Goal: Task Accomplishment & Management: Manage account settings

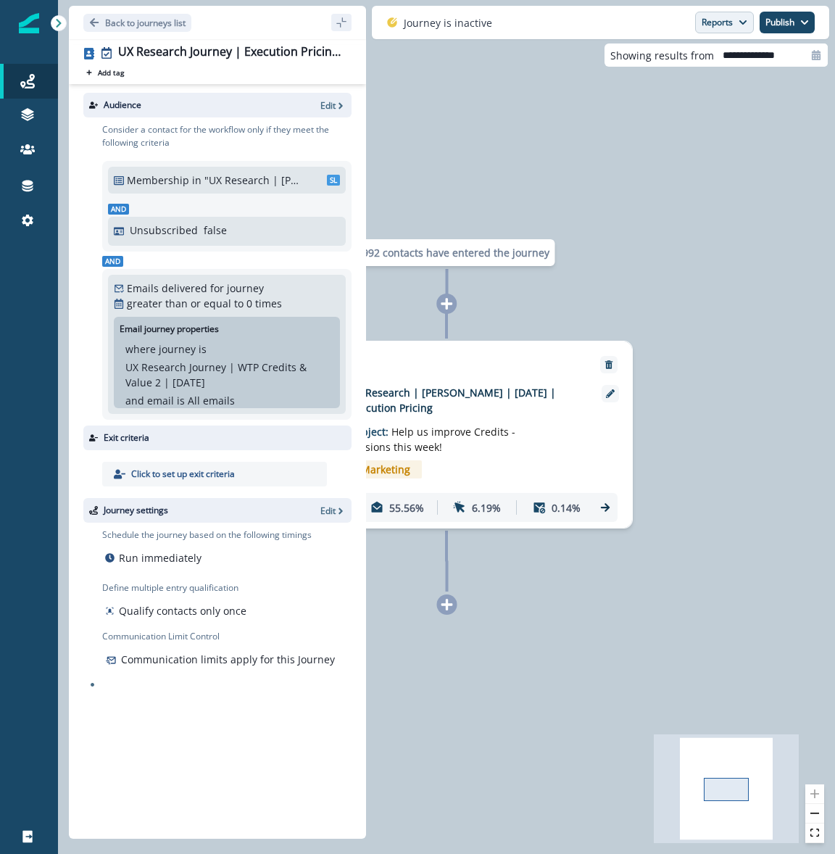
click at [720, 22] on button "Reports" at bounding box center [724, 23] width 59 height 22
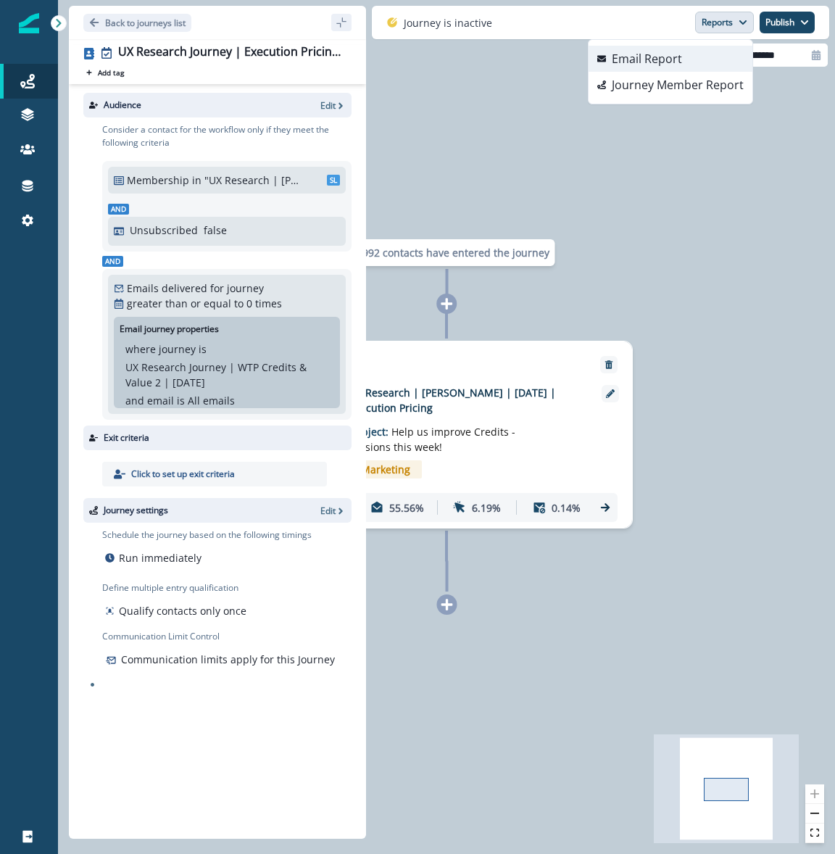
click at [680, 64] on p "Email Report" at bounding box center [647, 58] width 70 height 17
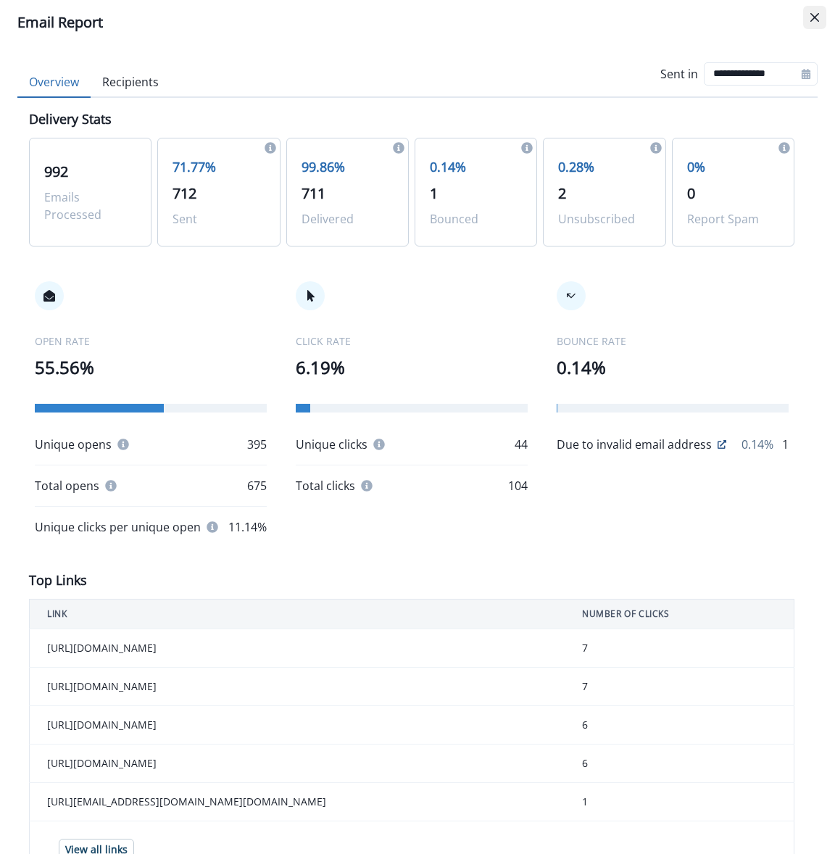
click at [813, 22] on button "Close" at bounding box center [814, 17] width 23 height 23
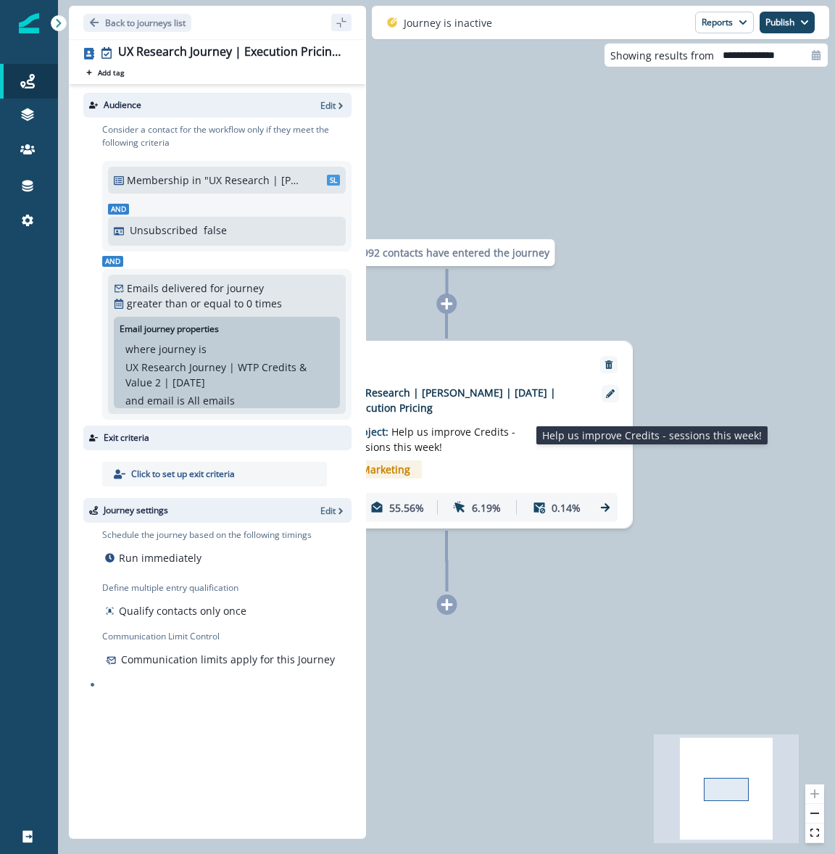
click at [496, 449] on p "Subject: Help us improve Credits - sessions this week!" at bounding box center [439, 434] width 181 height 39
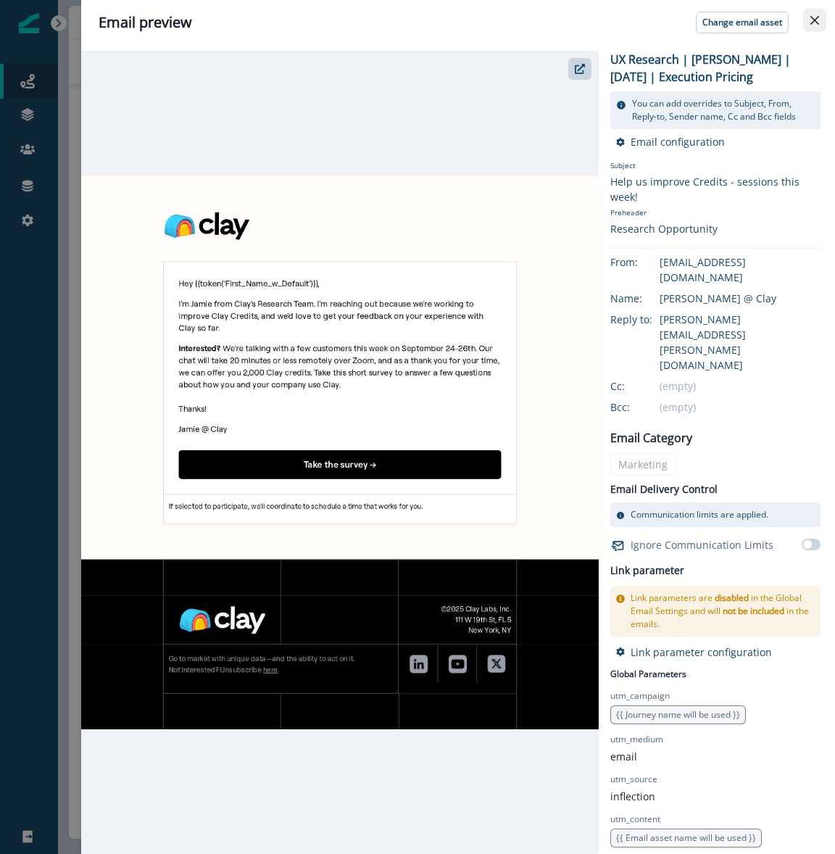
click at [817, 16] on icon "Close" at bounding box center [814, 20] width 9 height 9
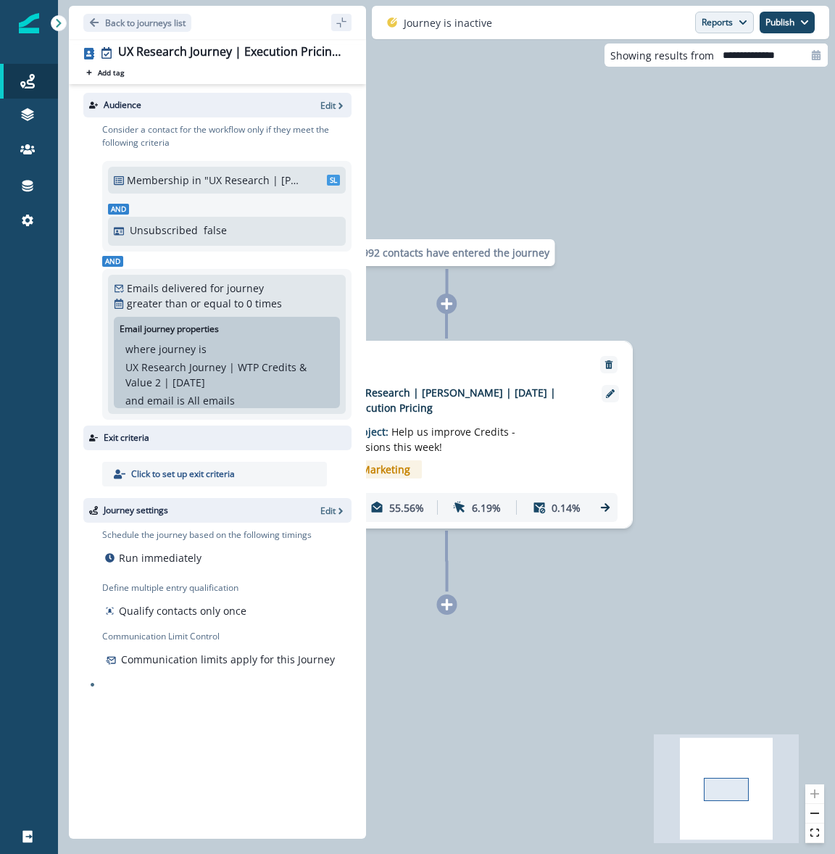
click at [723, 31] on button "Reports" at bounding box center [724, 23] width 59 height 22
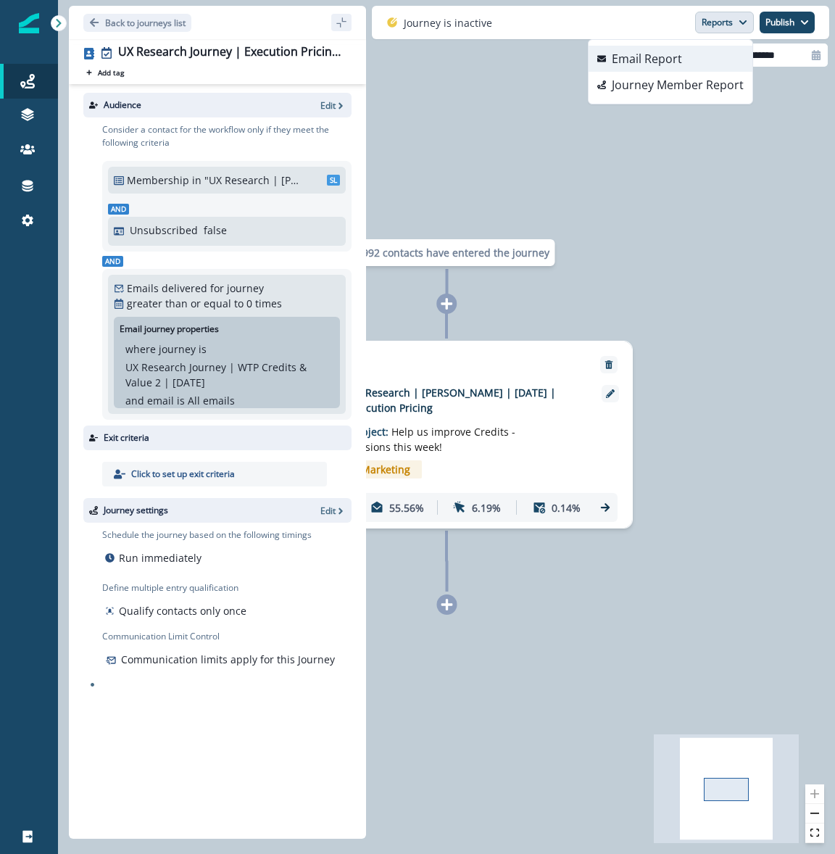
click at [696, 57] on button "Email Report" at bounding box center [670, 59] width 164 height 26
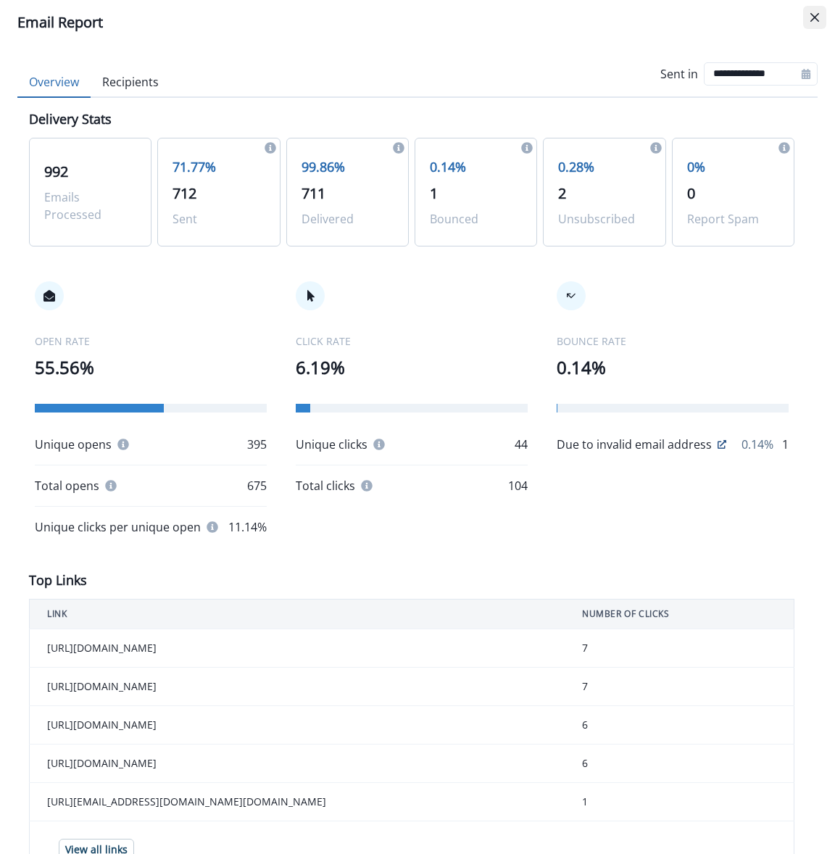
click at [816, 22] on button "Close" at bounding box center [814, 17] width 23 height 23
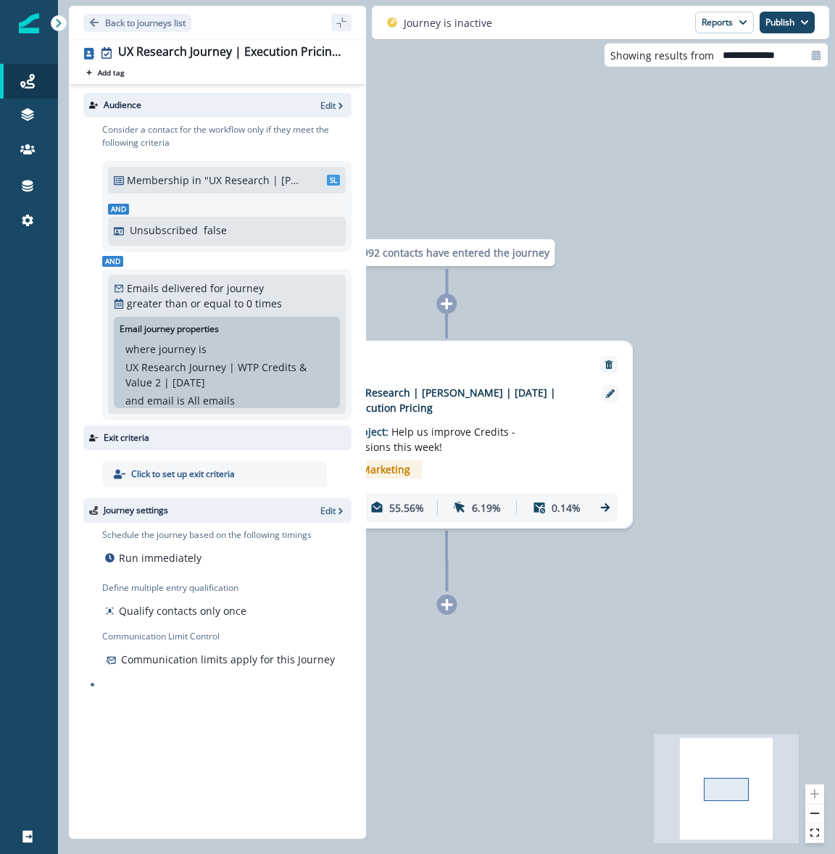
click at [668, 185] on div "992 contacts have entered the journey Send email Email asset changed, journey r…" at bounding box center [446, 427] width 777 height 854
click at [40, 83] on div "Journeys" at bounding box center [29, 80] width 46 height 17
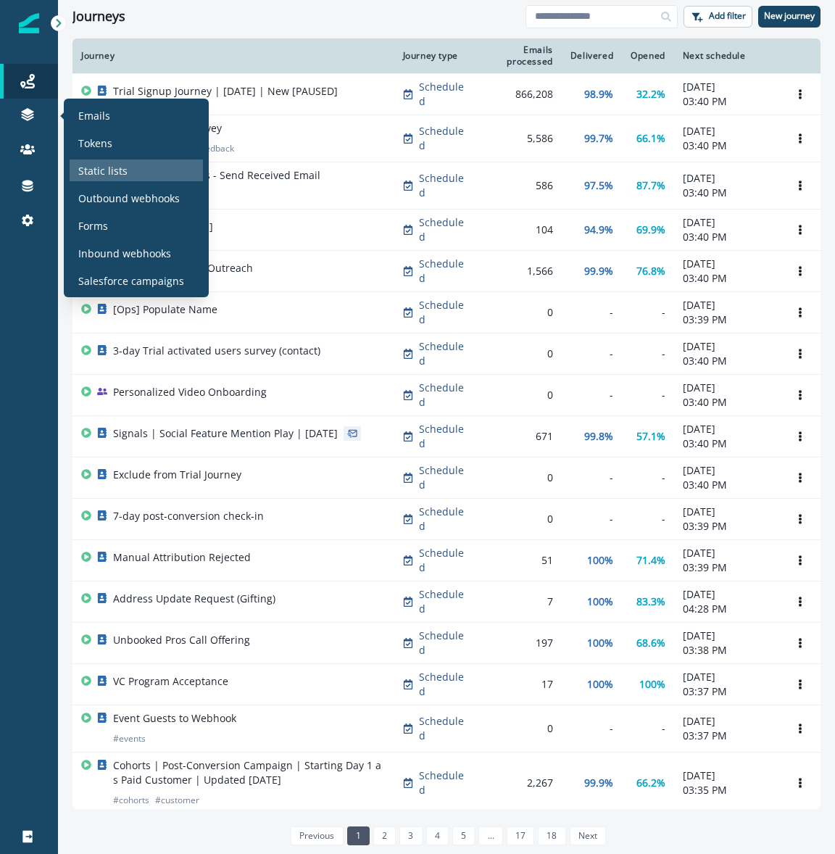
click at [115, 175] on p "Static lists" at bounding box center [102, 170] width 49 height 15
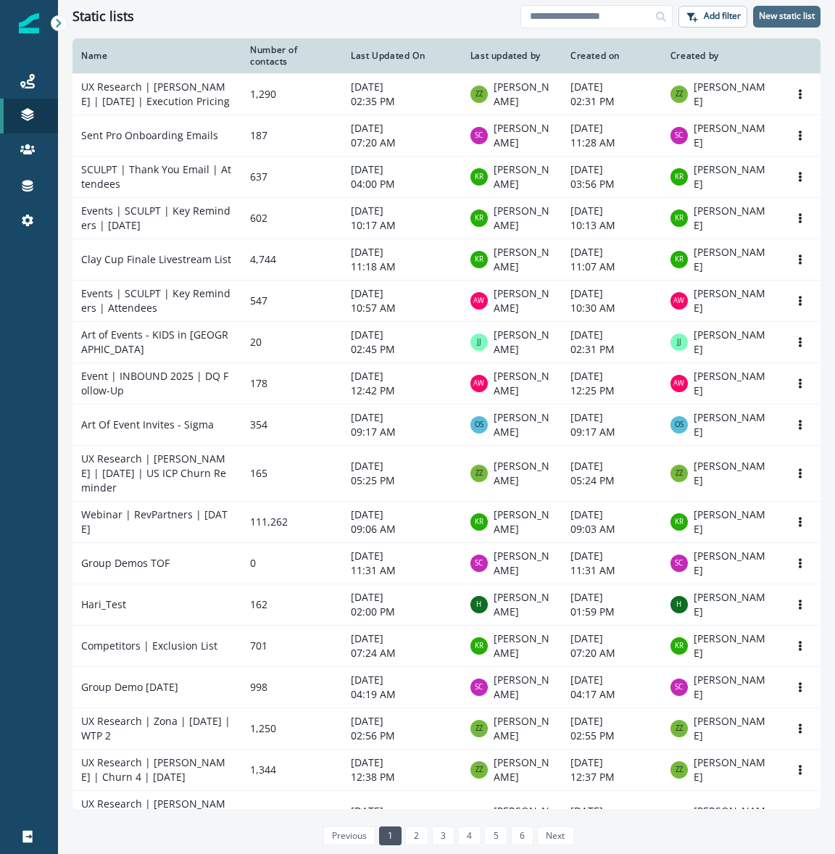
click at [760, 16] on p "New static list" at bounding box center [787, 16] width 56 height 10
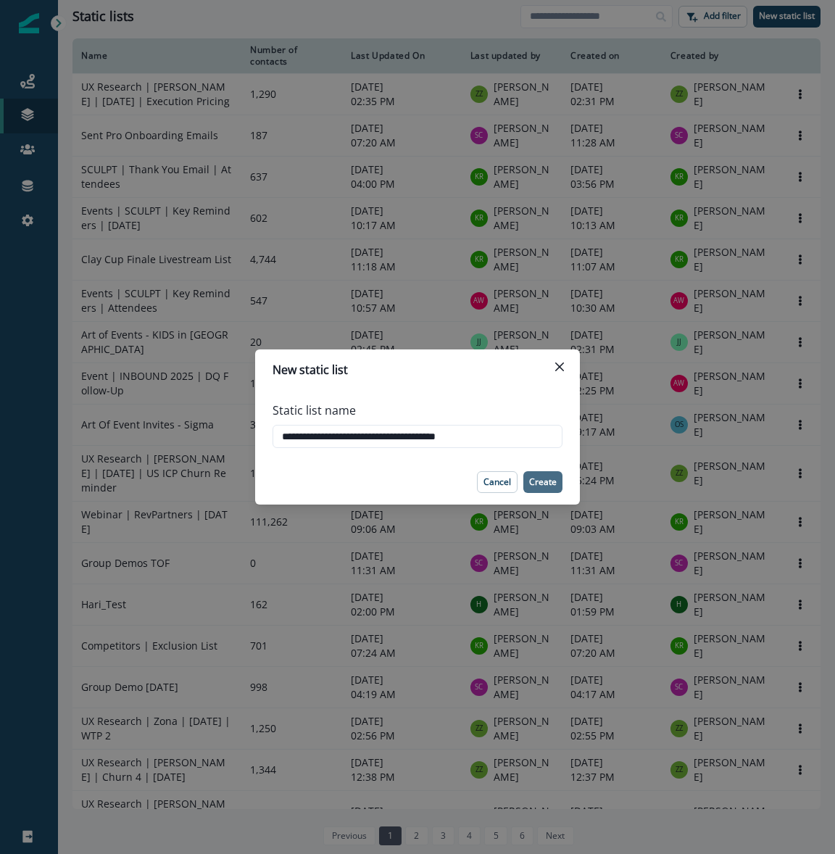
type input "**********"
click at [553, 486] on p "Create" at bounding box center [543, 482] width 28 height 10
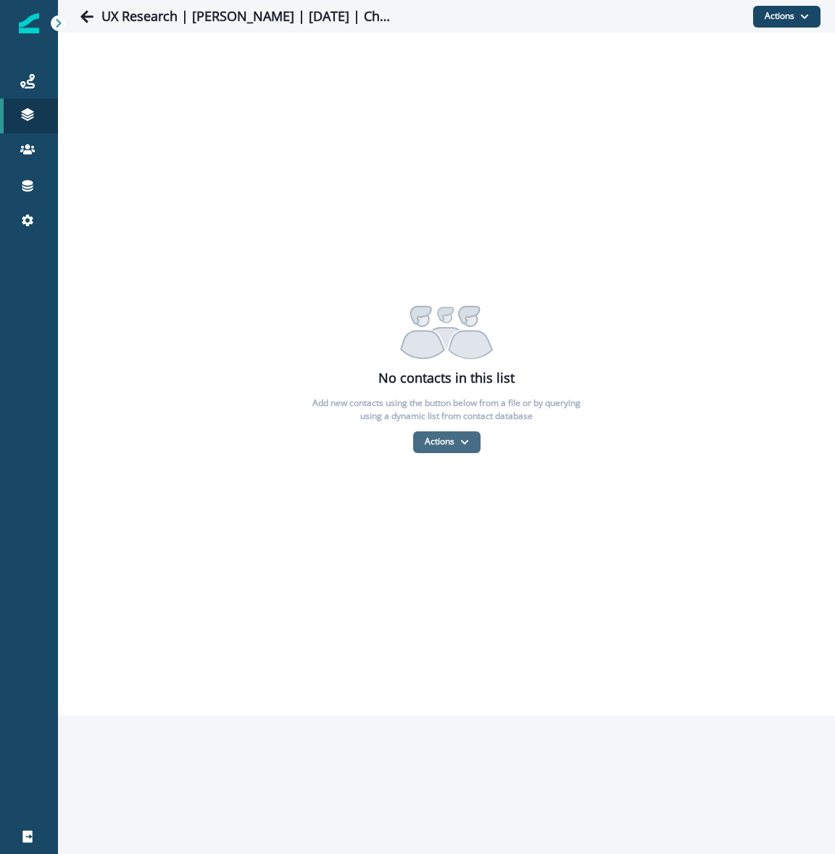
click at [451, 448] on button "Actions" at bounding box center [446, 442] width 67 height 22
click at [462, 504] on button "From a CSV file" at bounding box center [478, 504] width 129 height 24
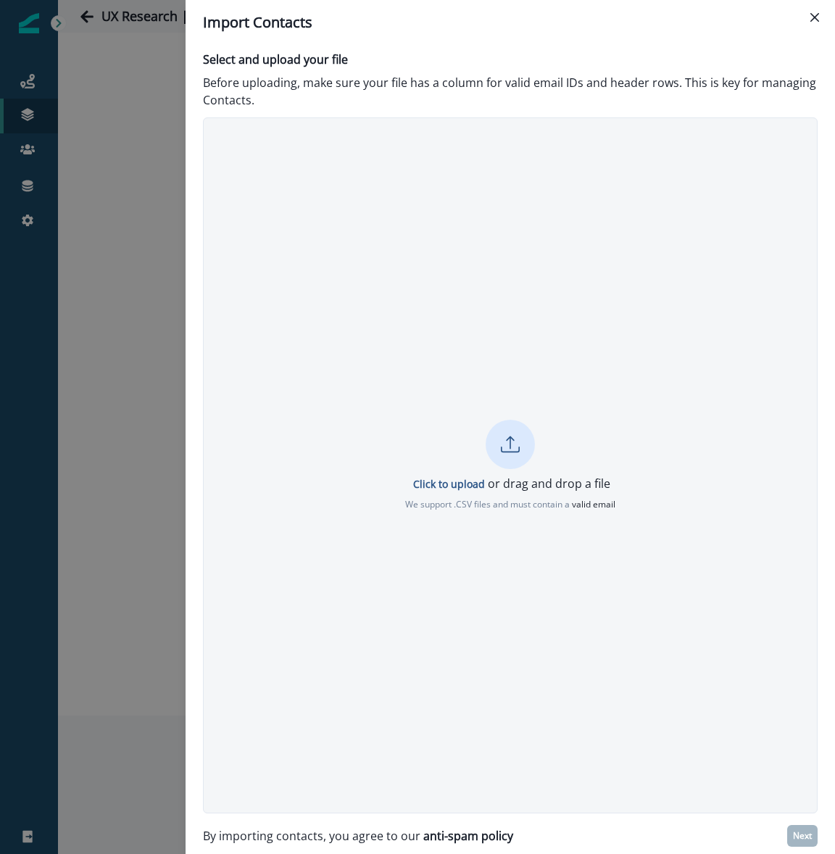
click at [526, 436] on div at bounding box center [510, 444] width 49 height 49
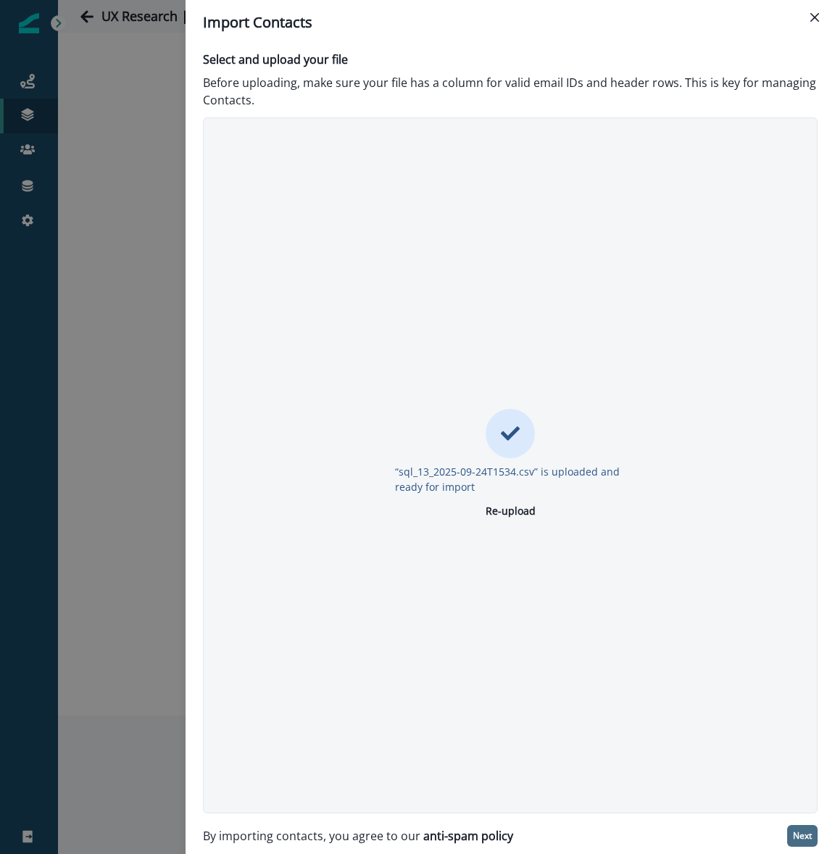
click at [804, 831] on p "Next" at bounding box center [802, 836] width 19 height 10
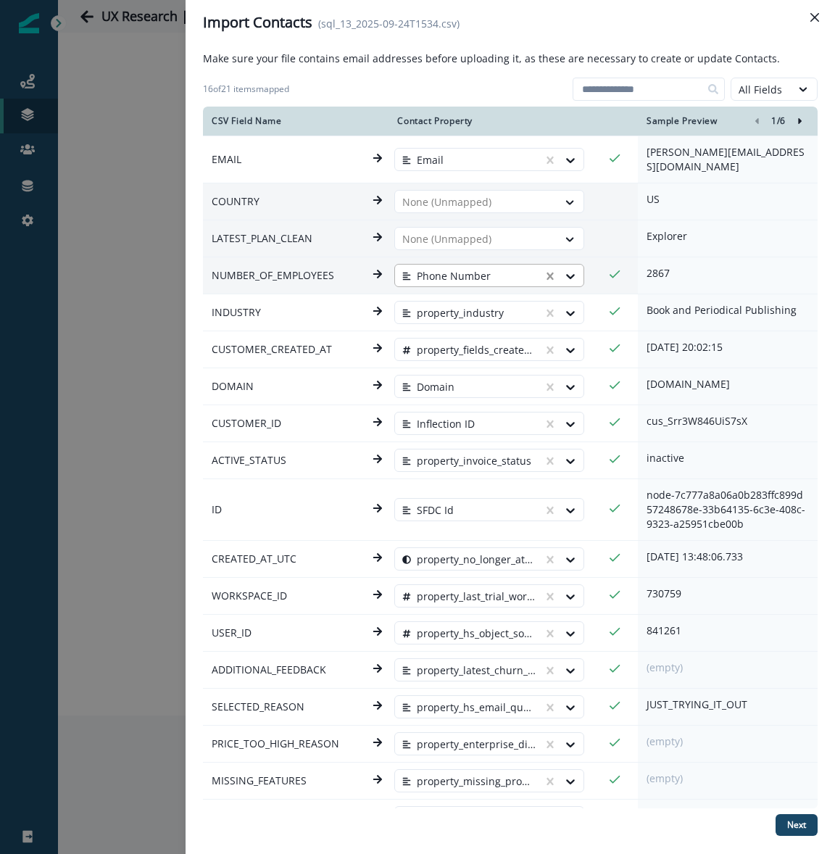
click at [549, 272] on div at bounding box center [563, 276] width 41 height 23
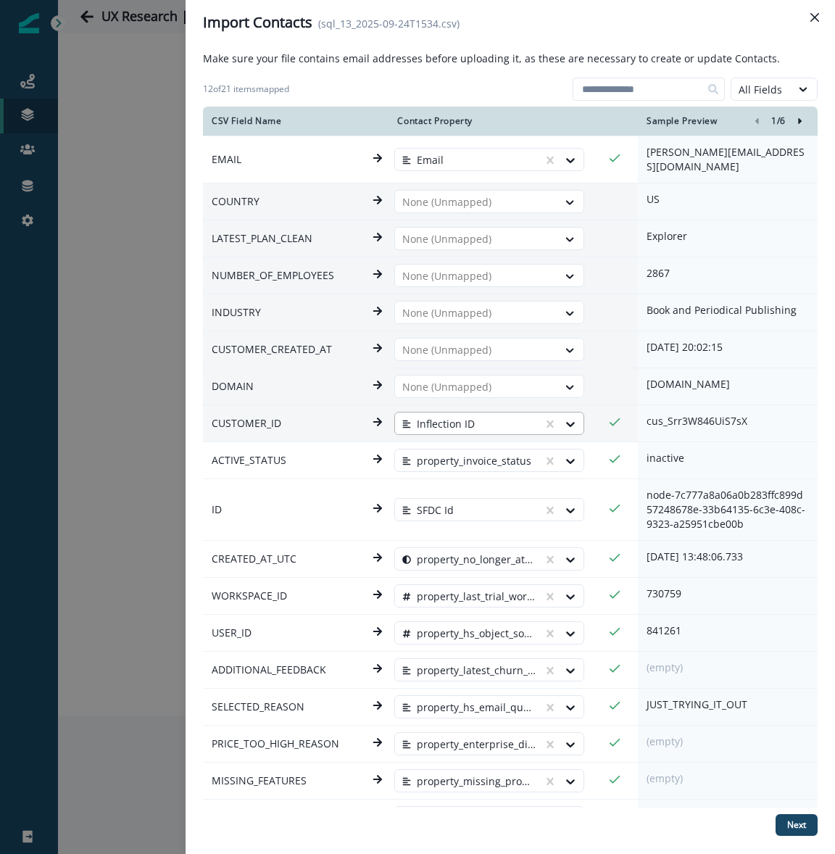
click at [549, 412] on div at bounding box center [563, 423] width 41 height 23
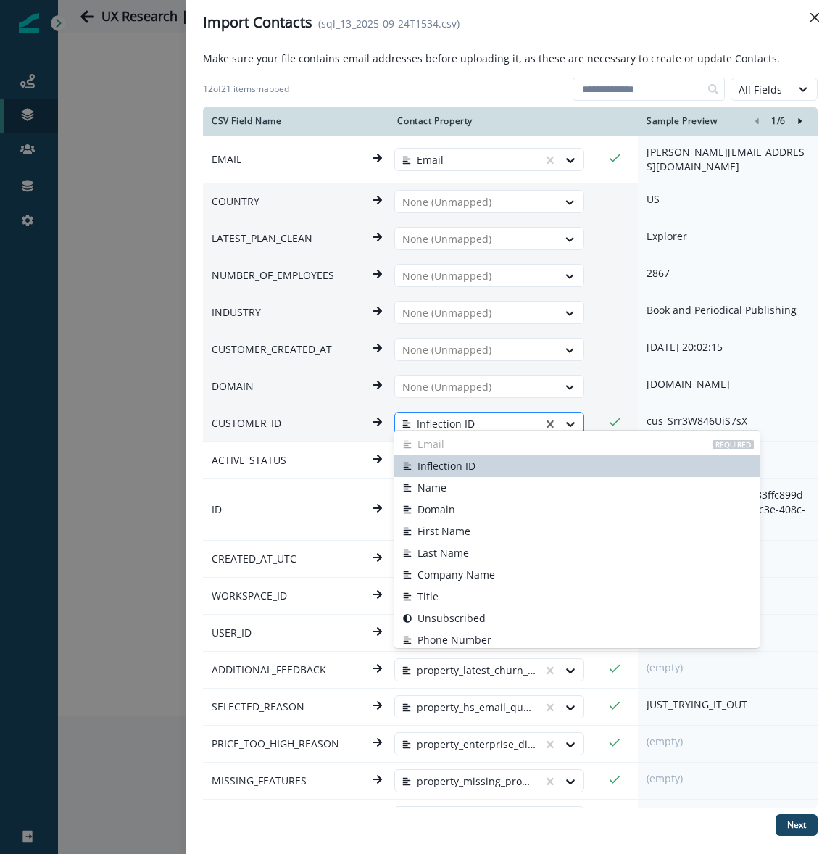
click at [558, 417] on div at bounding box center [570, 424] width 26 height 14
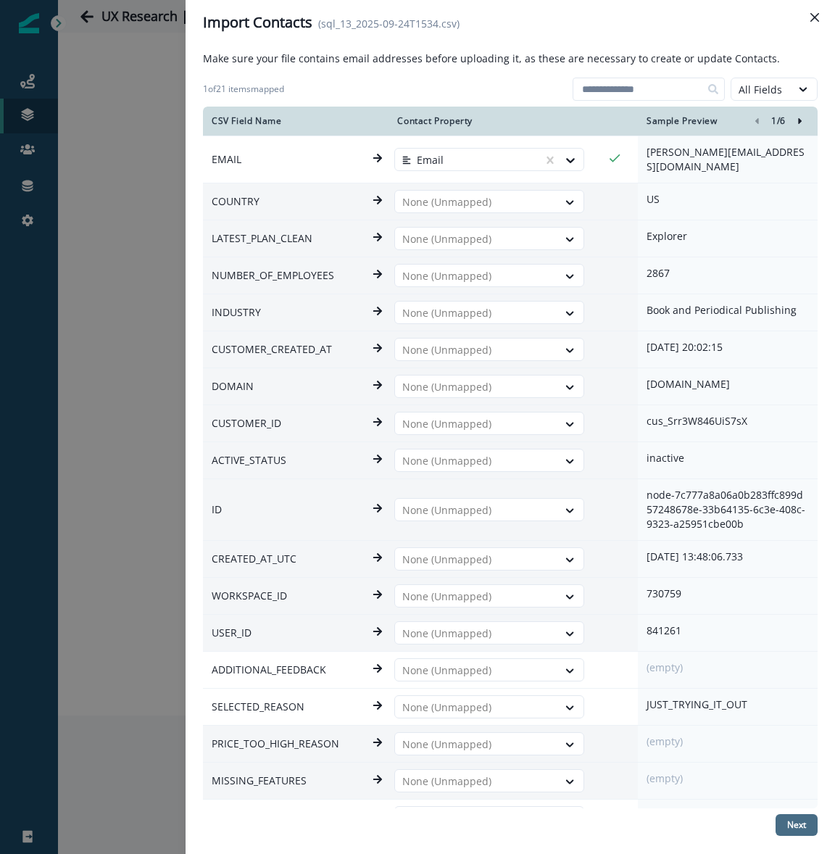
click at [794, 822] on p "Next" at bounding box center [796, 825] width 19 height 10
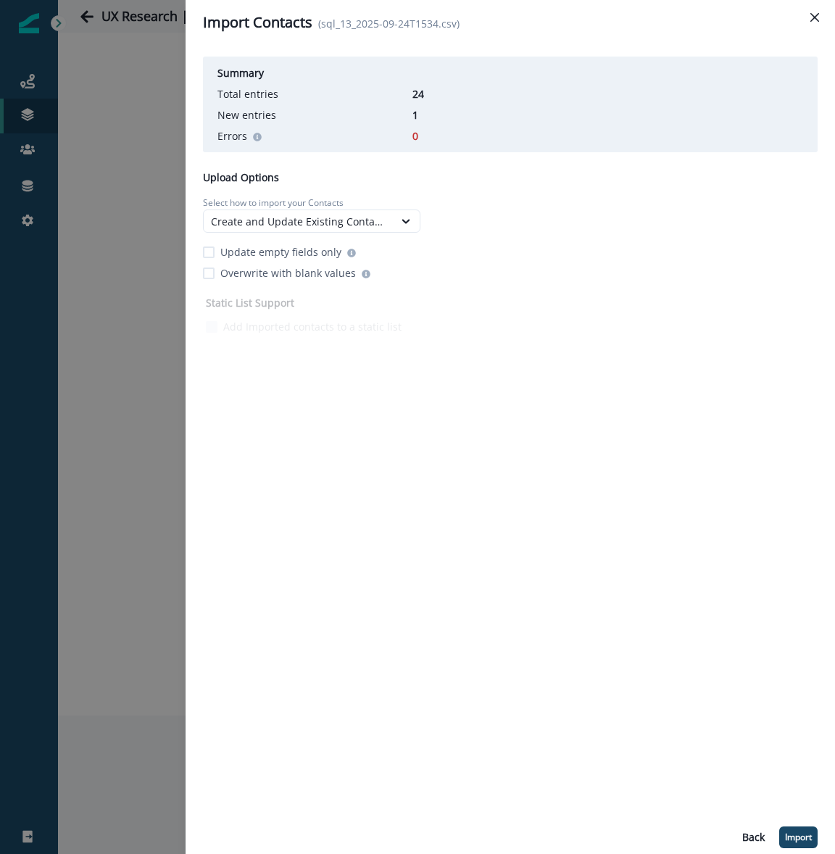
click at [283, 254] on p "Update empty fields only" at bounding box center [280, 251] width 121 height 15
click at [797, 832] on p "Import" at bounding box center [798, 837] width 27 height 10
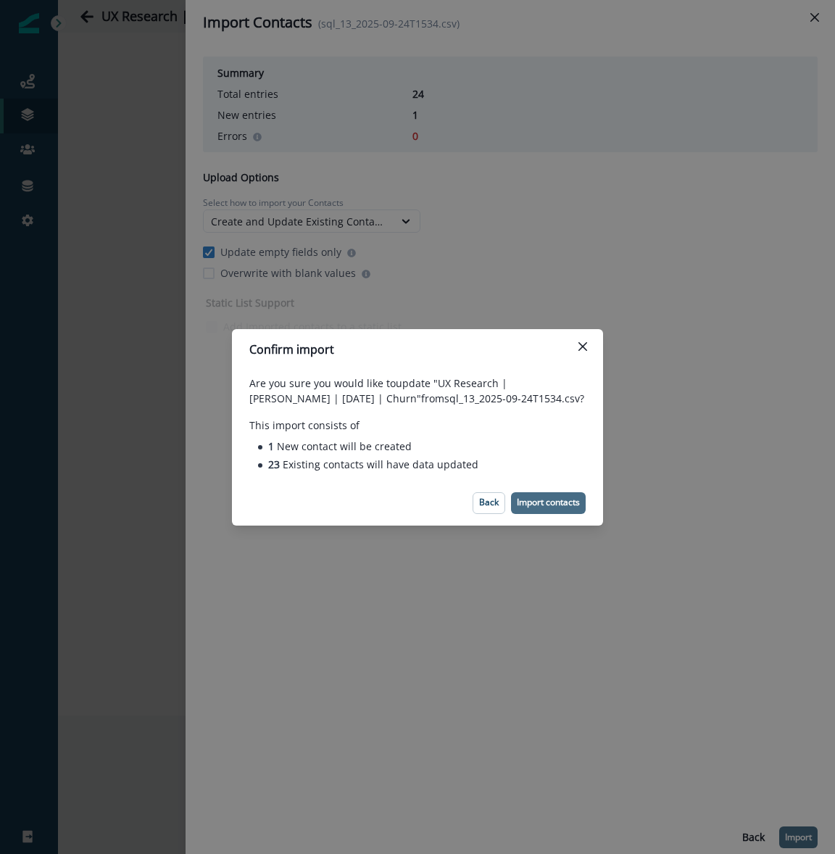
click at [565, 497] on p "Import contacts" at bounding box center [548, 502] width 63 height 10
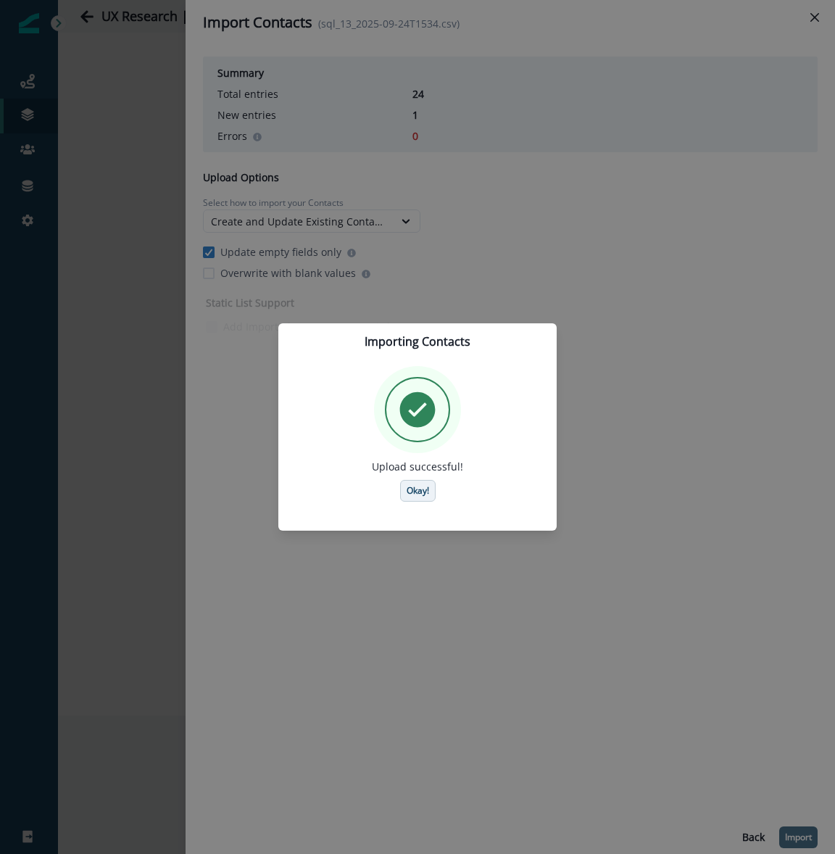
click at [431, 493] on button "Okay!" at bounding box center [418, 491] width 36 height 22
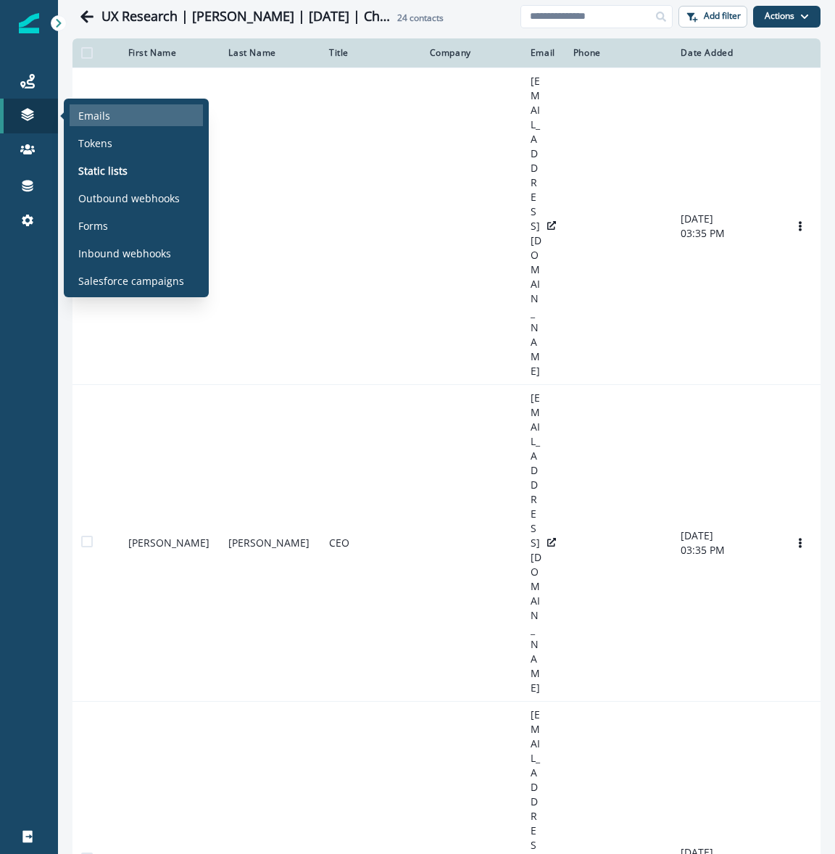
click at [87, 111] on p "Emails" at bounding box center [94, 115] width 32 height 15
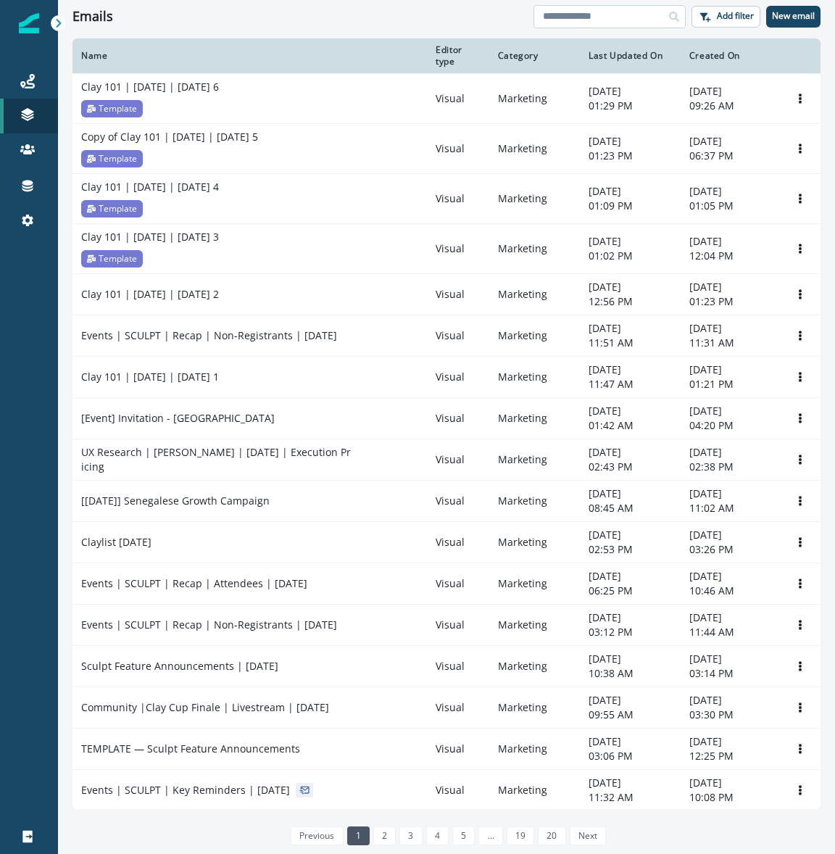
click at [604, 13] on input at bounding box center [609, 16] width 152 height 23
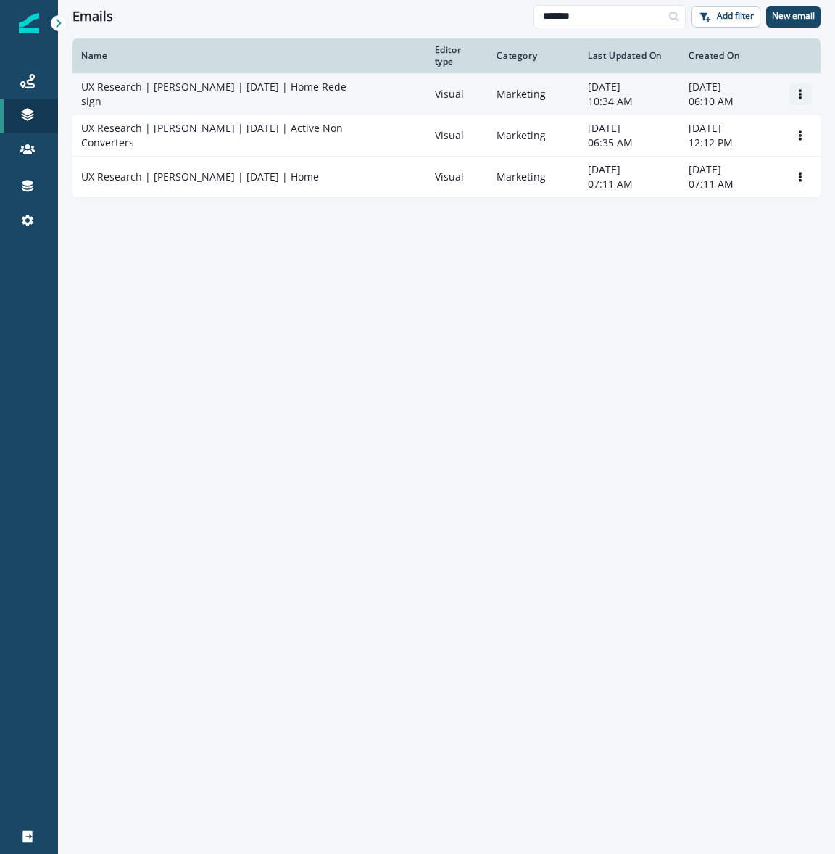
type input "*******"
click at [795, 92] on icon "Options" at bounding box center [800, 94] width 10 height 10
click at [720, 128] on button "Clone" at bounding box center [730, 128] width 161 height 23
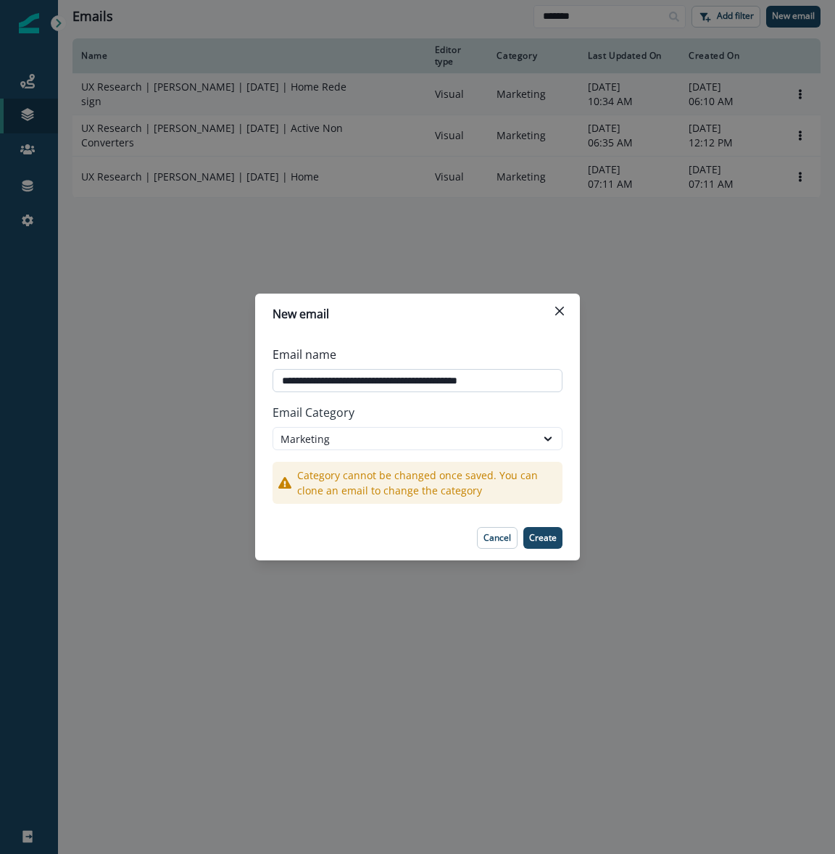
click at [364, 386] on input "**********" at bounding box center [417, 380] width 290 height 23
click at [364, 385] on input "**********" at bounding box center [417, 380] width 290 height 23
type input "**********"
click at [560, 536] on button "Create" at bounding box center [542, 538] width 39 height 22
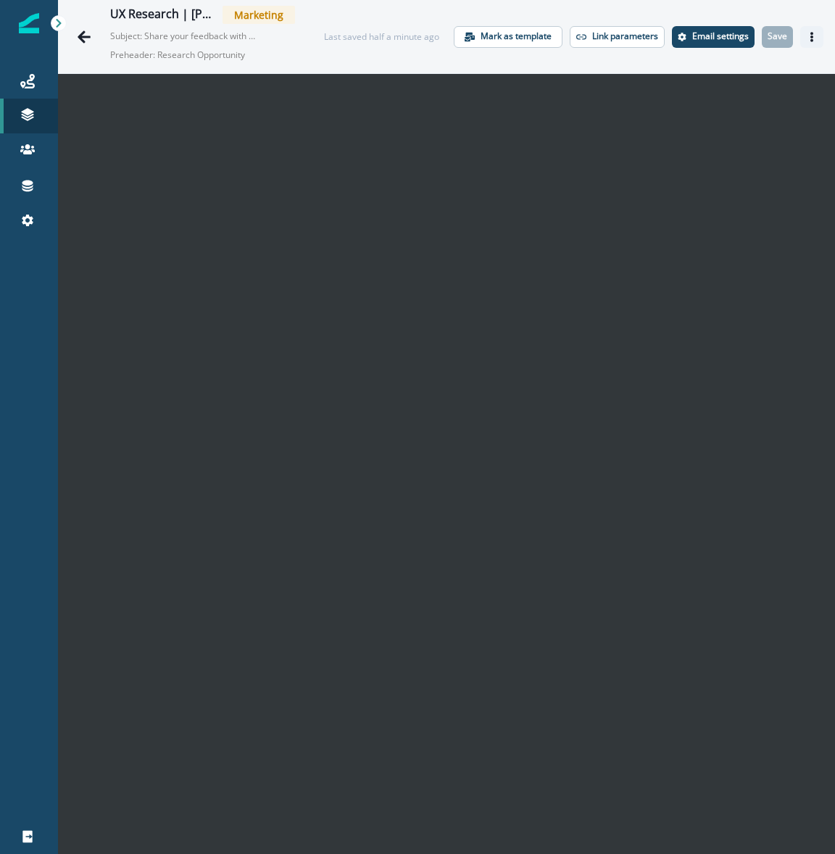
click at [812, 42] on button "Actions" at bounding box center [811, 37] width 23 height 22
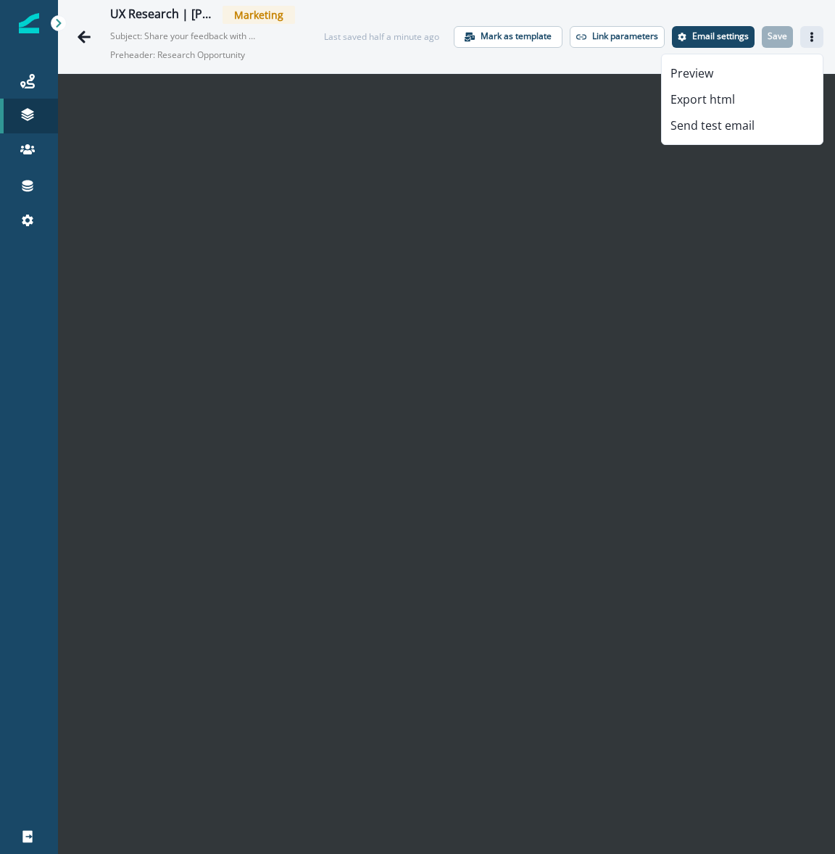
click at [812, 42] on button "Actions" at bounding box center [811, 37] width 23 height 22
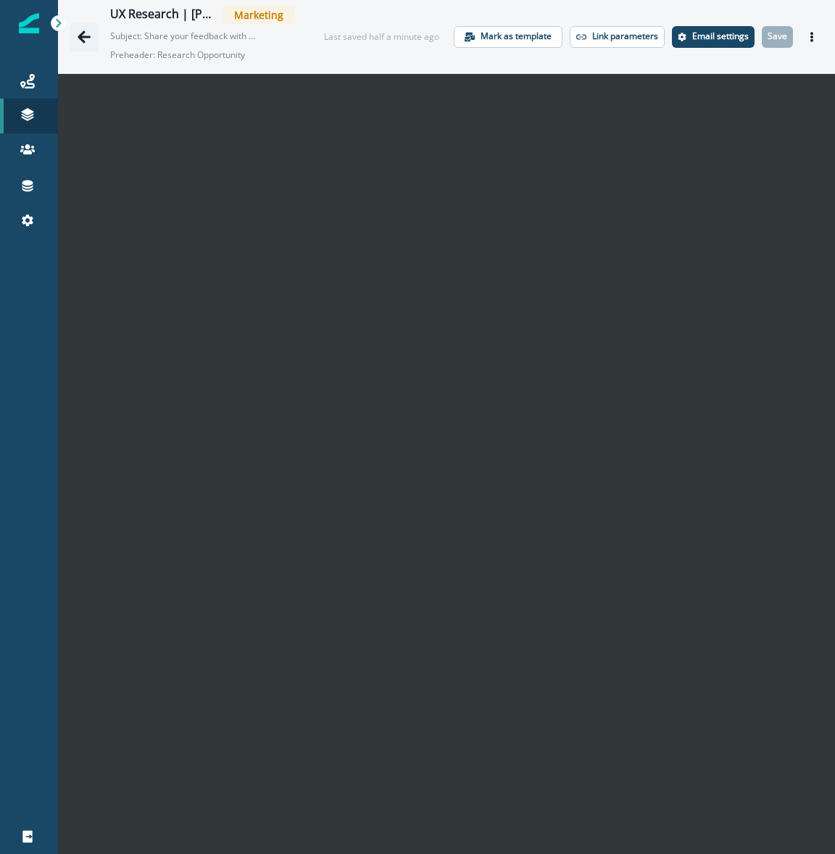
click at [91, 43] on icon "Go back" at bounding box center [84, 37] width 14 height 14
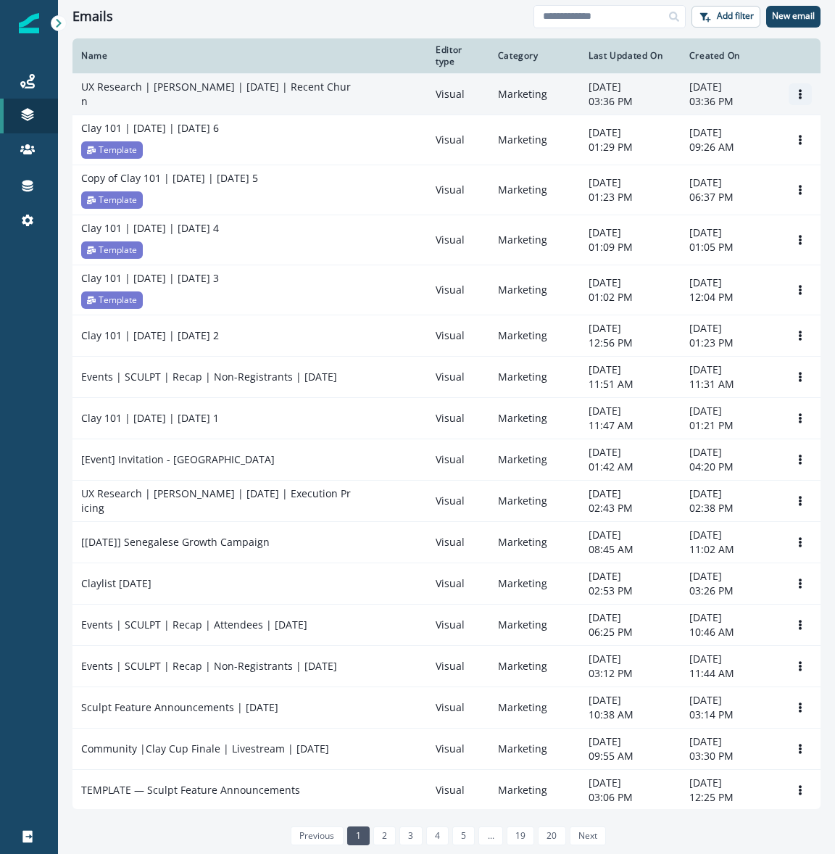
click at [795, 99] on icon "Options" at bounding box center [800, 94] width 10 height 10
click at [707, 186] on button "Remove" at bounding box center [730, 182] width 161 height 23
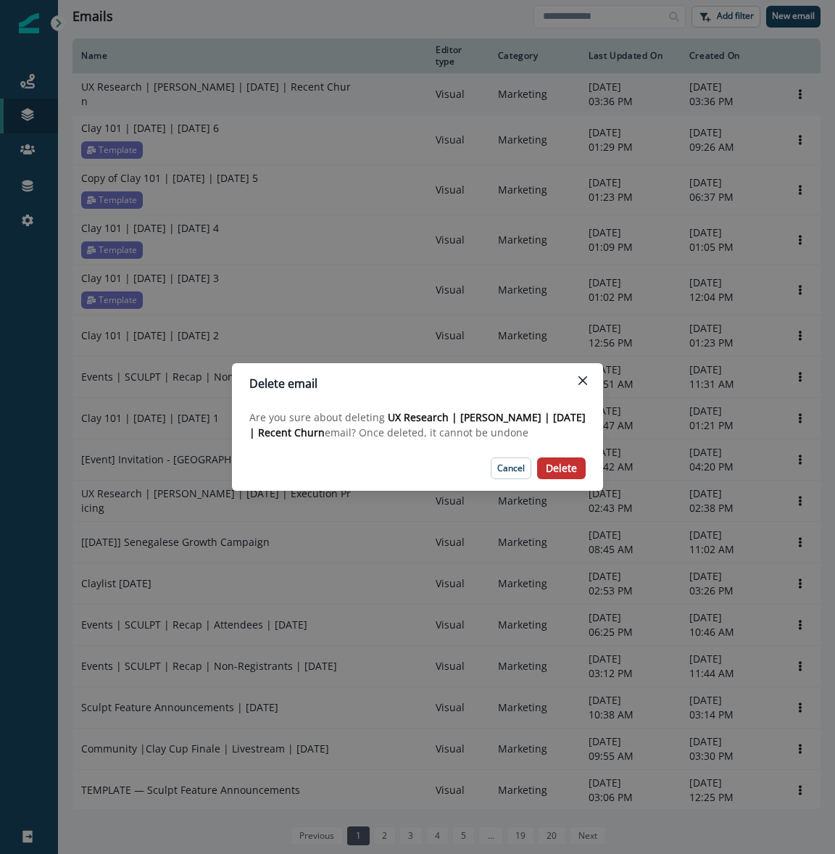
click at [565, 468] on p "Delete" at bounding box center [561, 468] width 31 height 12
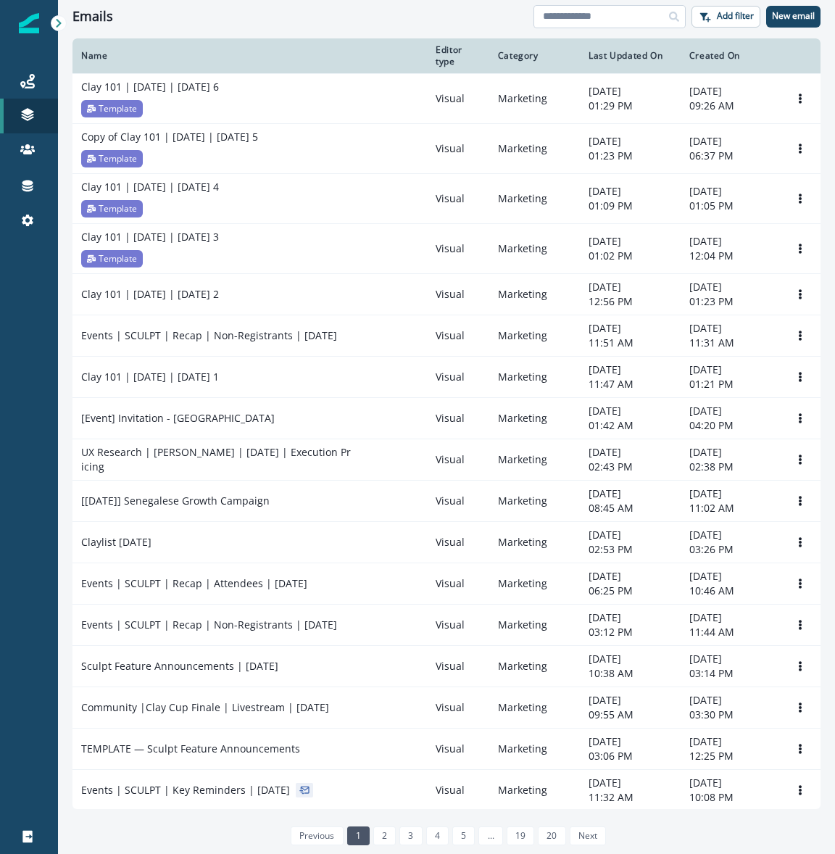
click at [608, 17] on input at bounding box center [609, 16] width 152 height 23
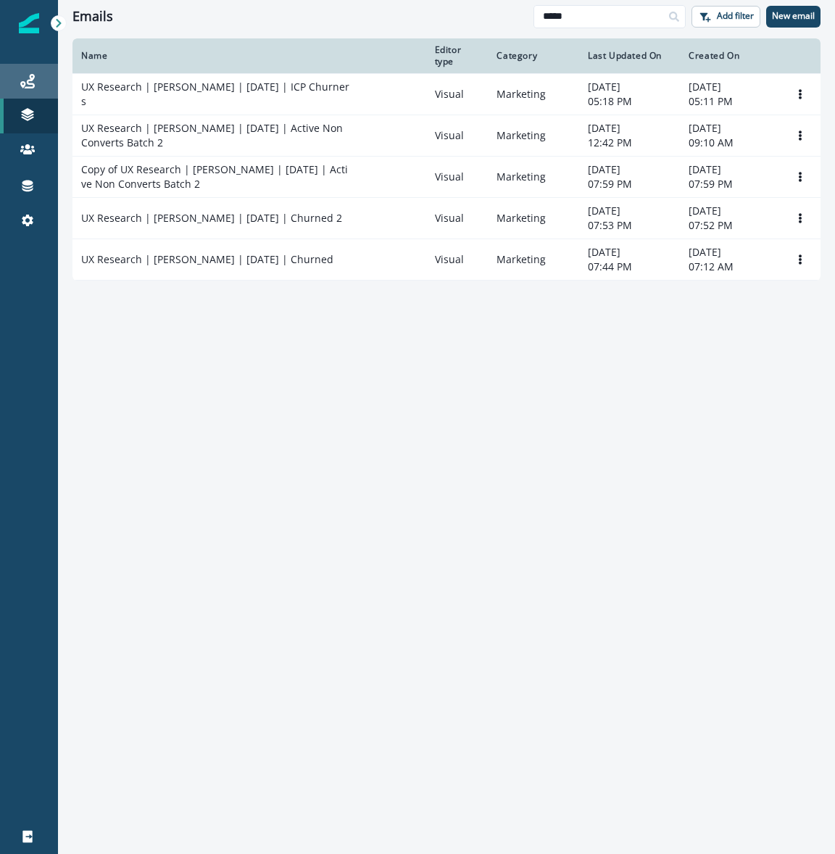
type input "*****"
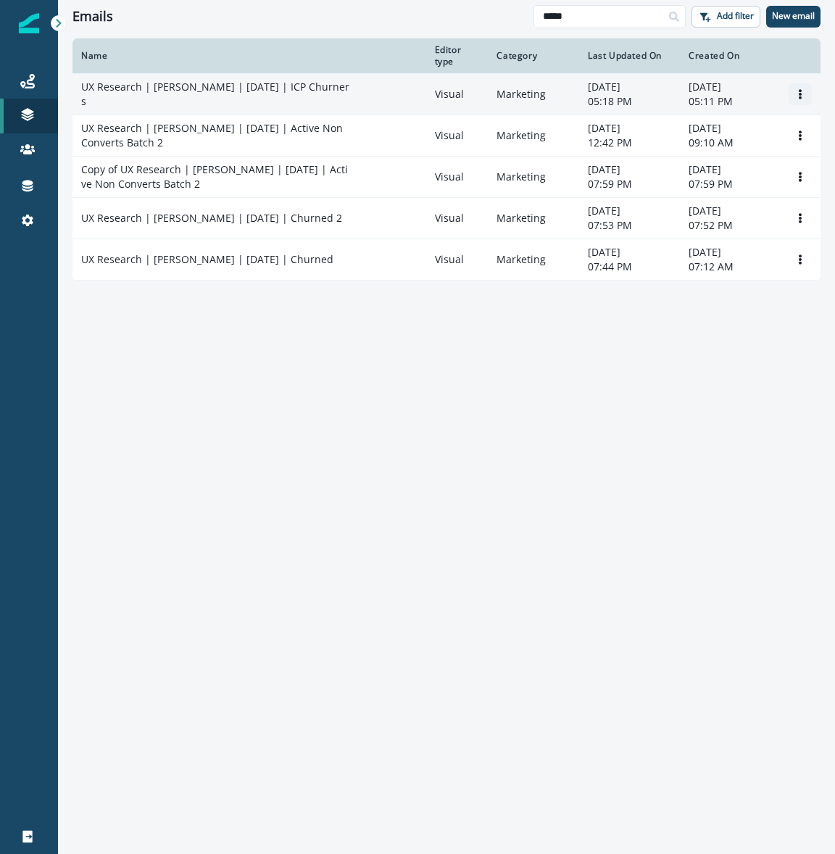
click at [801, 89] on icon "Options" at bounding box center [800, 94] width 10 height 10
click at [715, 136] on button "Clone" at bounding box center [730, 128] width 161 height 23
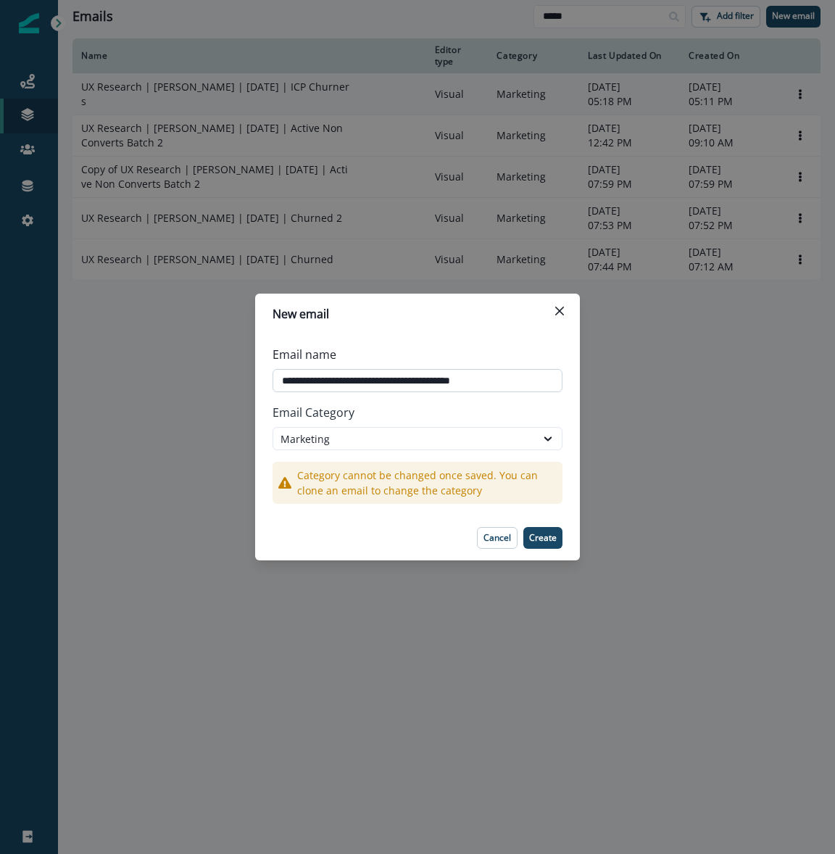
click at [404, 379] on input "**********" at bounding box center [417, 380] width 290 height 23
click at [430, 381] on input "**********" at bounding box center [417, 380] width 290 height 23
type input "**********"
click at [542, 530] on button "Create" at bounding box center [542, 538] width 39 height 22
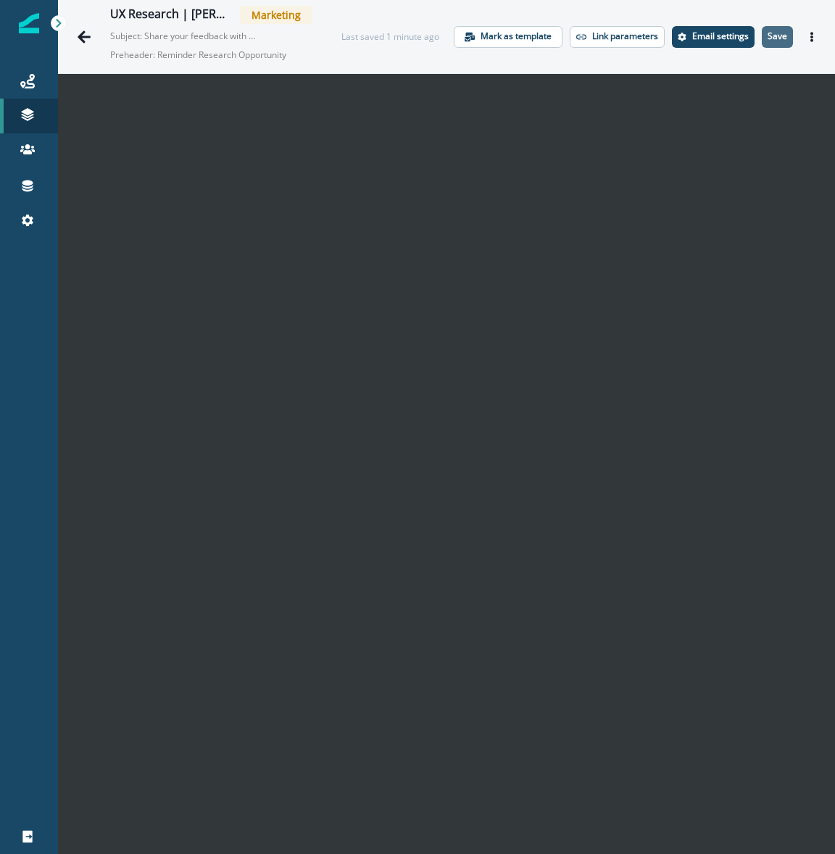
click at [775, 31] on p "Save" at bounding box center [777, 36] width 20 height 10
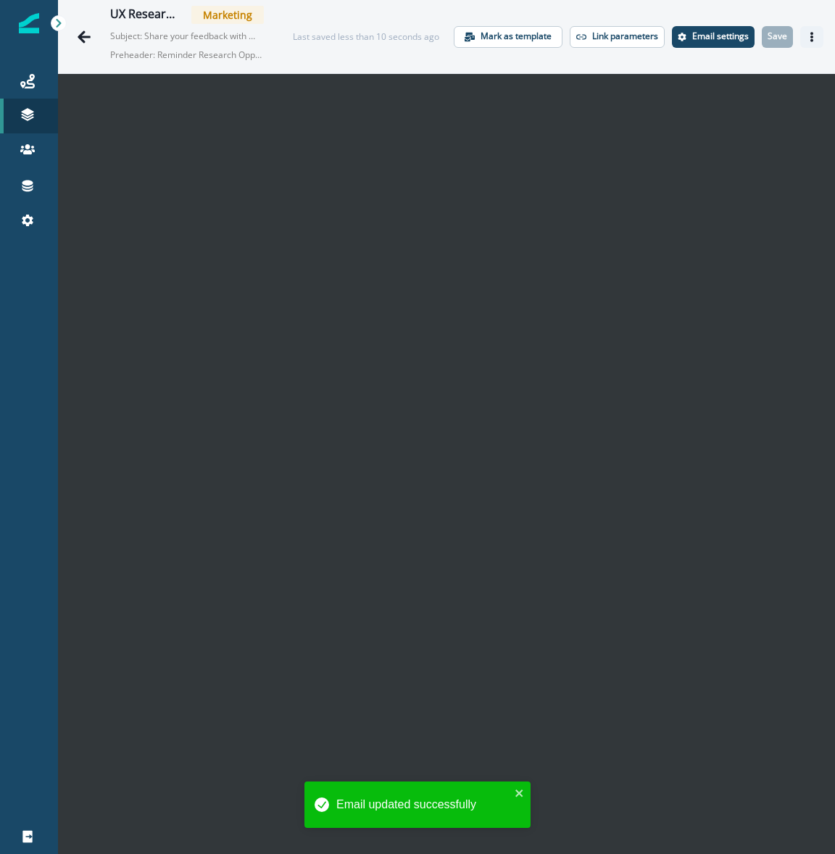
click at [812, 40] on icon "Actions" at bounding box center [811, 37] width 3 height 10
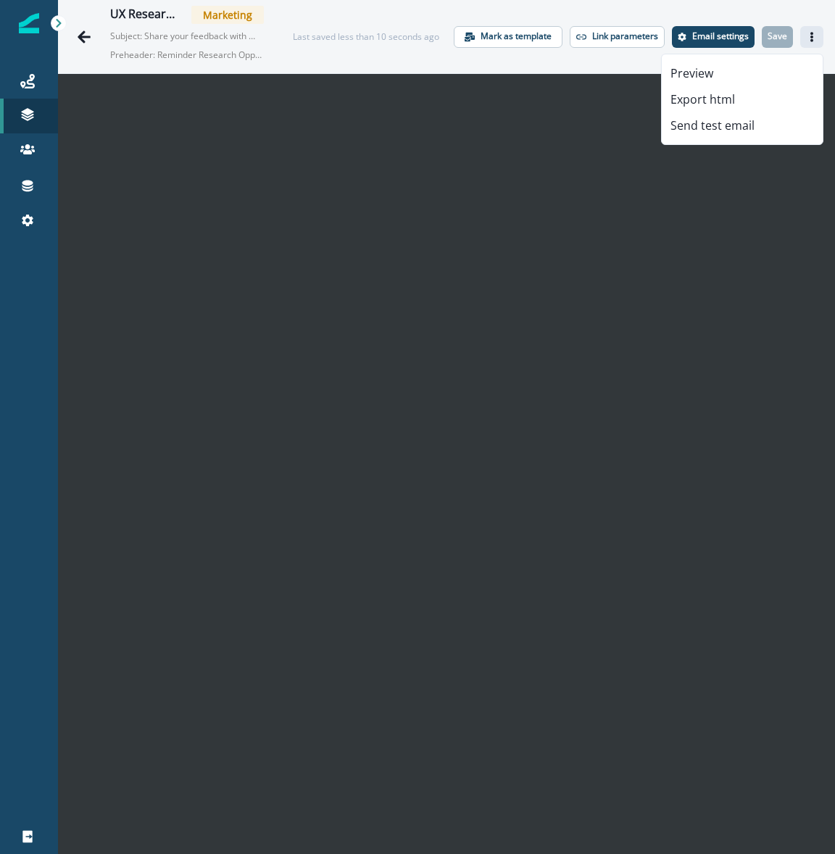
click at [812, 40] on icon "Actions" at bounding box center [811, 37] width 3 height 10
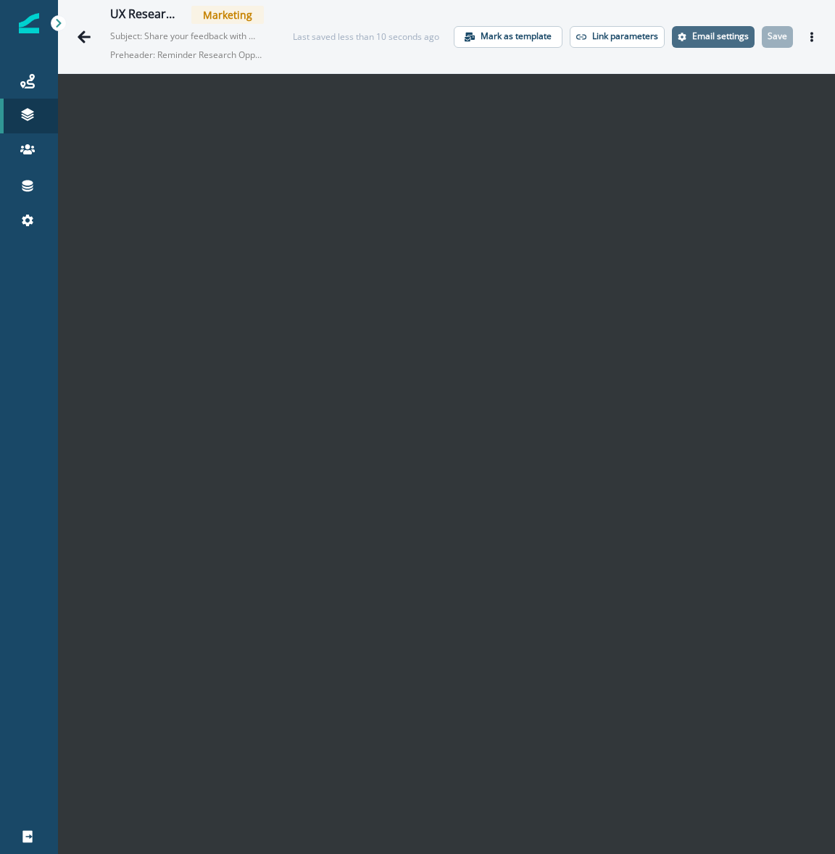
click at [722, 33] on p "Email settings" at bounding box center [720, 36] width 57 height 10
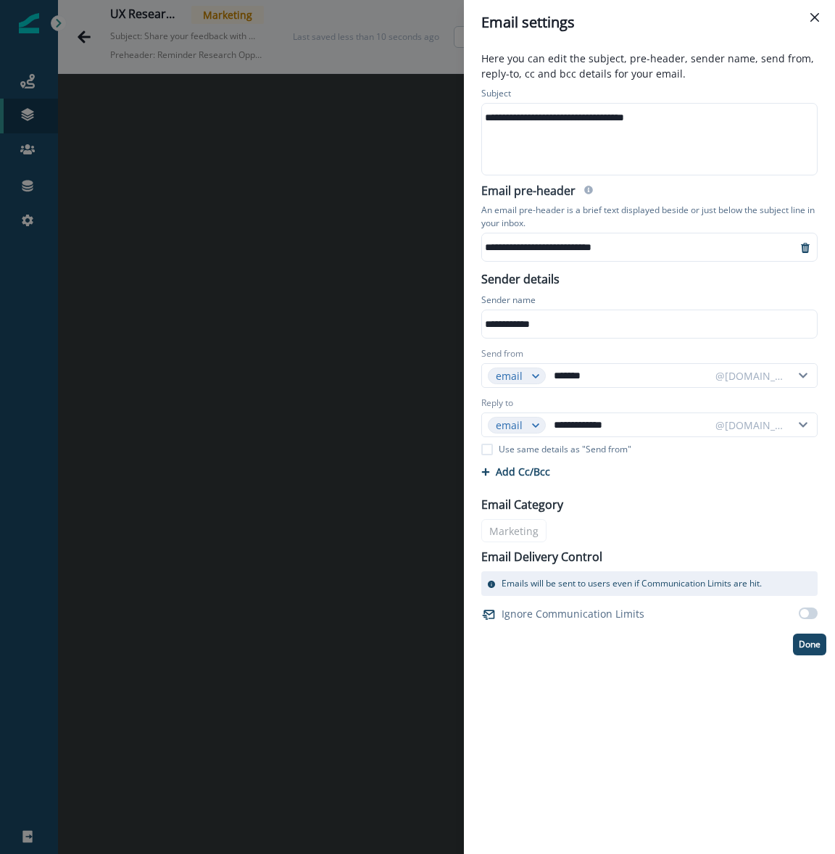
click at [535, 247] on div "**********" at bounding box center [639, 247] width 315 height 22
click at [591, 115] on div "**********" at bounding box center [648, 118] width 333 height 22
click at [668, 191] on div "Email pre-header" at bounding box center [649, 192] width 336 height 17
click at [817, 639] on p "Done" at bounding box center [810, 644] width 22 height 10
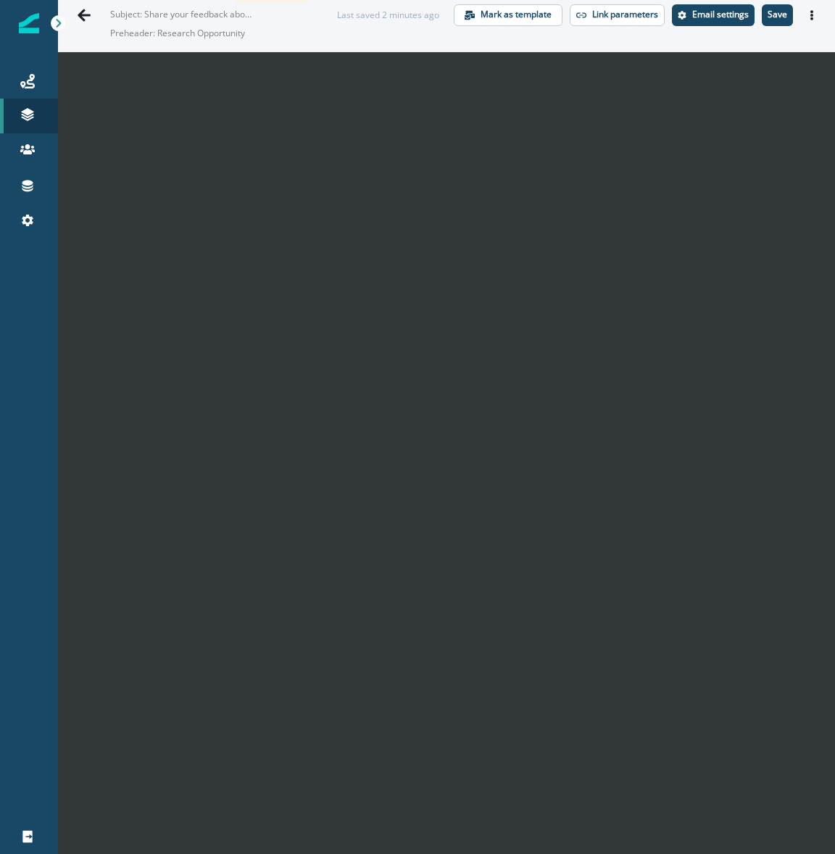
scroll to position [23, 0]
click at [781, 20] on button "Save" at bounding box center [777, 14] width 31 height 22
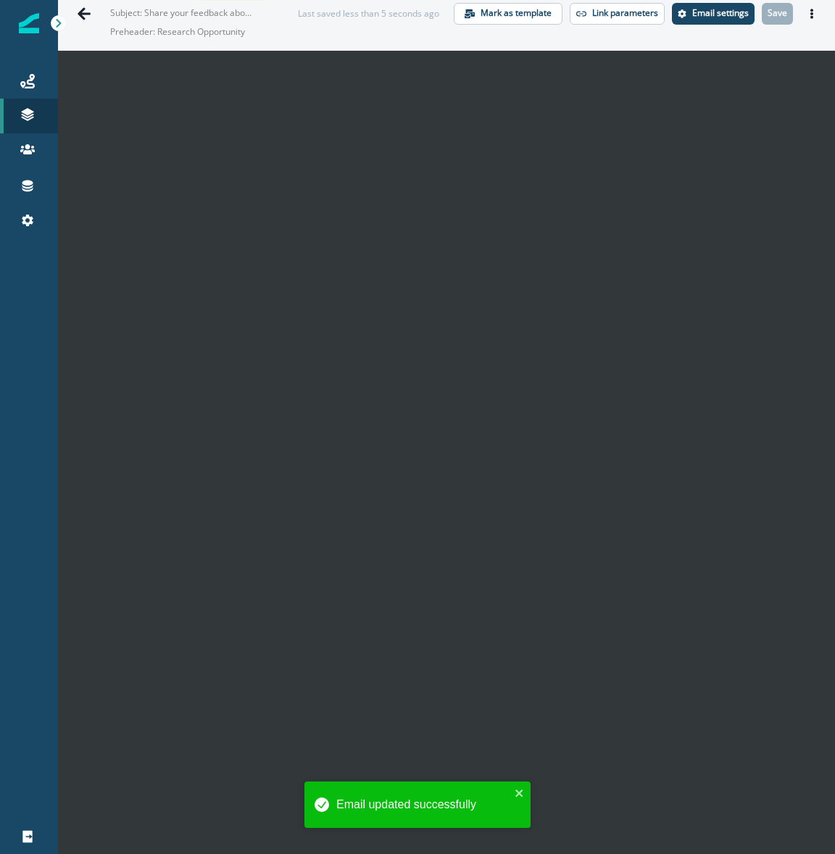
click at [809, 17] on icon "Actions" at bounding box center [812, 14] width 10 height 10
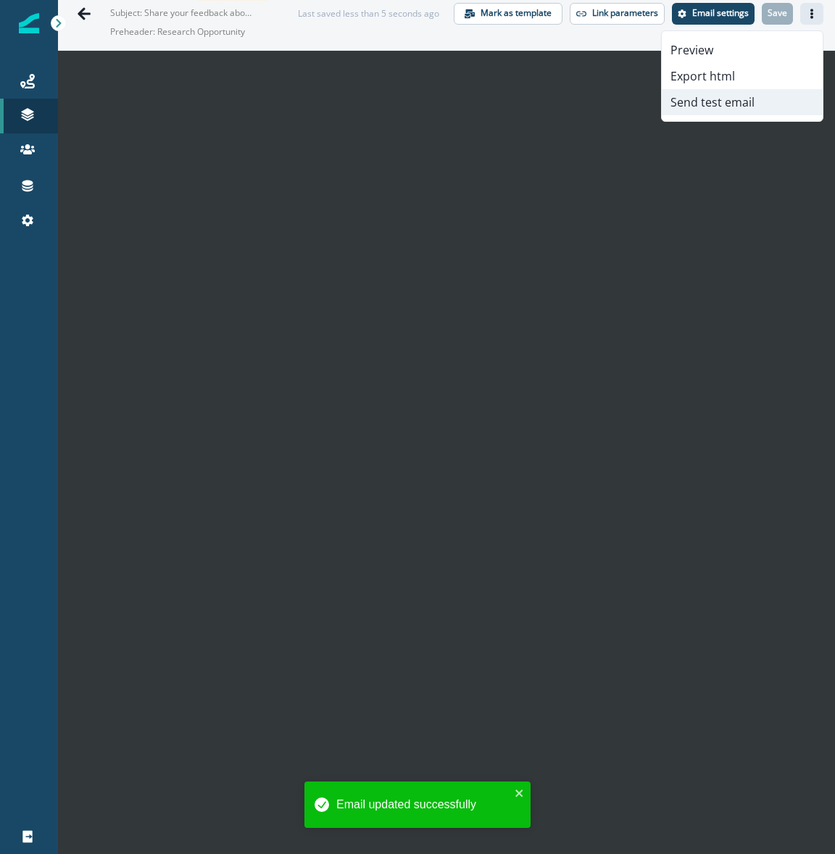
click at [726, 100] on button "Send test email" at bounding box center [742, 102] width 161 height 26
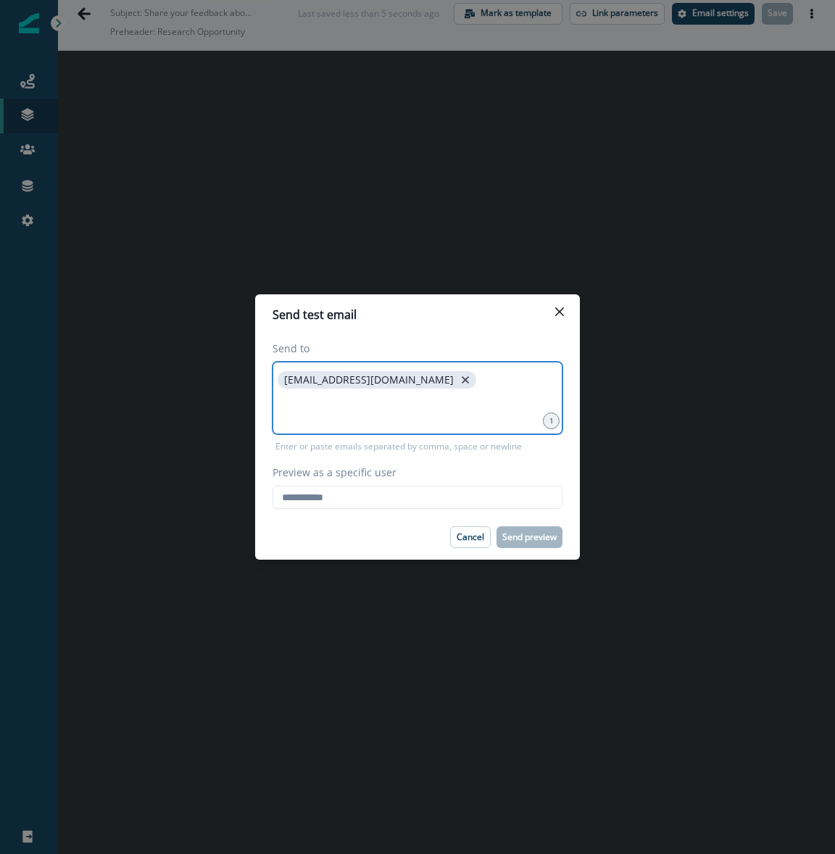
click at [459, 378] on icon "close" at bounding box center [465, 379] width 13 height 13
click at [400, 378] on input at bounding box center [418, 379] width 286 height 29
type input "**********"
click at [354, 494] on input "Preview as a specific user" at bounding box center [417, 497] width 290 height 23
type input "**********"
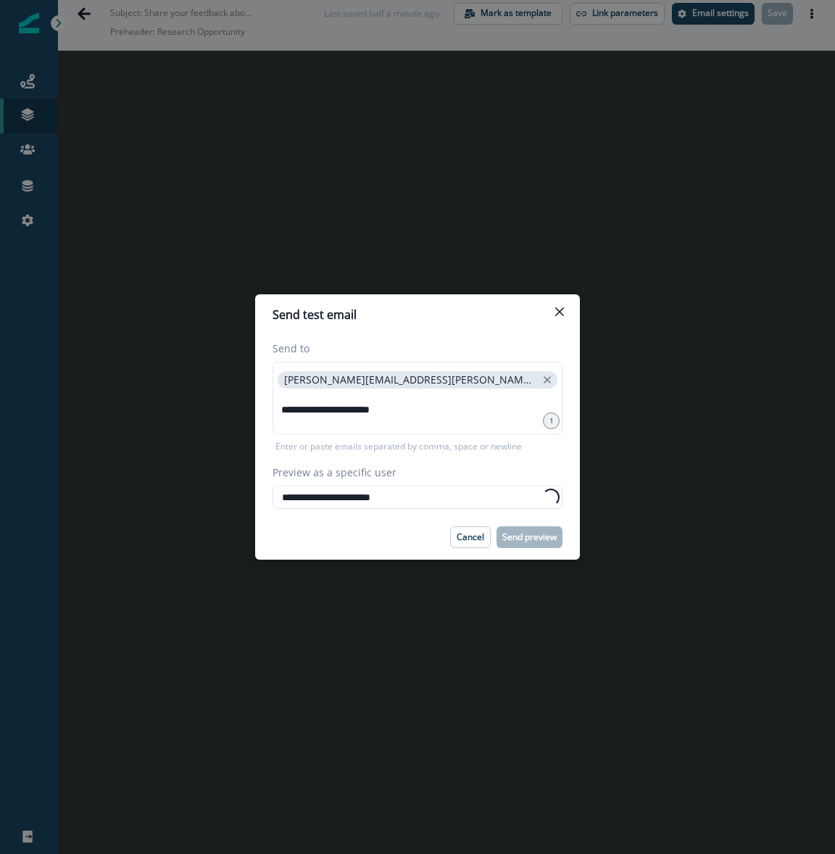
click at [437, 440] on p "Enter or paste emails separated by comma, space or newline" at bounding box center [398, 446] width 252 height 13
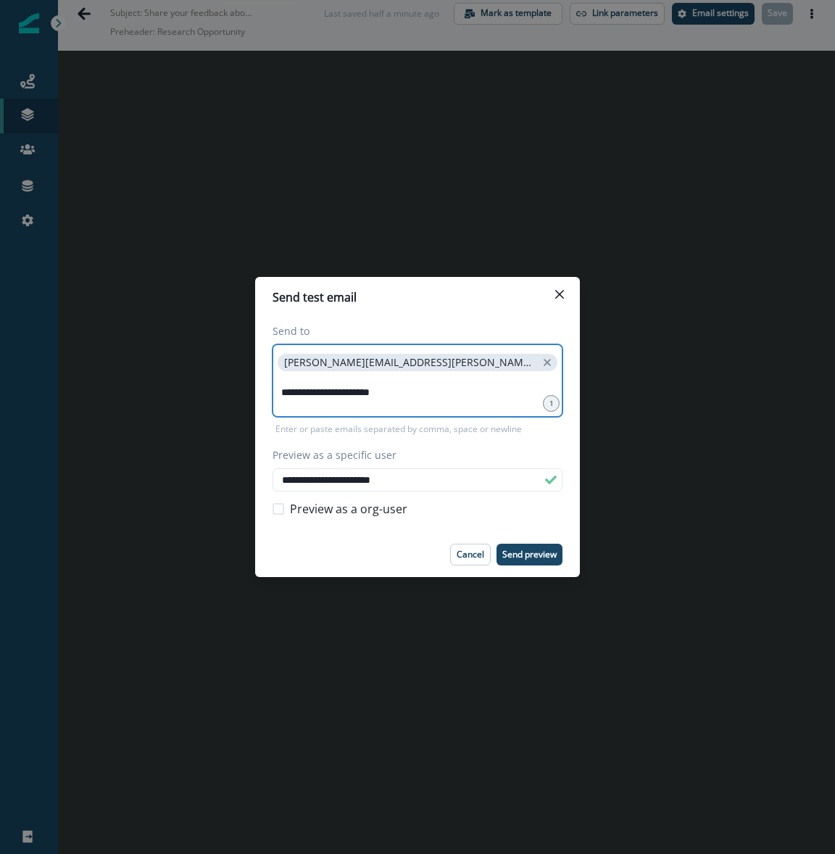
click at [441, 390] on input "**********" at bounding box center [418, 392] width 286 height 29
type input "*"
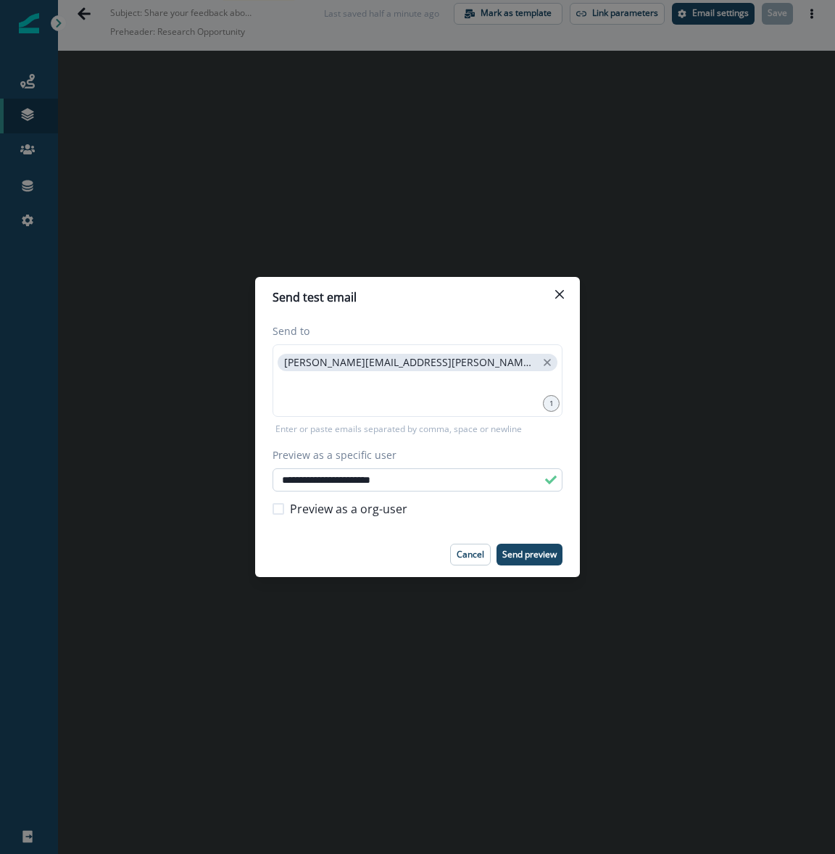
click at [349, 483] on input "**********" at bounding box center [417, 479] width 290 height 23
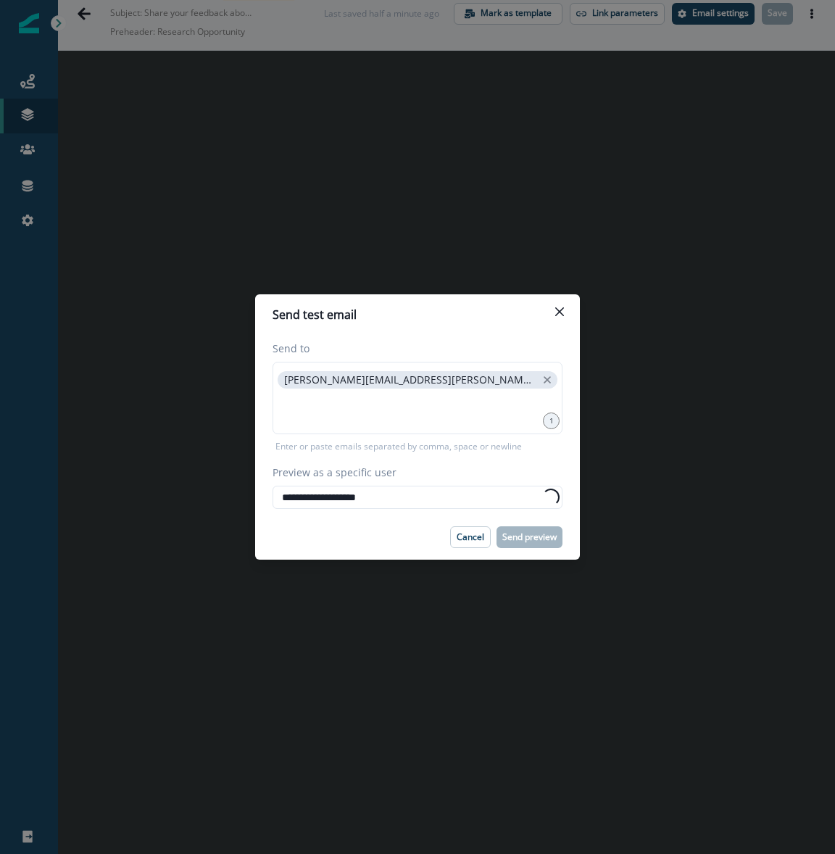
type input "**********"
click at [362, 510] on div "**********" at bounding box center [417, 425] width 325 height 180
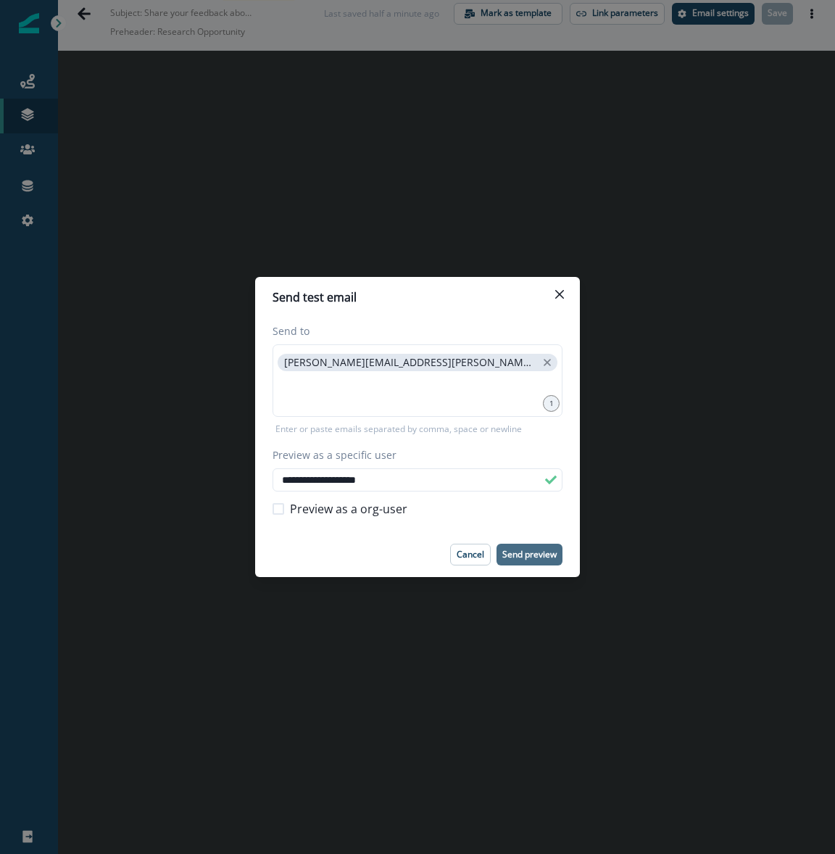
click at [540, 554] on p "Send preview" at bounding box center [529, 554] width 54 height 10
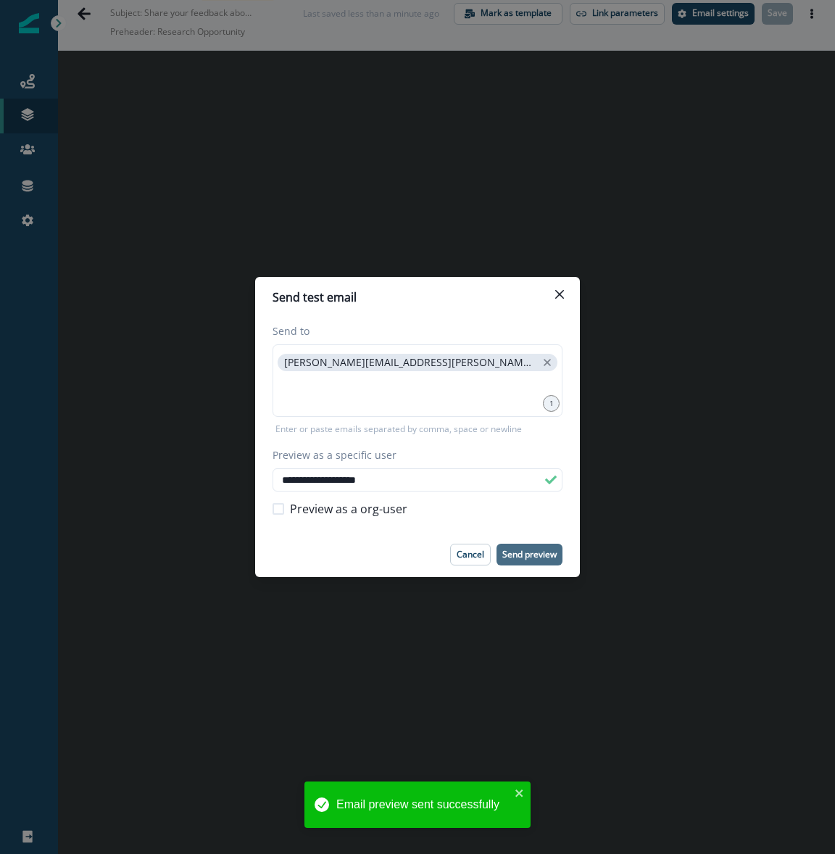
click at [557, 298] on icon "Close" at bounding box center [559, 294] width 9 height 9
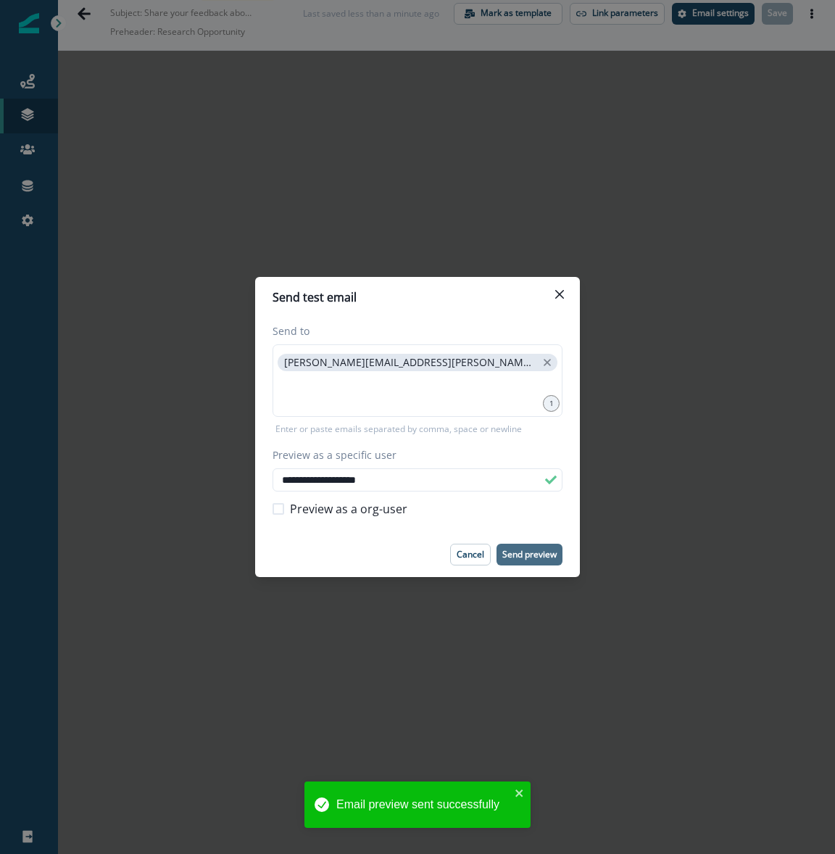
click at [499, 246] on iframe at bounding box center [446, 452] width 777 height 803
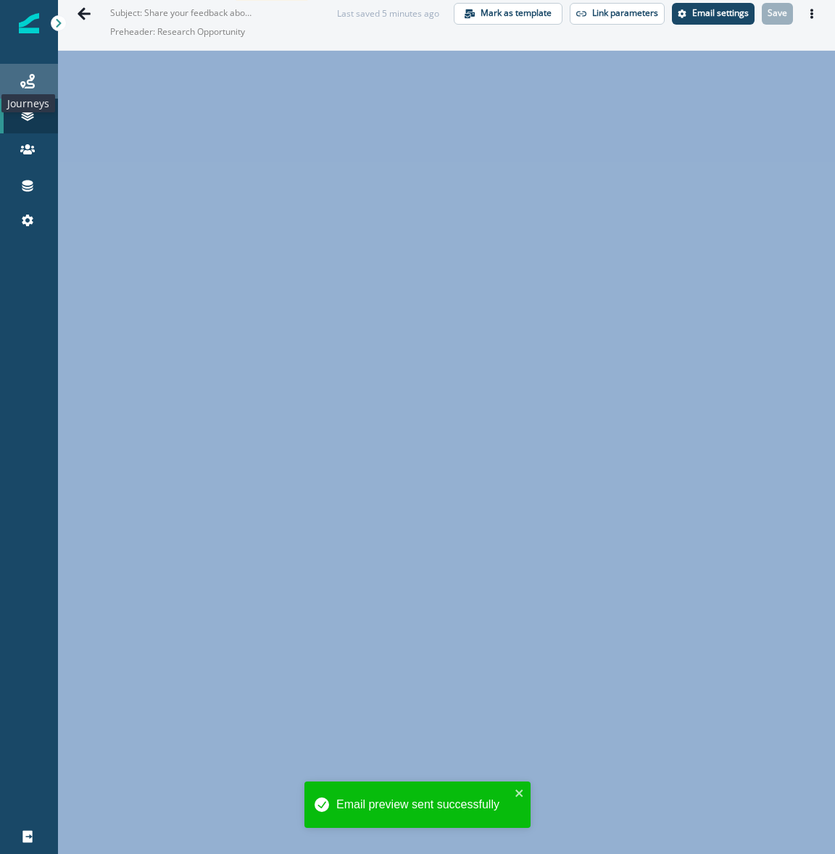
click at [22, 83] on icon at bounding box center [27, 81] width 14 height 14
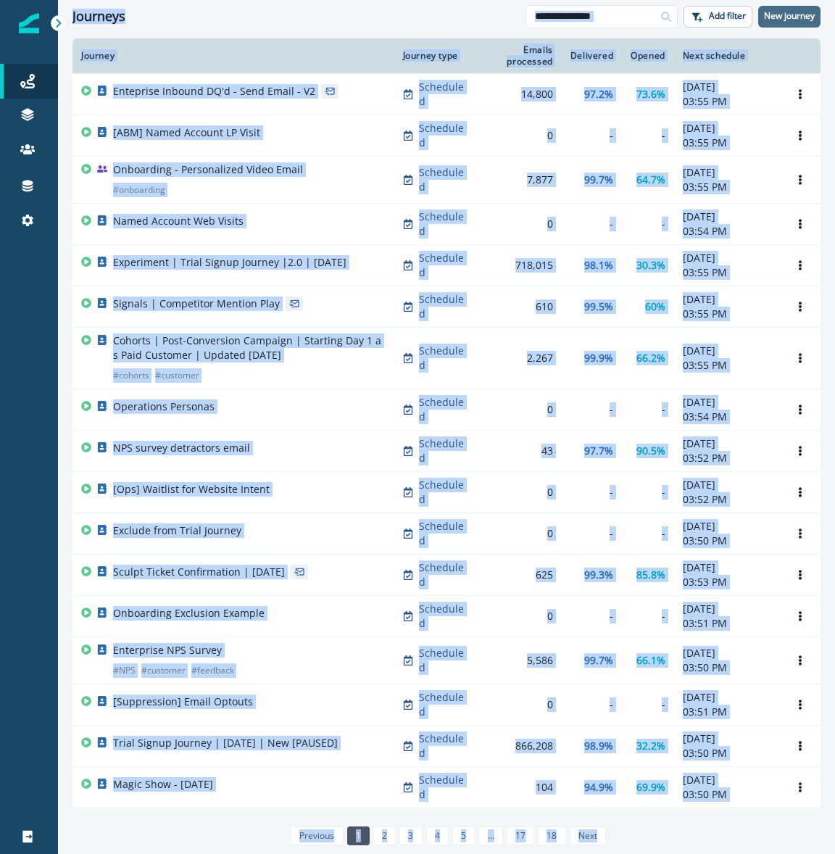
click at [784, 11] on p "New journey" at bounding box center [789, 16] width 51 height 10
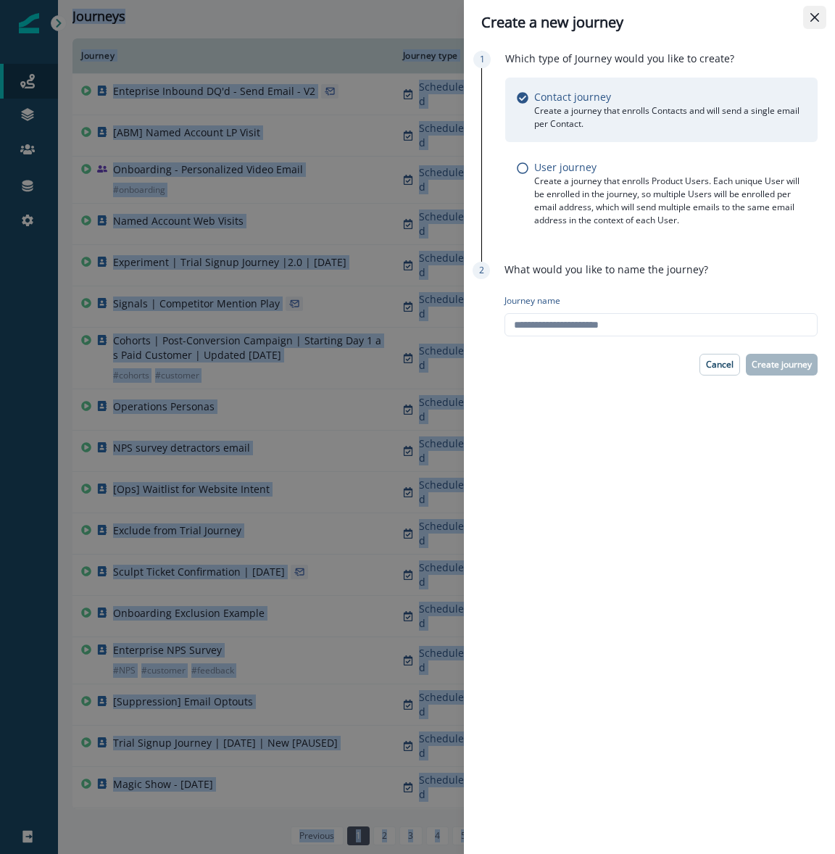
click at [815, 20] on icon "Close" at bounding box center [814, 17] width 9 height 9
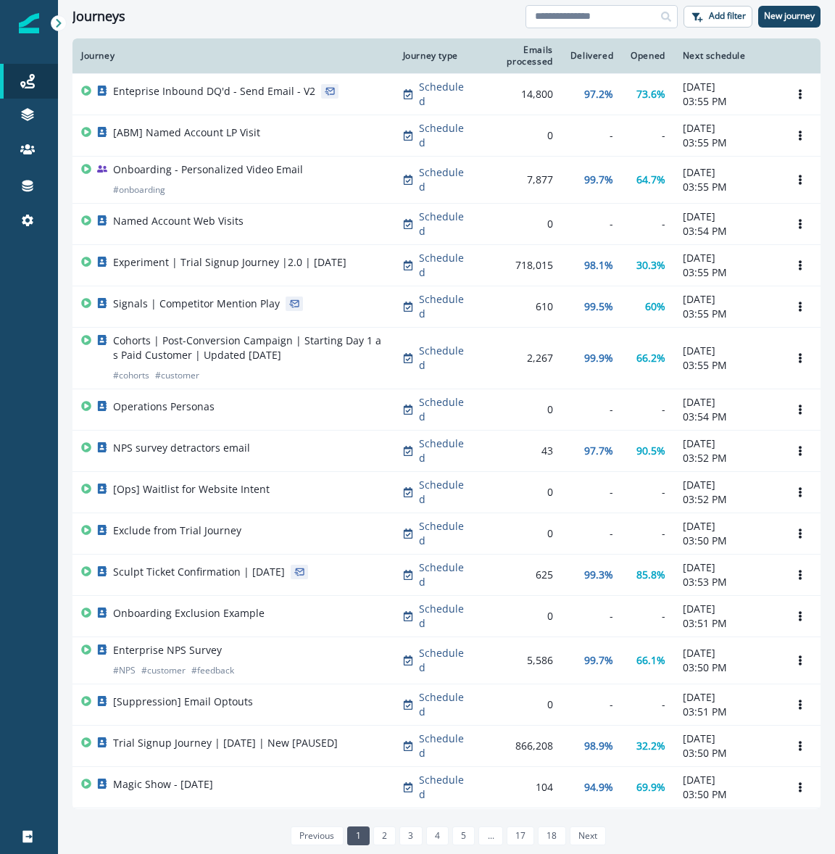
click at [604, 25] on input at bounding box center [601, 16] width 152 height 23
type input "**"
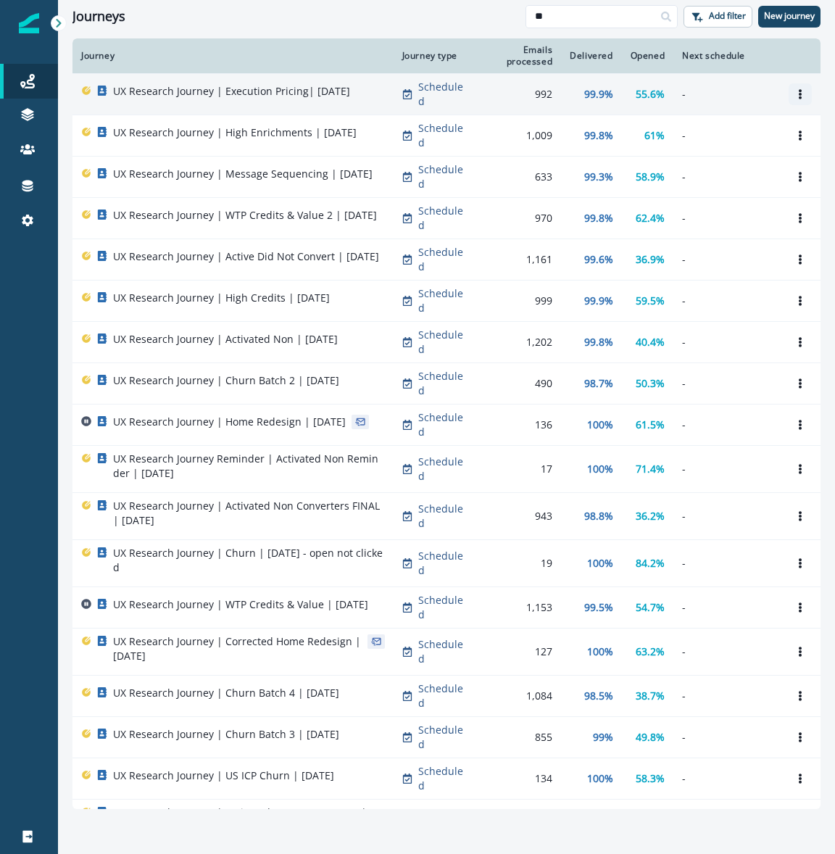
click at [806, 93] on button "Options" at bounding box center [799, 94] width 23 height 22
click at [717, 129] on button "Clone" at bounding box center [730, 126] width 161 height 23
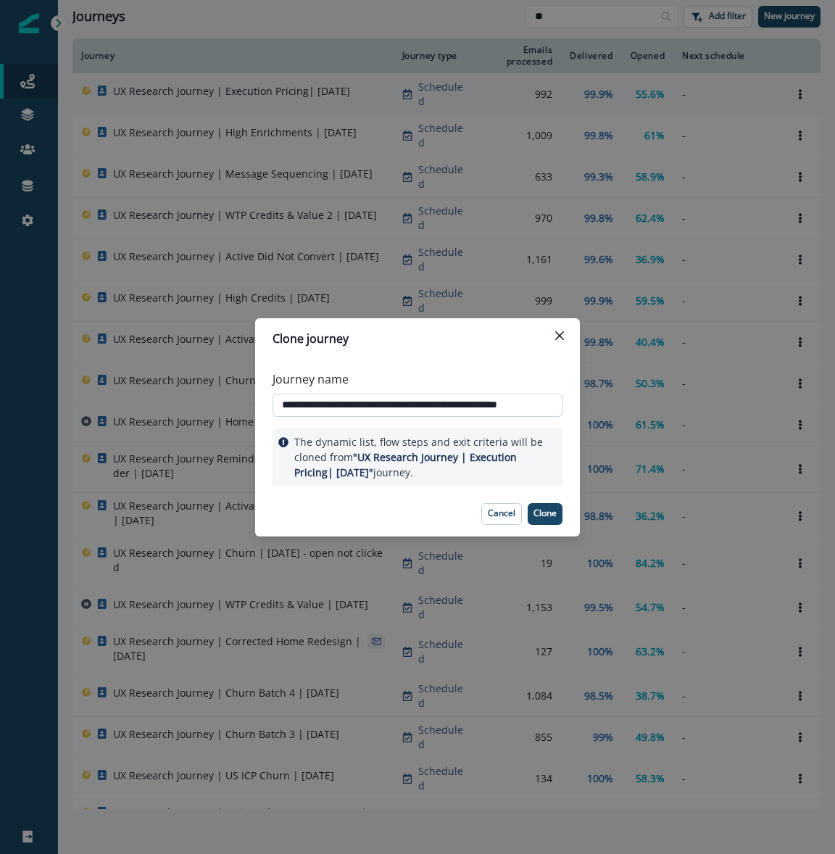
click at [414, 398] on input "**********" at bounding box center [417, 405] width 290 height 23
click at [472, 398] on input "**********" at bounding box center [417, 405] width 290 height 23
click at [451, 405] on input "**********" at bounding box center [417, 405] width 290 height 23
type input "**********"
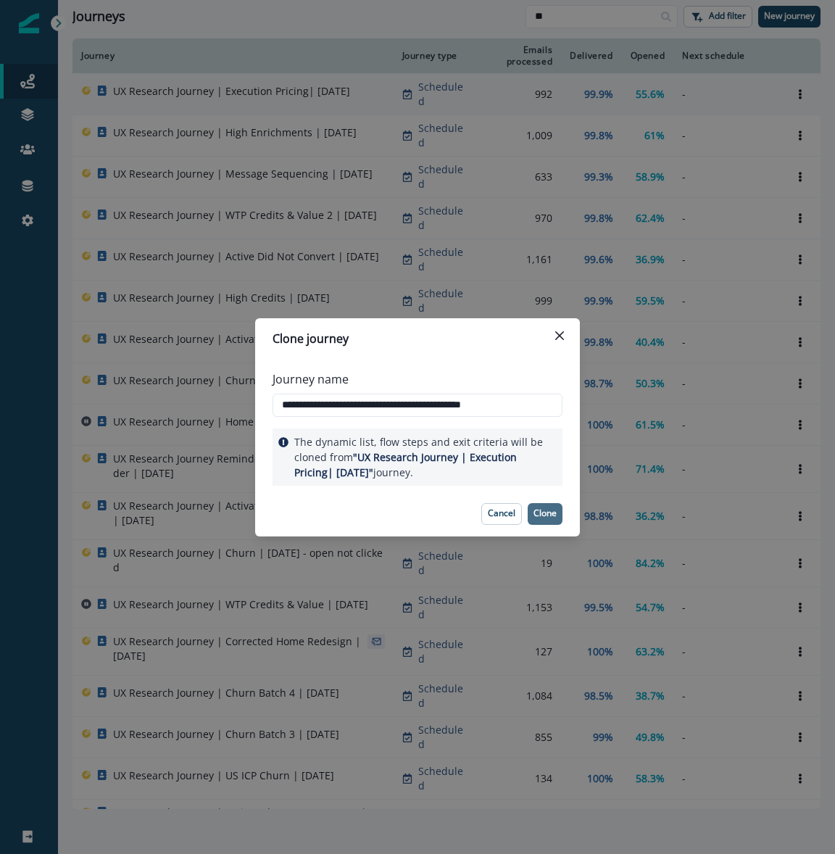
click at [535, 510] on p "Clone" at bounding box center [544, 513] width 23 height 10
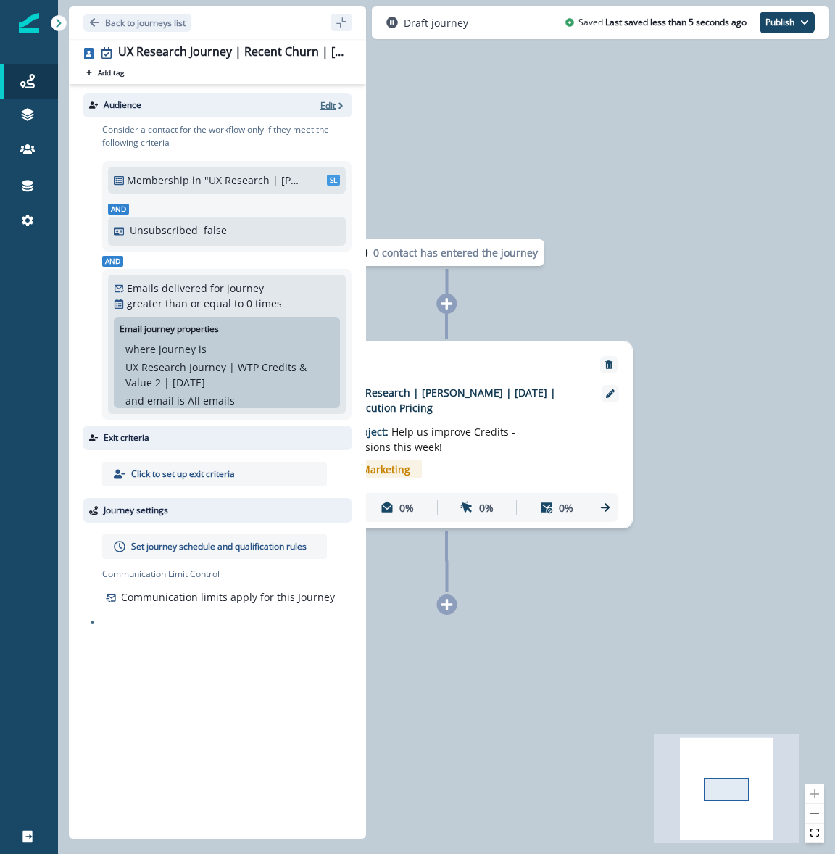
click at [322, 107] on p "Edit" at bounding box center [327, 105] width 15 height 12
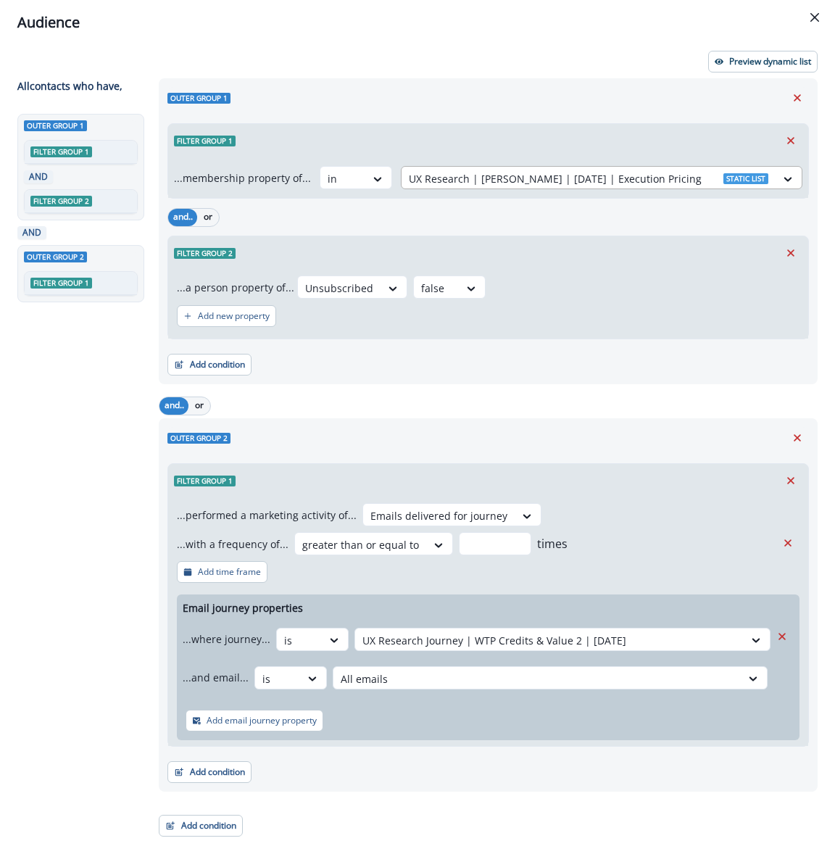
click at [602, 179] on div at bounding box center [588, 179] width 359 height 18
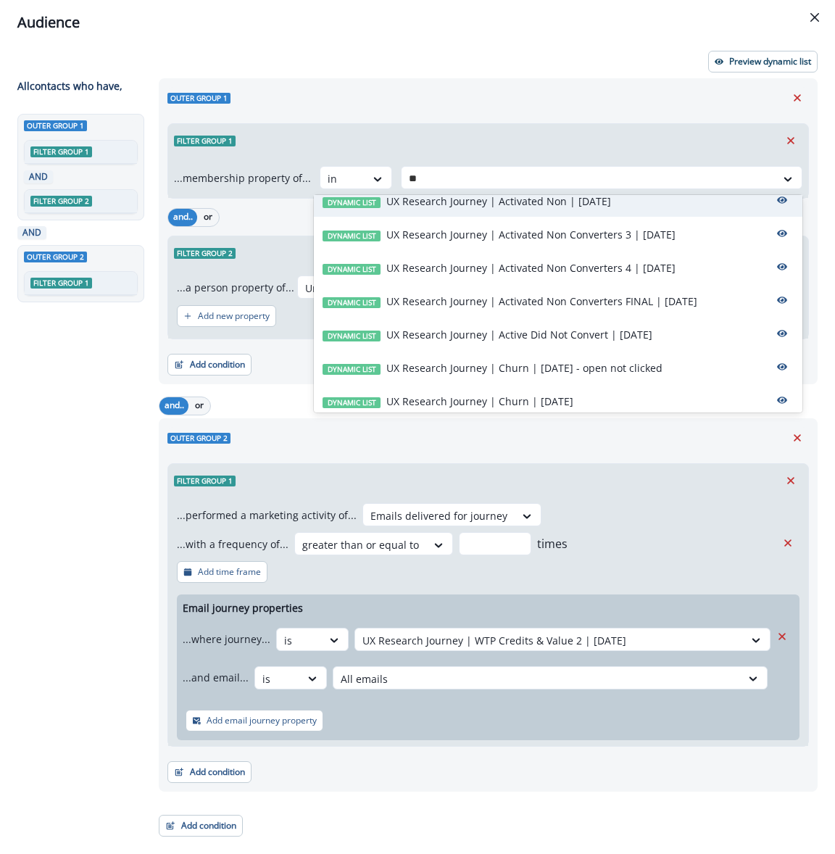
scroll to position [601, 0]
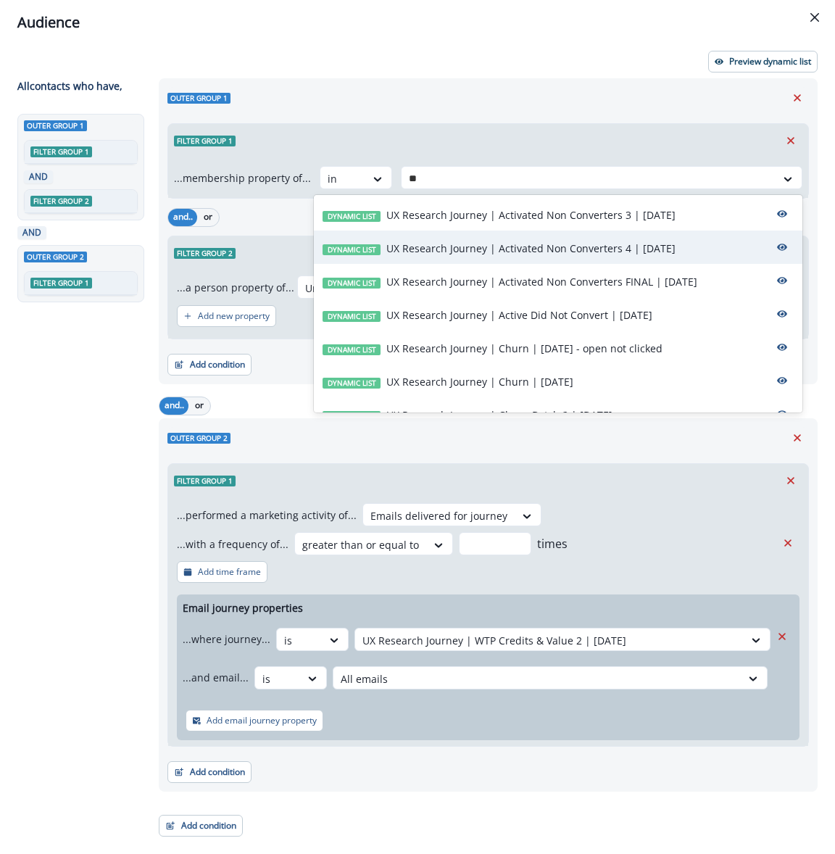
type input "*"
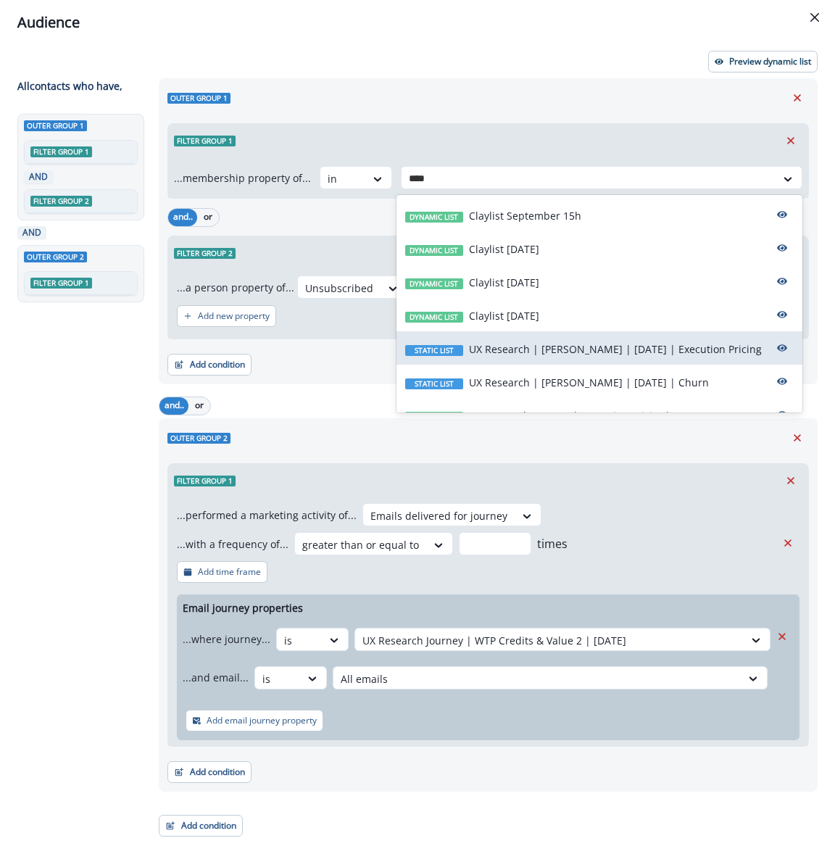
type input "*****"
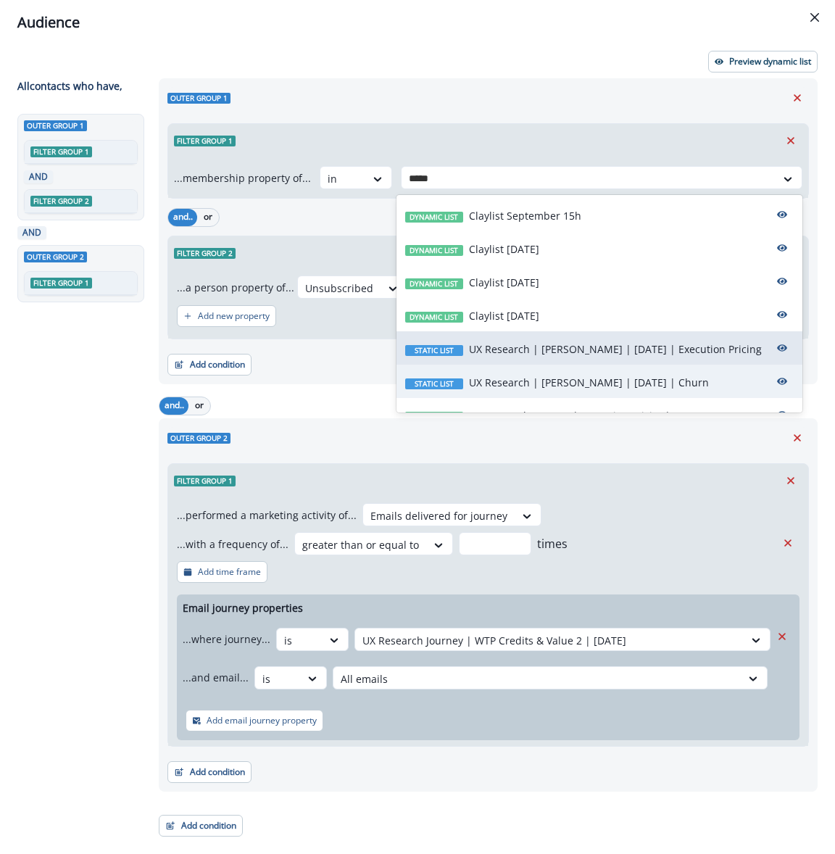
click at [581, 368] on div "Static list UX Research | [PERSON_NAME] | [DATE] | Churn" at bounding box center [599, 381] width 406 height 33
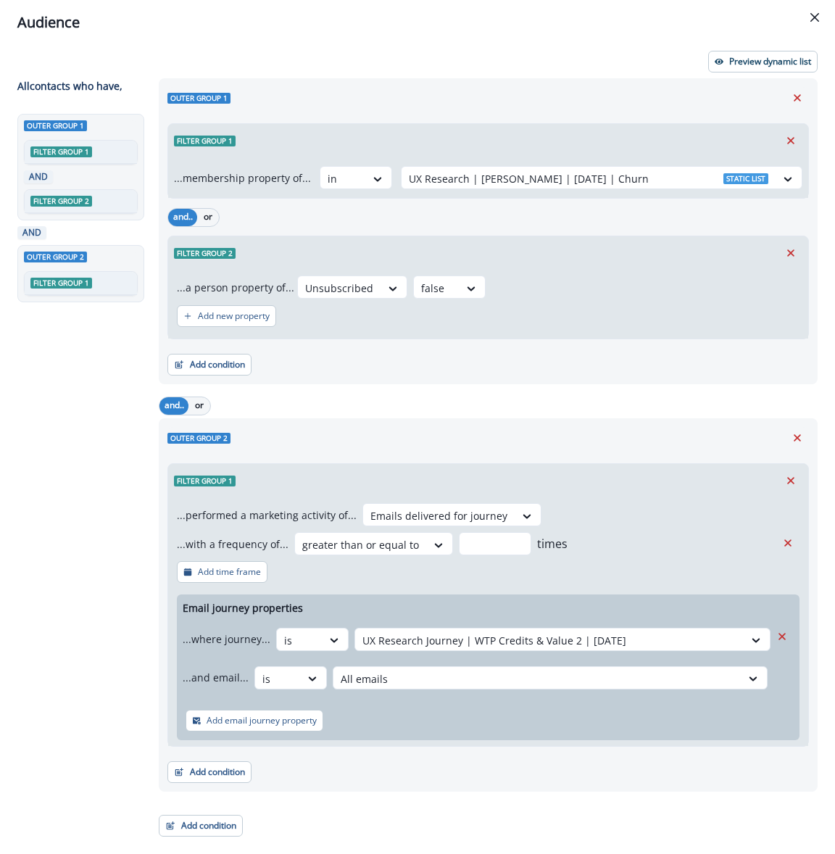
click at [610, 283] on div "Unsubscribed false" at bounding box center [548, 286] width 502 height 23
click at [287, 724] on p "Add email journey property" at bounding box center [262, 720] width 110 height 10
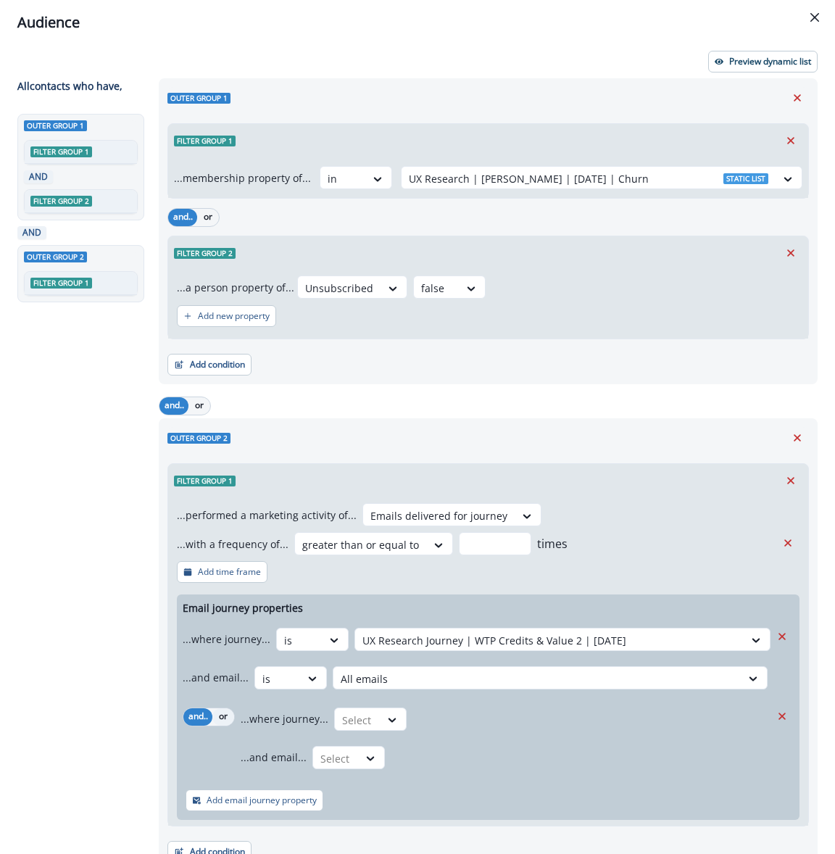
click at [224, 714] on button "or" at bounding box center [223, 716] width 22 height 17
click at [372, 725] on div "Select" at bounding box center [357, 720] width 45 height 24
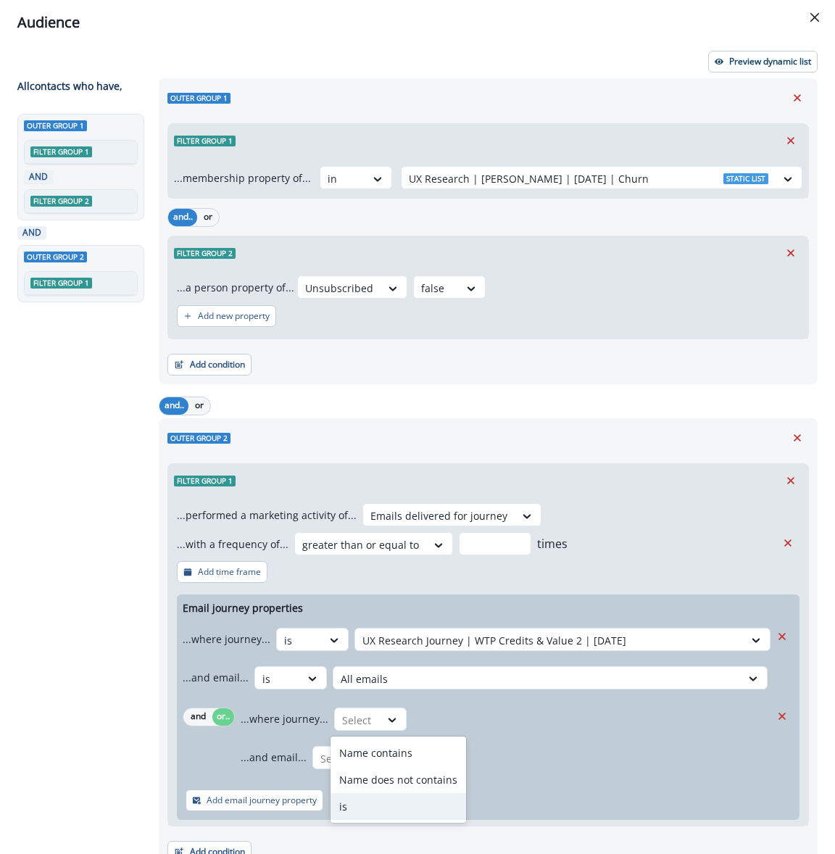
click at [383, 802] on div "is" at bounding box center [398, 806] width 136 height 27
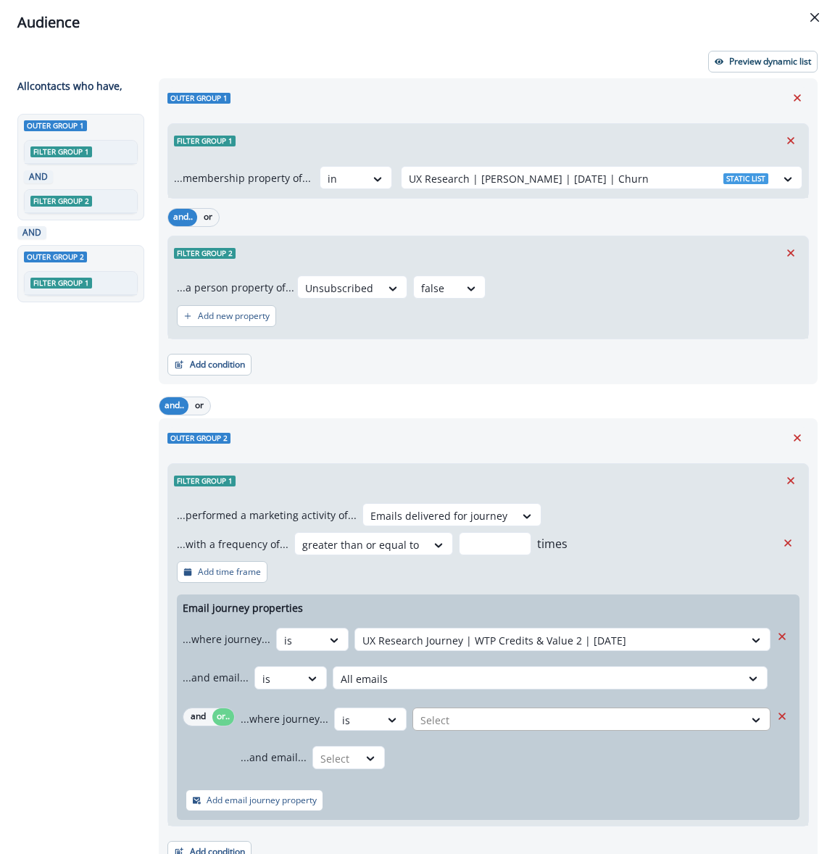
click at [486, 712] on div at bounding box center [578, 720] width 316 height 18
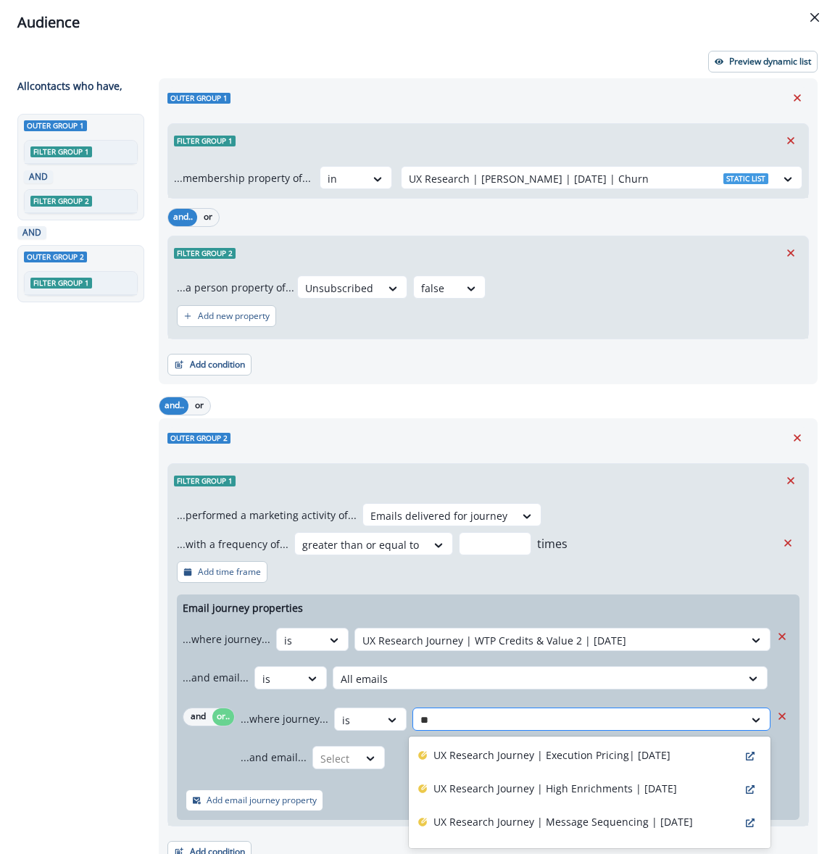
type input "*"
type input "*****"
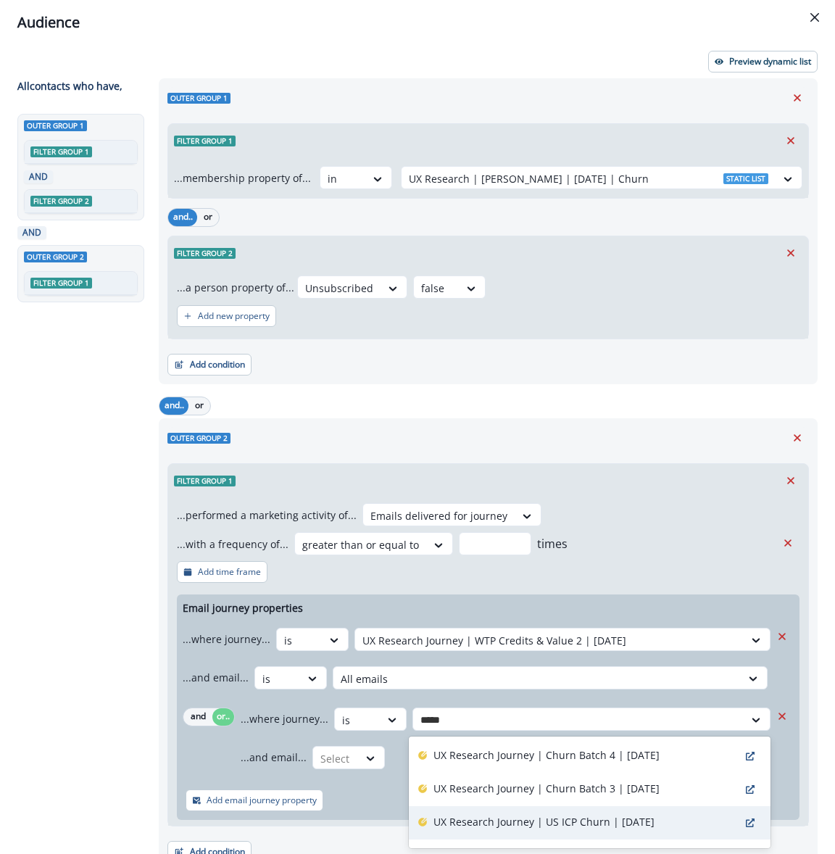
scroll to position [135, 0]
click at [654, 813] on p "UX Research Journey | US ICP Churn | [DATE]" at bounding box center [543, 819] width 221 height 15
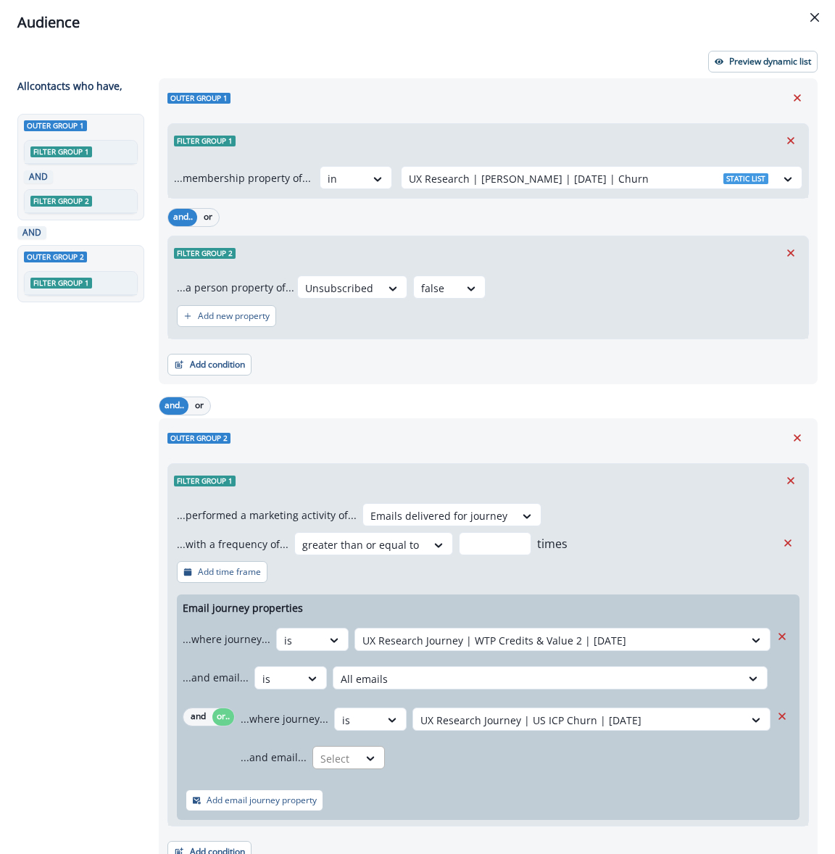
click at [345, 759] on div at bounding box center [335, 758] width 30 height 18
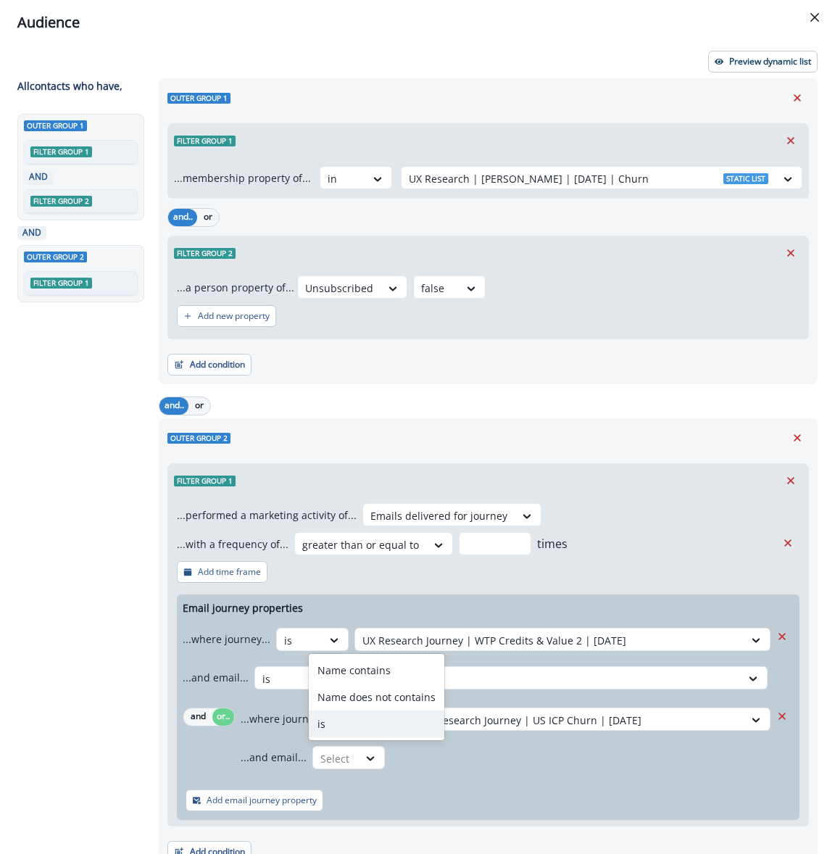
click at [357, 725] on div "is" at bounding box center [377, 723] width 136 height 27
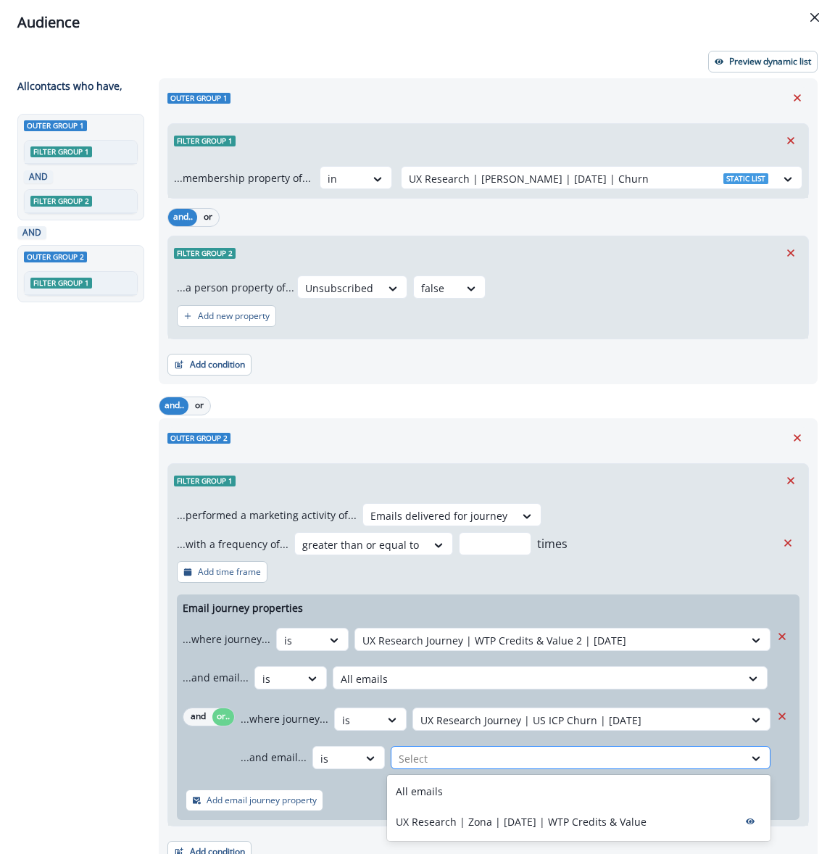
click at [475, 760] on div at bounding box center [568, 758] width 338 height 18
click at [488, 787] on div "All emails" at bounding box center [578, 791] width 383 height 27
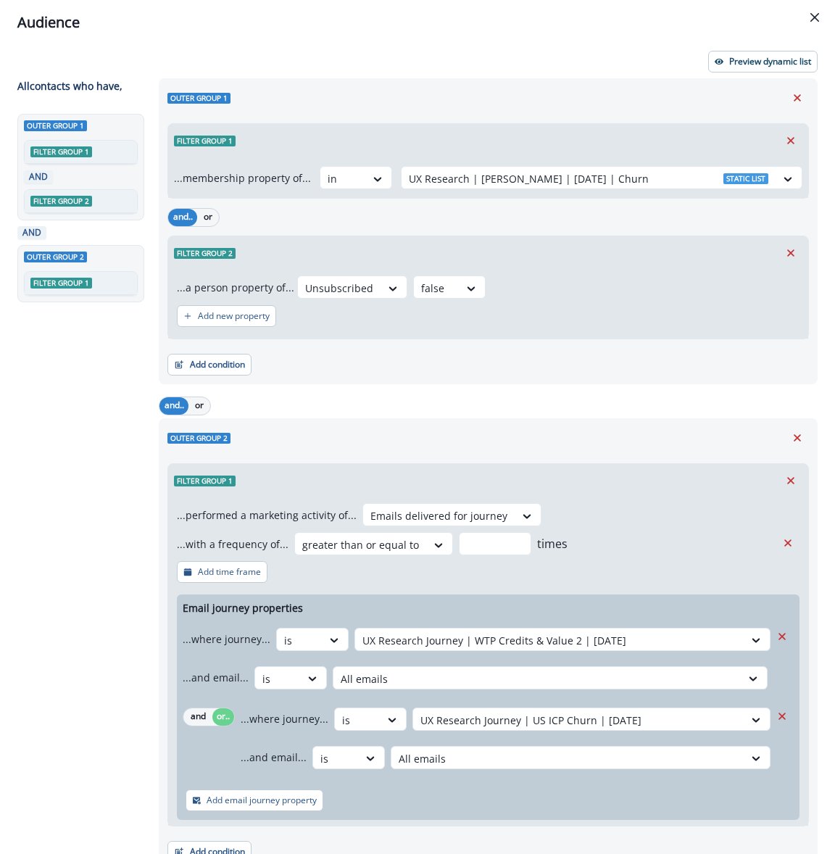
click at [478, 810] on div "Add email journey property" at bounding box center [488, 800] width 623 height 39
click at [757, 70] on button "Preview dynamic list" at bounding box center [762, 62] width 109 height 22
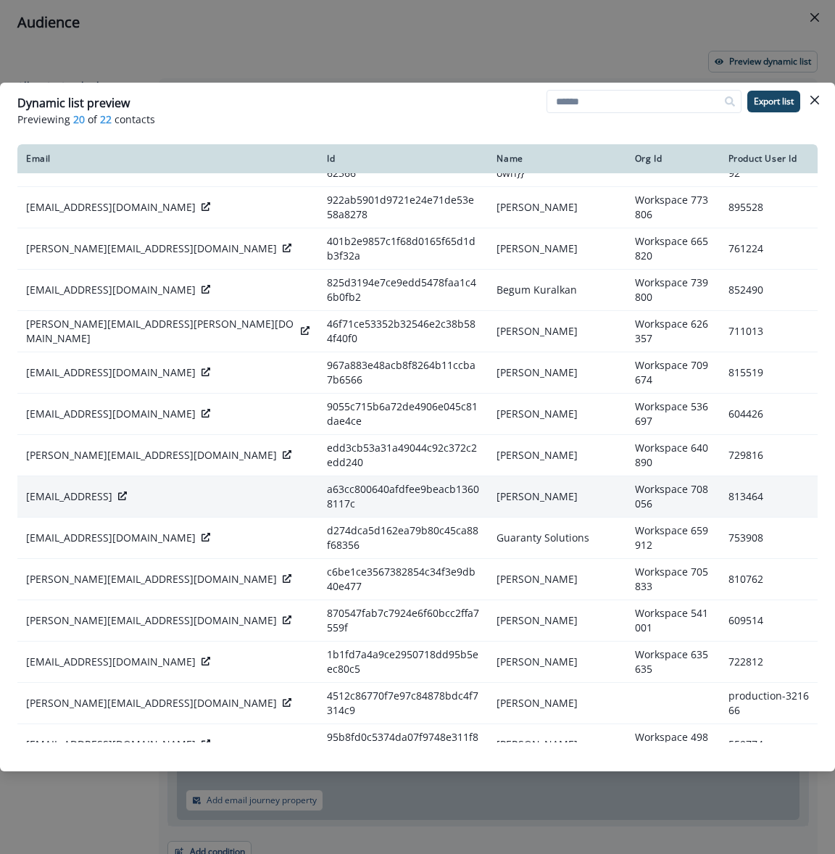
scroll to position [0, 0]
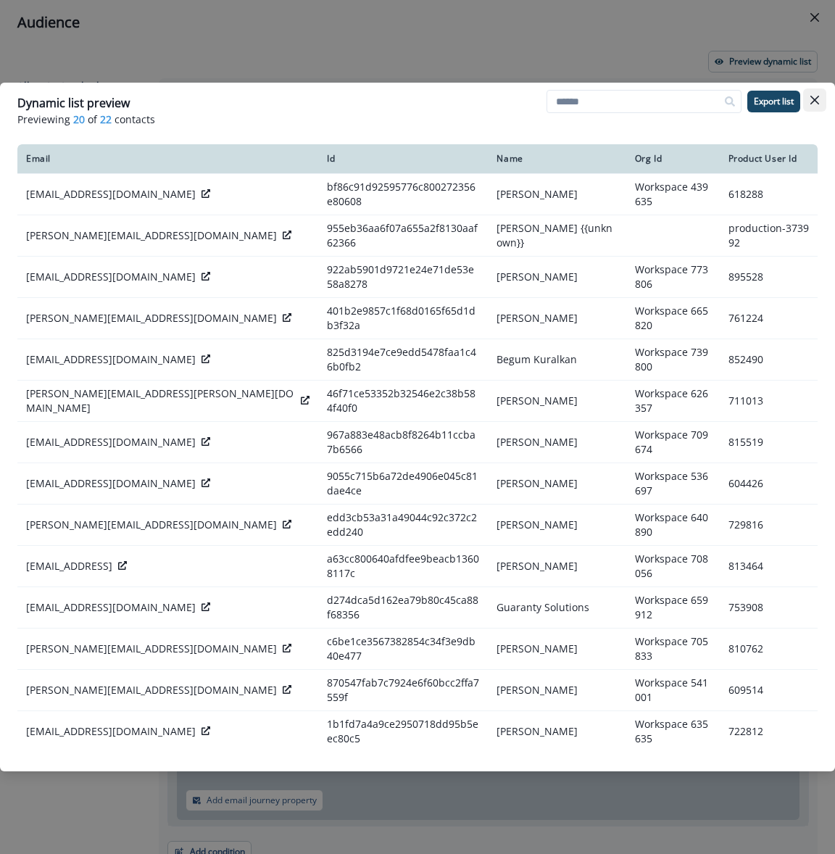
click at [824, 94] on button "Close" at bounding box center [814, 99] width 23 height 23
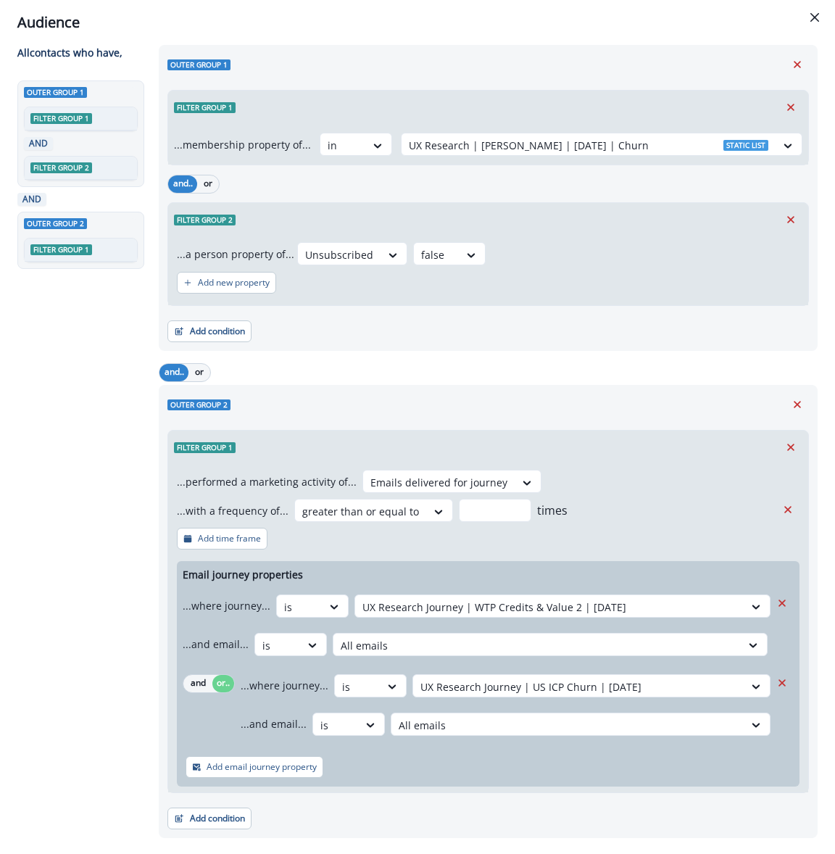
scroll to position [68, 0]
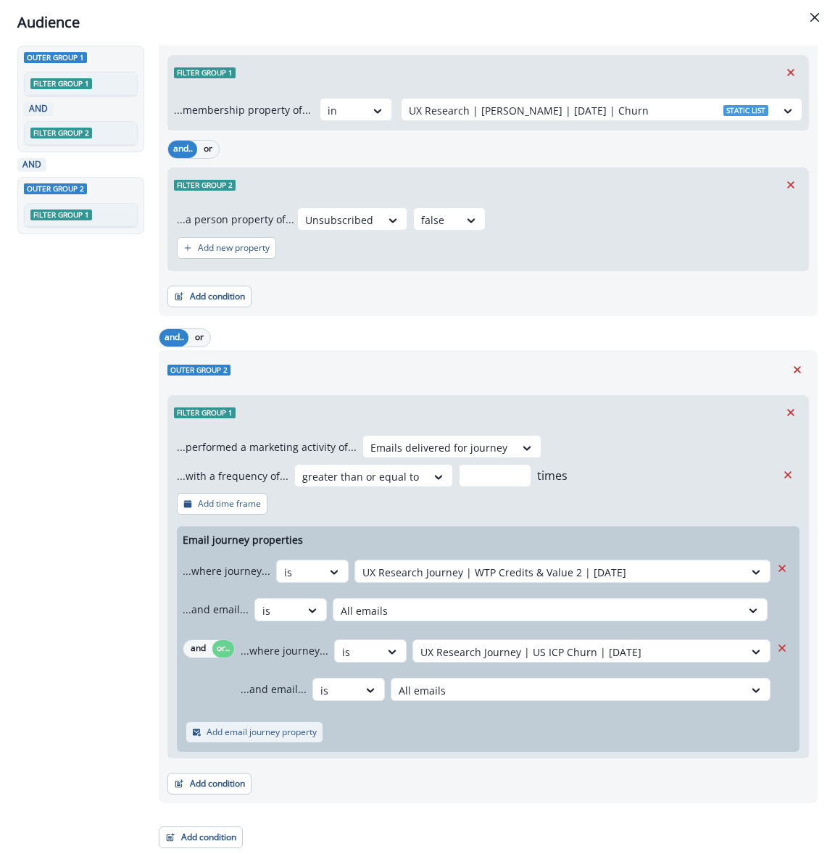
click at [240, 730] on p "Add email journey property" at bounding box center [262, 732] width 110 height 10
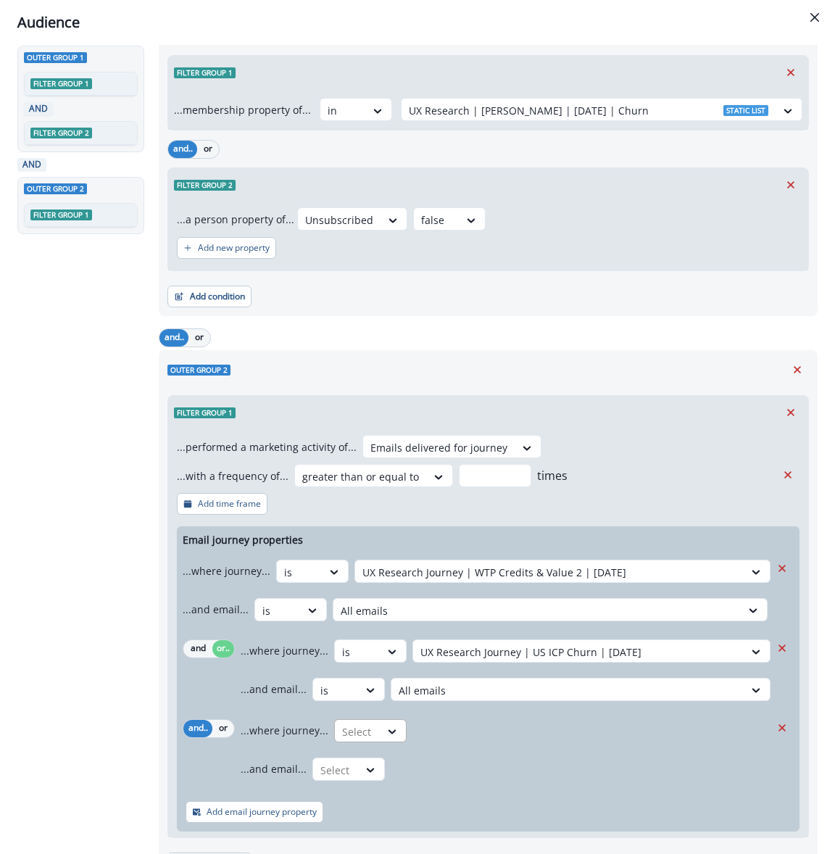
click at [370, 728] on div "Select" at bounding box center [357, 732] width 45 height 24
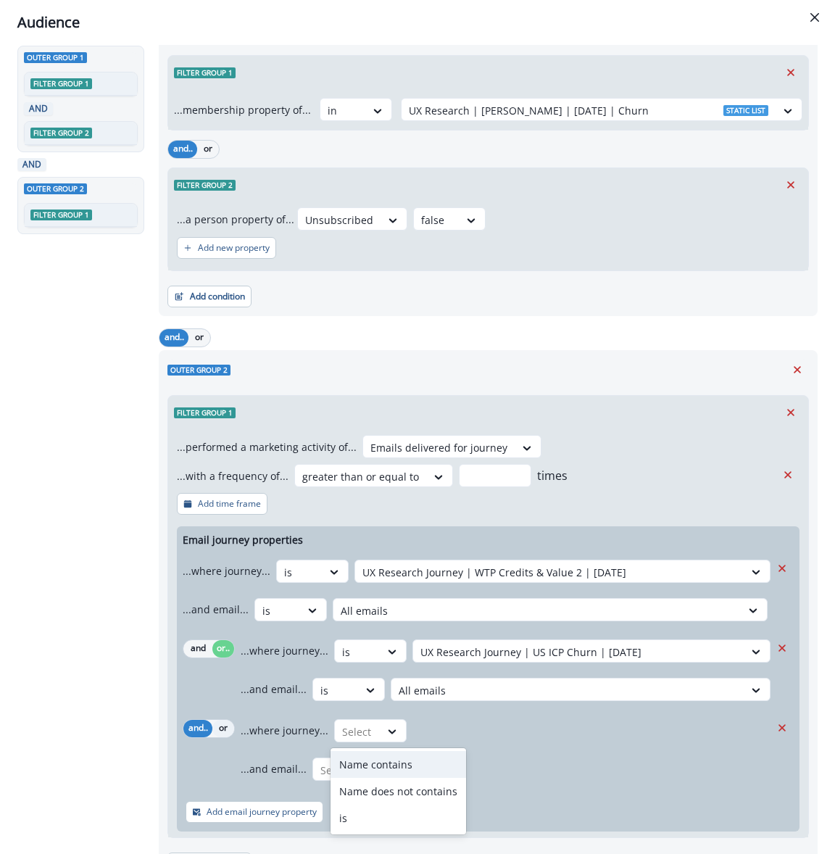
click at [215, 725] on button "or" at bounding box center [223, 728] width 22 height 17
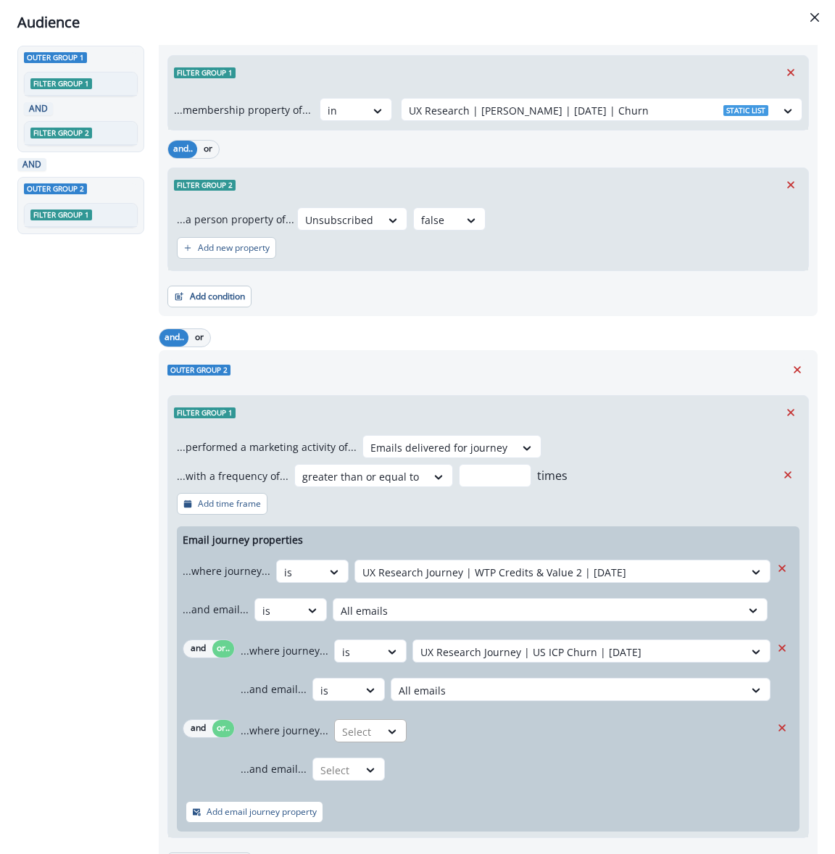
click at [349, 732] on div at bounding box center [357, 732] width 30 height 18
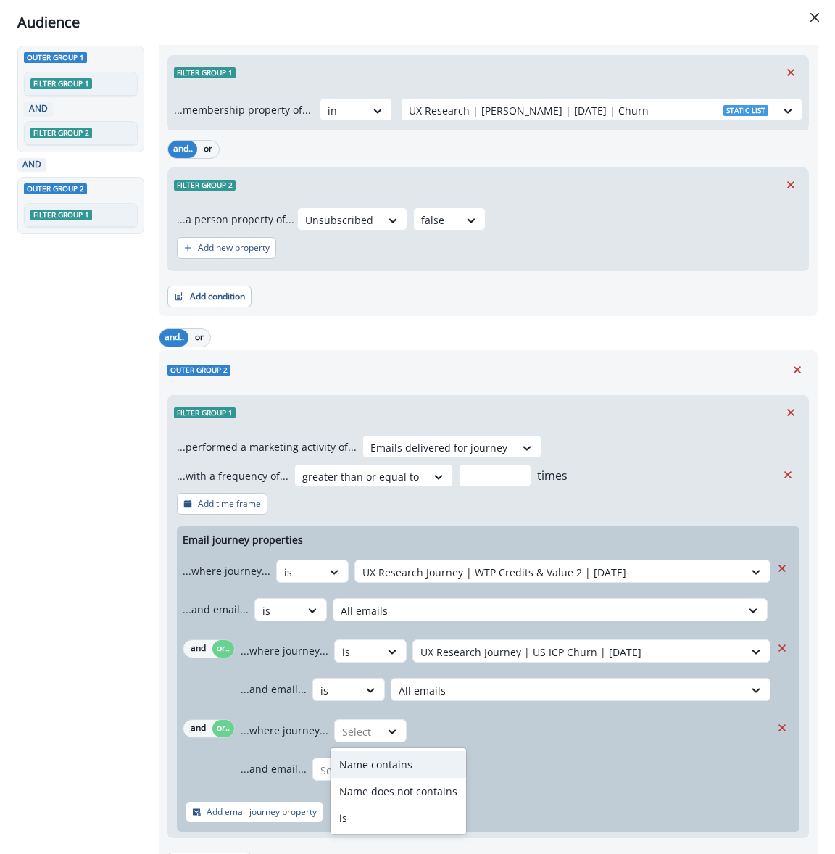
click at [395, 764] on div "Name contains" at bounding box center [398, 764] width 136 height 27
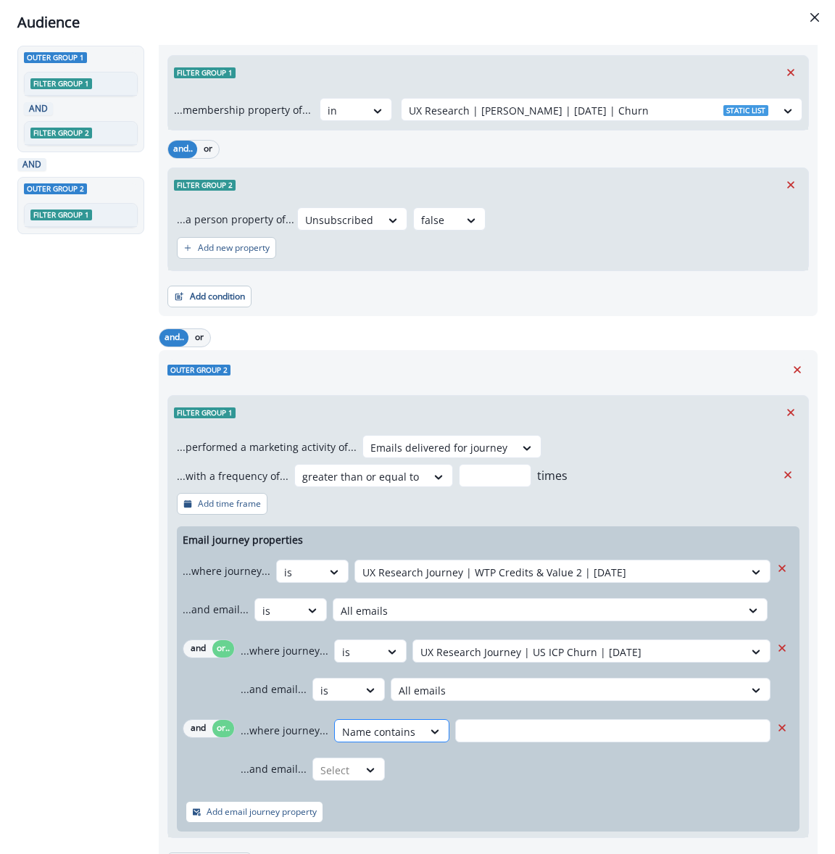
click at [356, 738] on div at bounding box center [378, 732] width 73 height 18
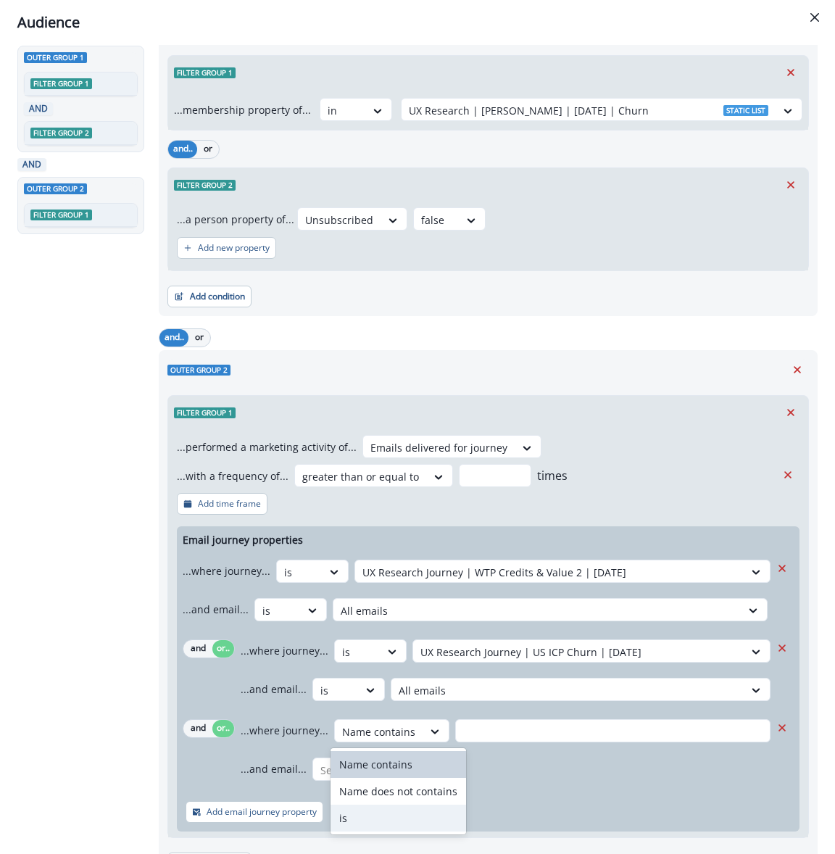
click at [366, 814] on div "is" at bounding box center [398, 817] width 136 height 27
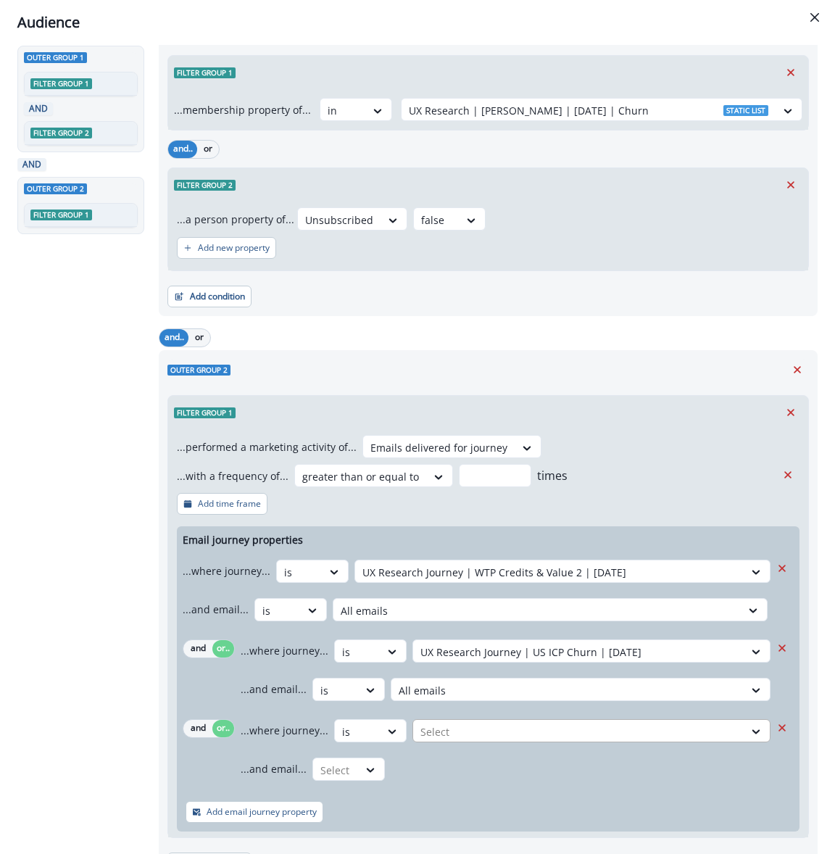
click at [459, 727] on div at bounding box center [578, 732] width 316 height 18
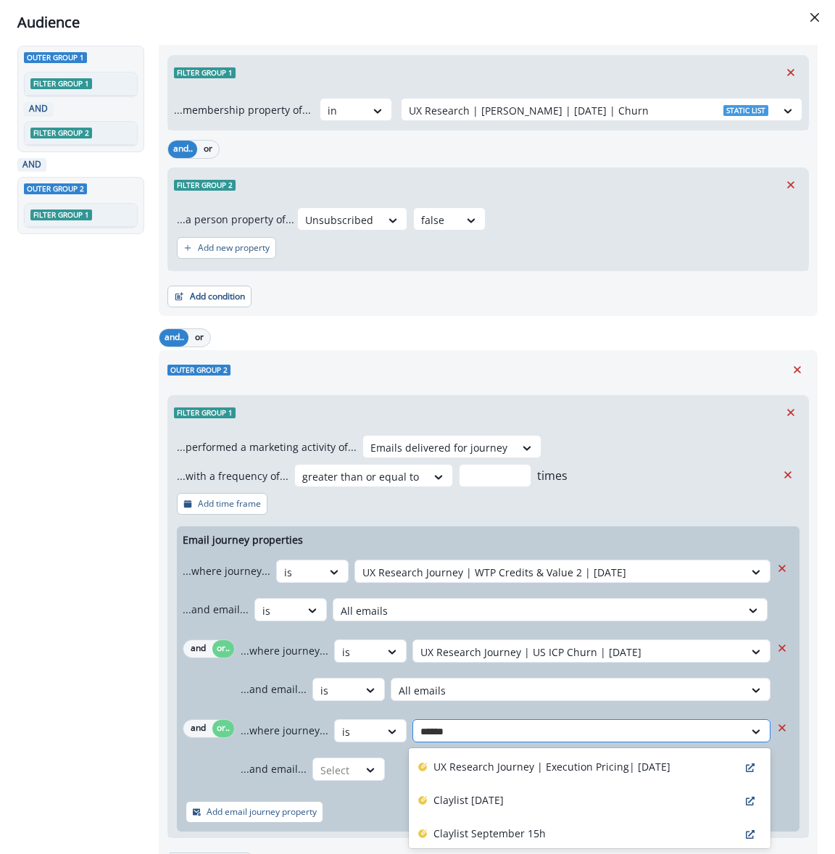
type input "*******"
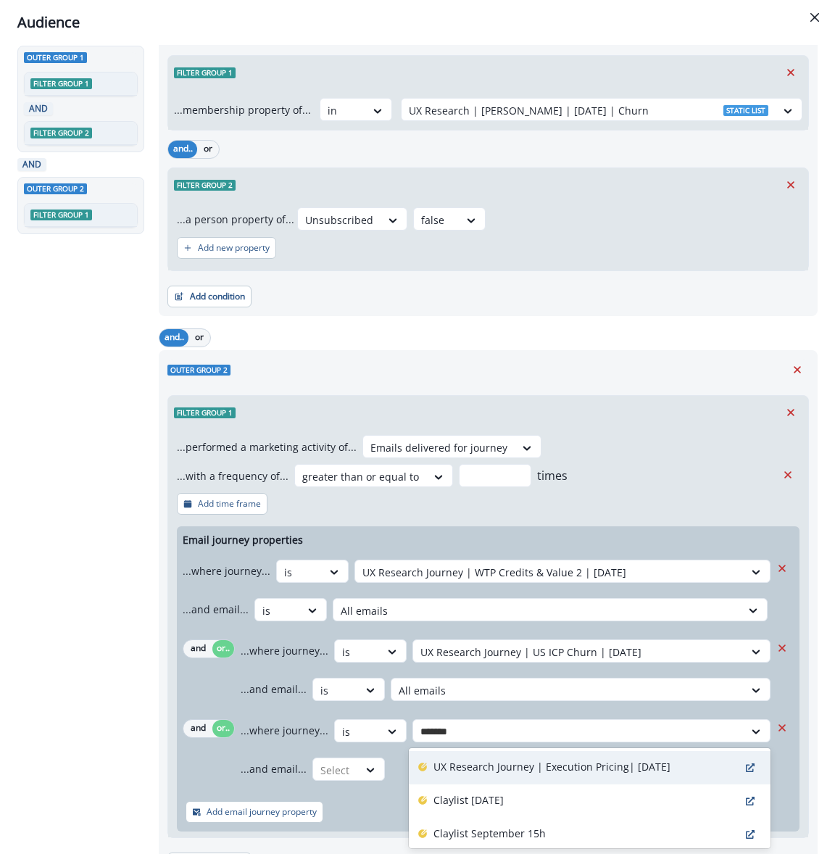
click at [499, 761] on p "UX Research Journey | Execution Pricing| [DATE]" at bounding box center [551, 766] width 237 height 15
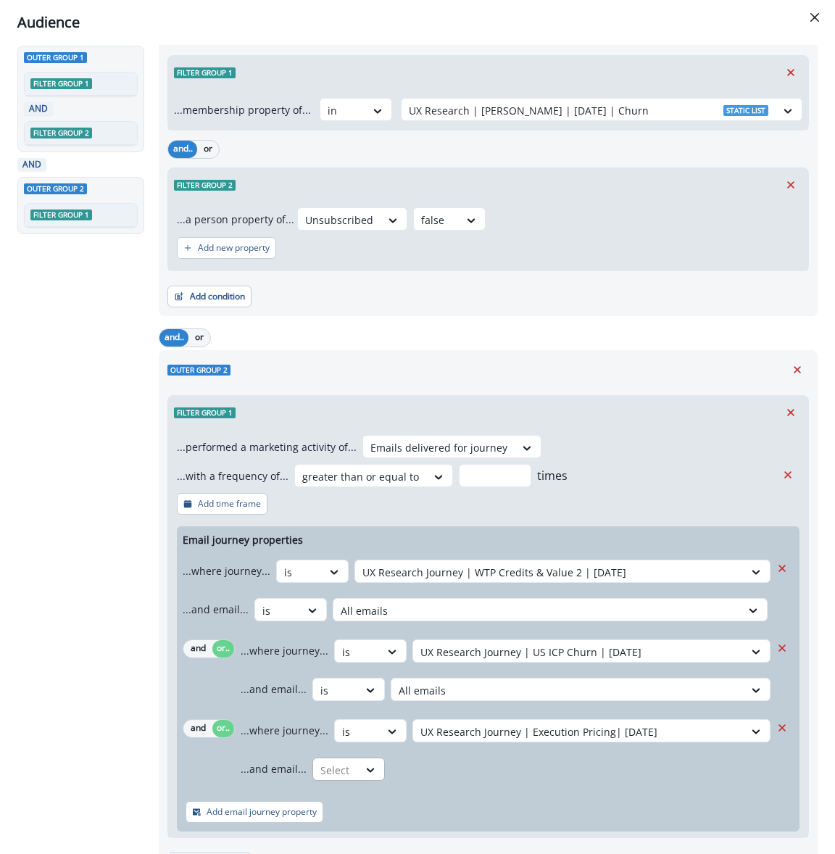
click at [313, 760] on div "Select" at bounding box center [335, 770] width 45 height 24
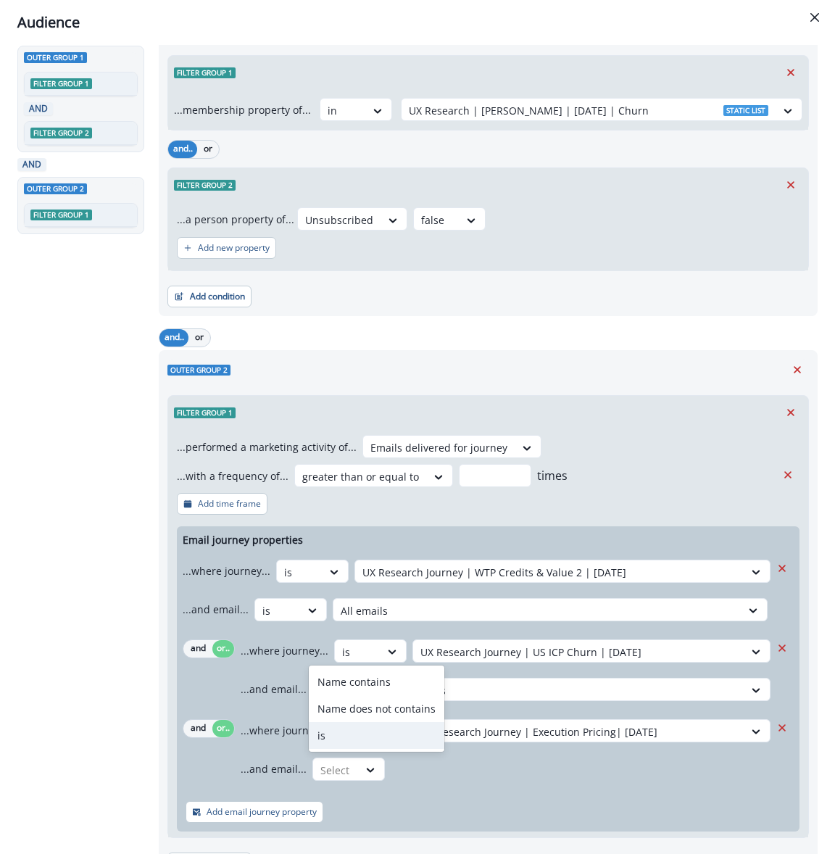
click at [338, 742] on div "is" at bounding box center [377, 735] width 136 height 27
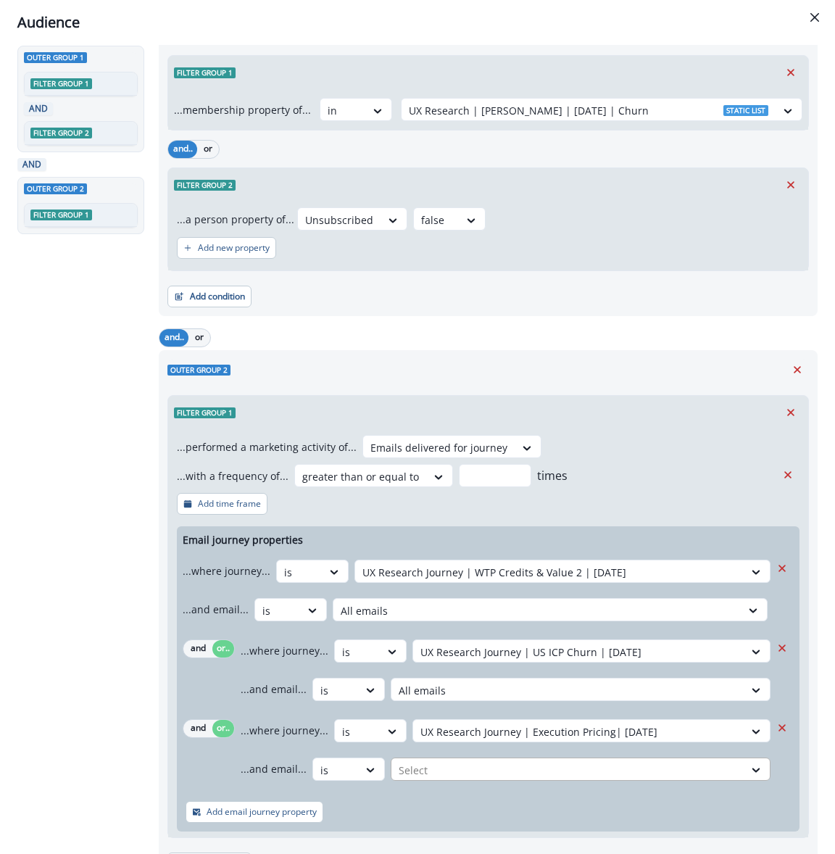
click at [460, 771] on div at bounding box center [568, 770] width 338 height 18
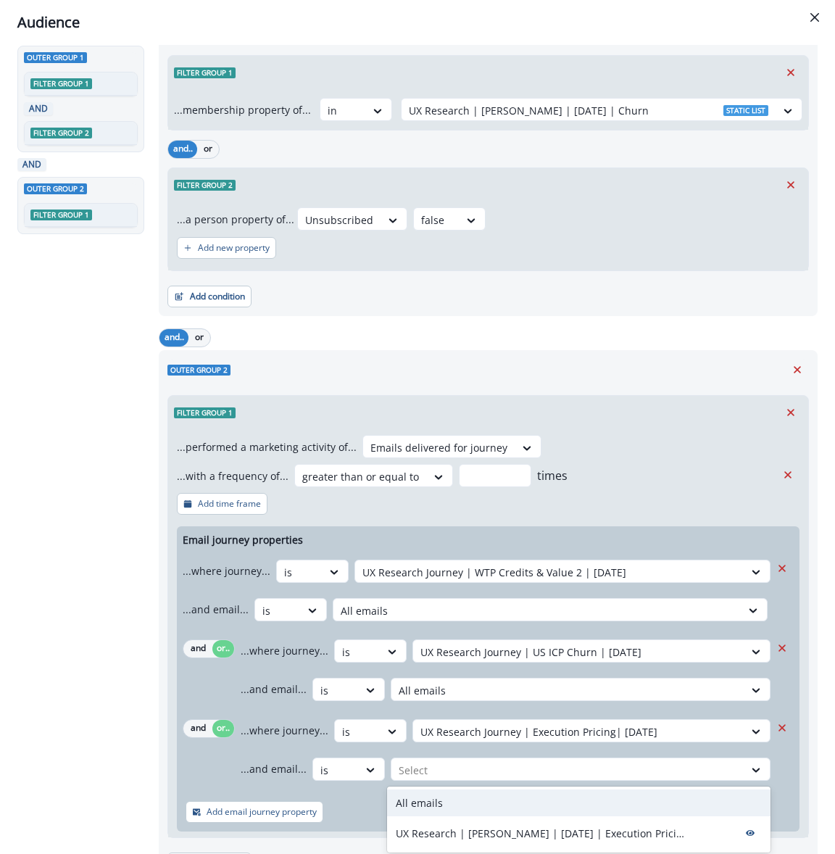
click at [483, 804] on div "All emails" at bounding box center [578, 802] width 383 height 27
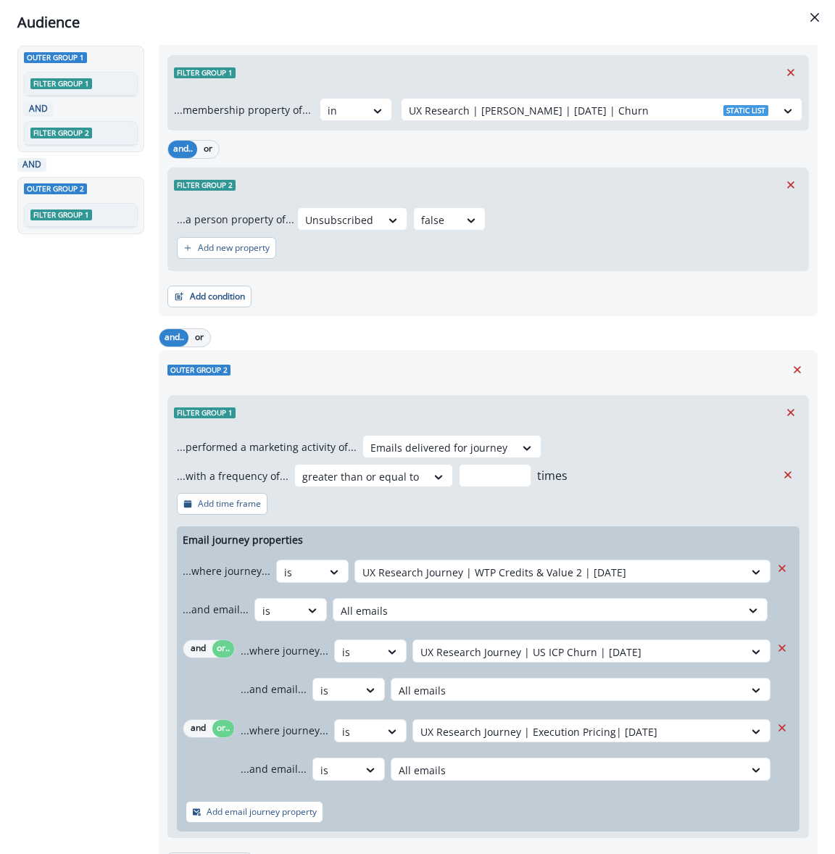
click at [394, 813] on div "Add email journey property" at bounding box center [488, 811] width 623 height 39
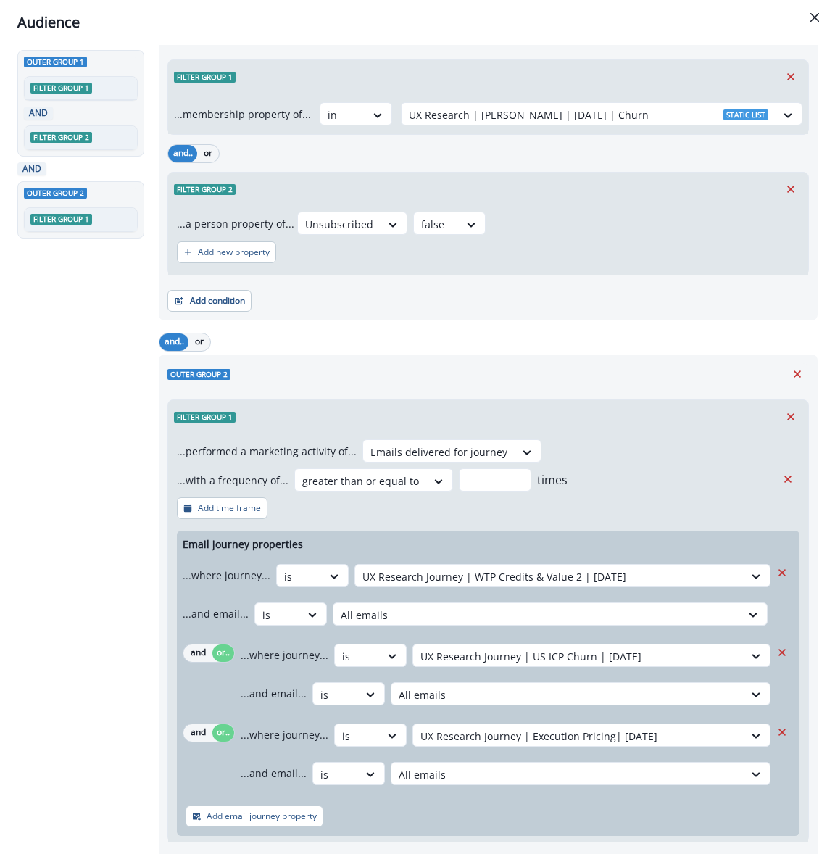
scroll to position [0, 0]
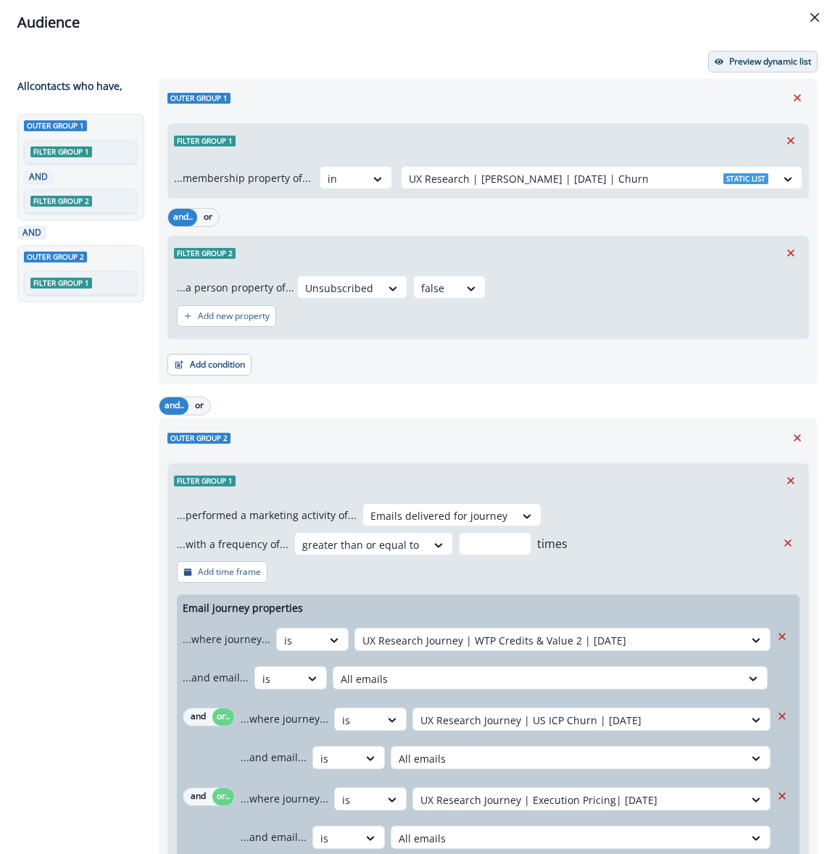
click at [754, 69] on button "Preview dynamic list" at bounding box center [762, 62] width 109 height 22
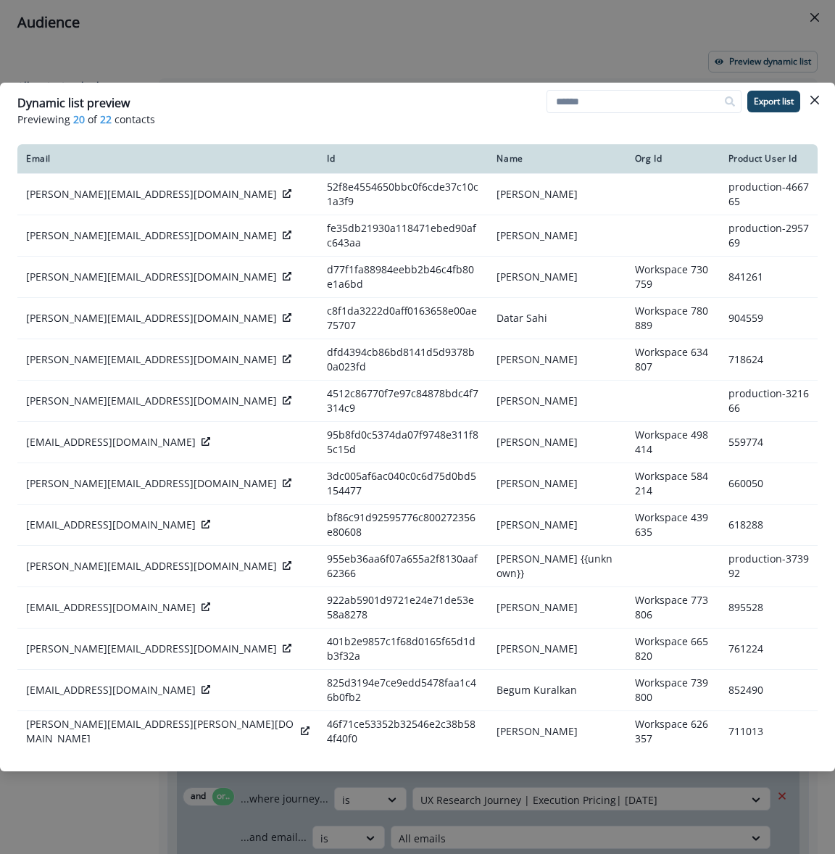
click at [641, 68] on div "Dynamic list preview Previewing 20 of 22 contacts Export list Email Id Name Org…" at bounding box center [417, 427] width 835 height 854
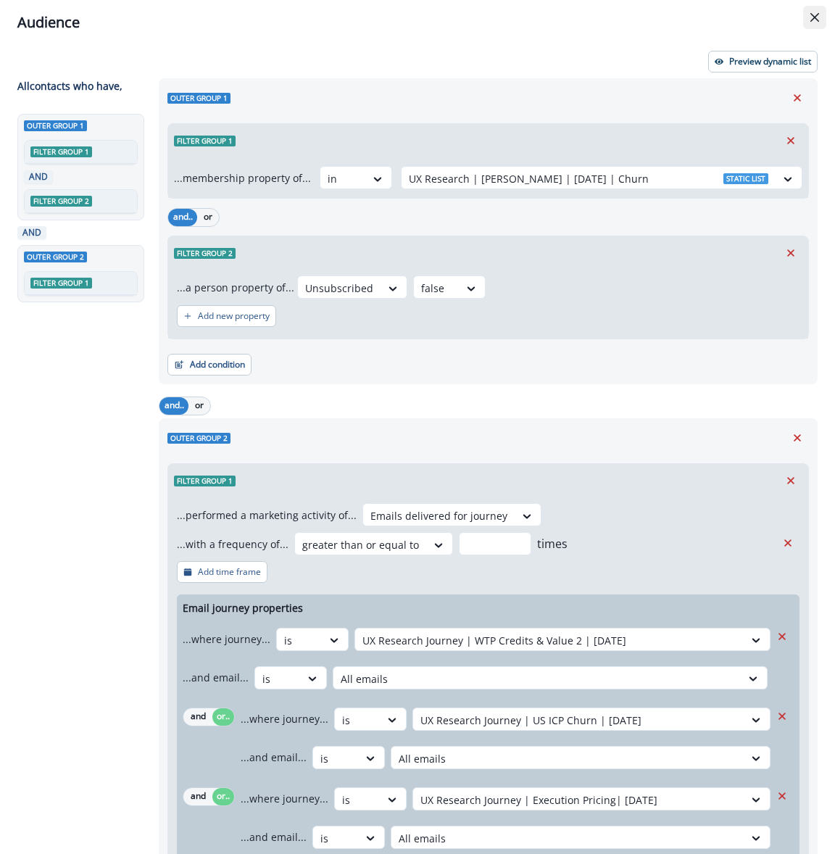
click at [810, 20] on icon "Close" at bounding box center [814, 17] width 9 height 9
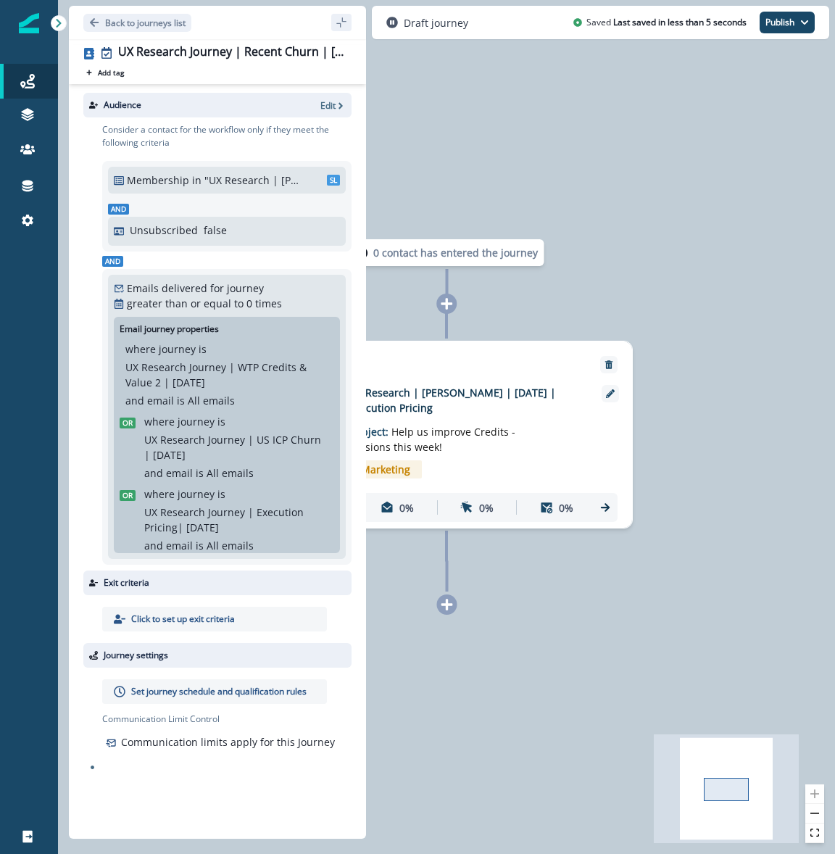
click at [181, 691] on p "Set journey schedule and qualification rules" at bounding box center [218, 691] width 175 height 13
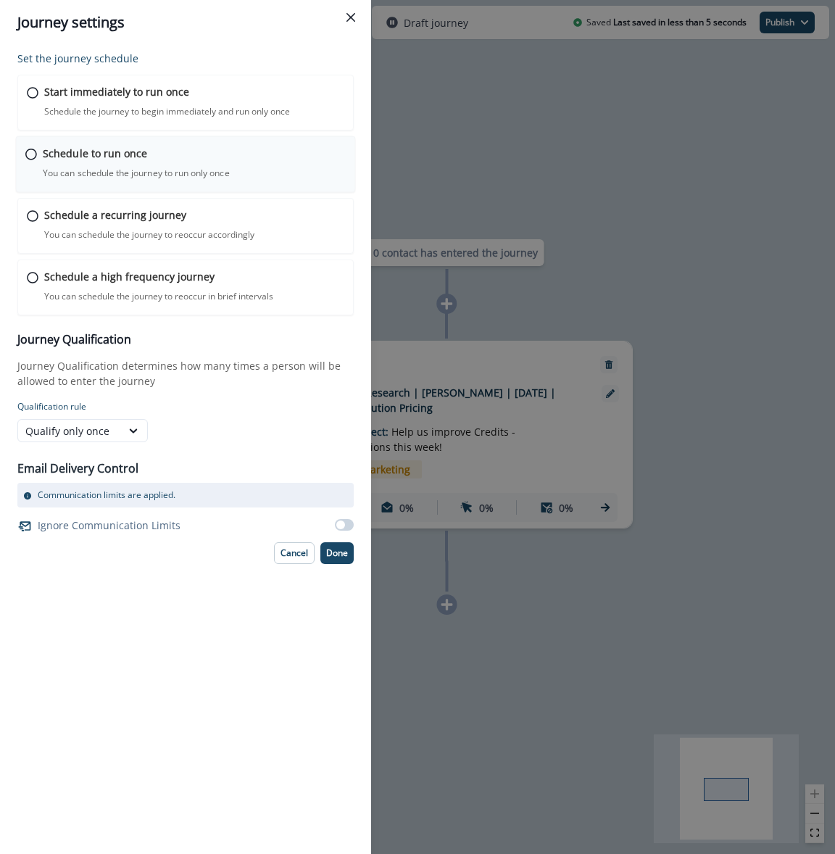
click at [78, 154] on p "Schedule to run once" at bounding box center [95, 153] width 104 height 15
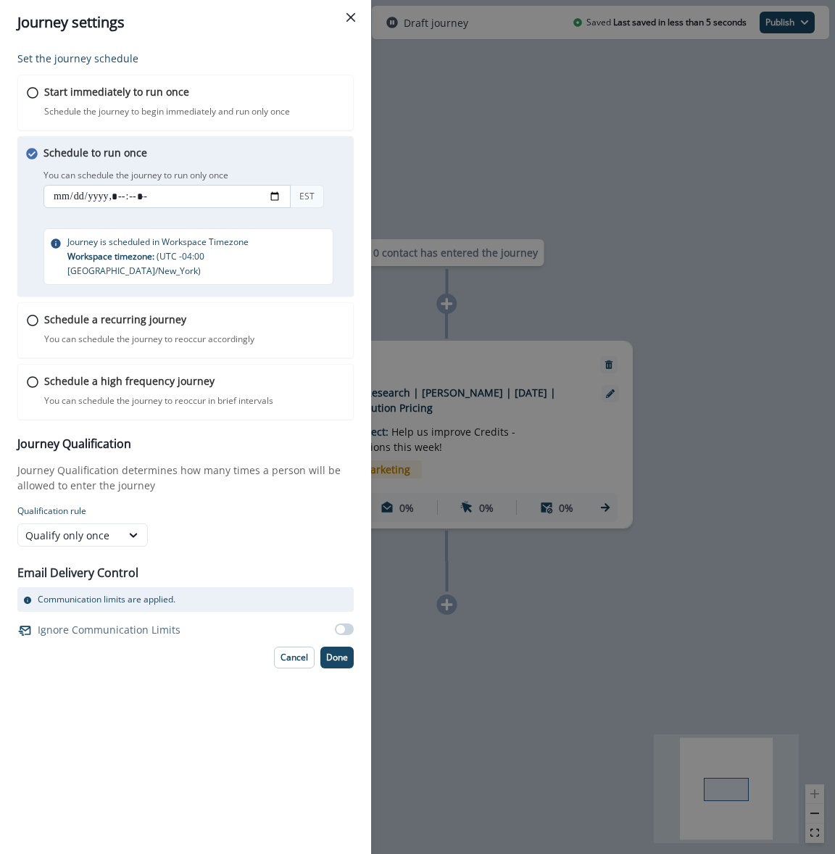
click at [66, 189] on input "datetime-local" at bounding box center [166, 196] width 247 height 23
click at [120, 200] on input "datetime-local" at bounding box center [166, 196] width 247 height 23
type input "**********"
click at [114, 681] on div "Set the journey schedule Start immediately to run once Schedule the journey to …" at bounding box center [185, 449] width 371 height 809
click at [341, 652] on p "Done" at bounding box center [337, 657] width 22 height 10
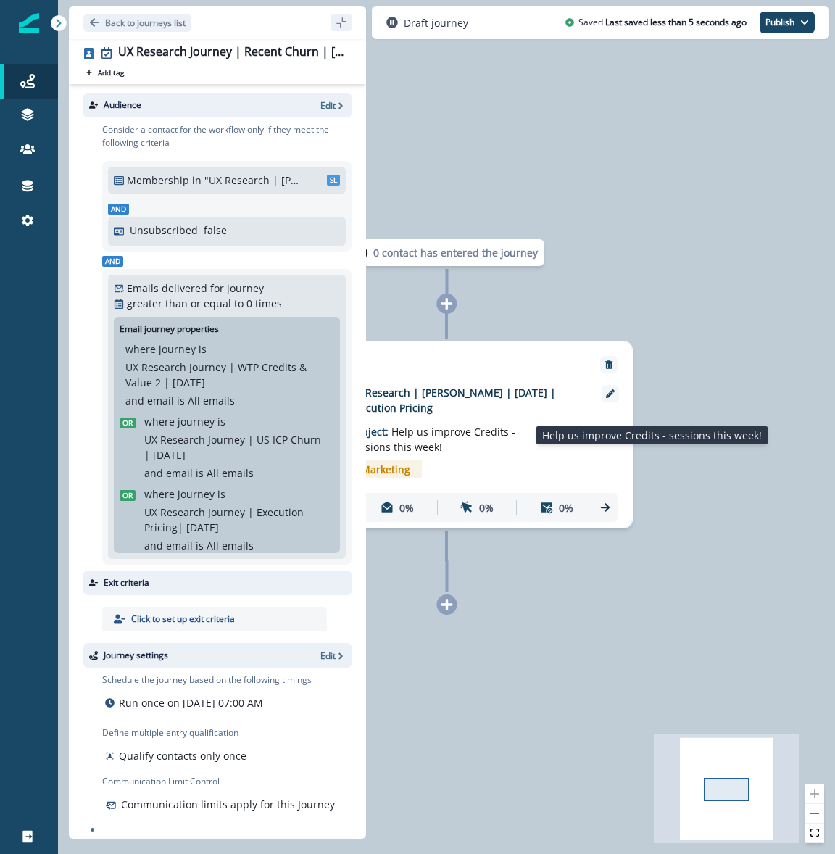
click at [515, 449] on p "Subject: Help us improve Credits - sessions this week!" at bounding box center [439, 434] width 181 height 39
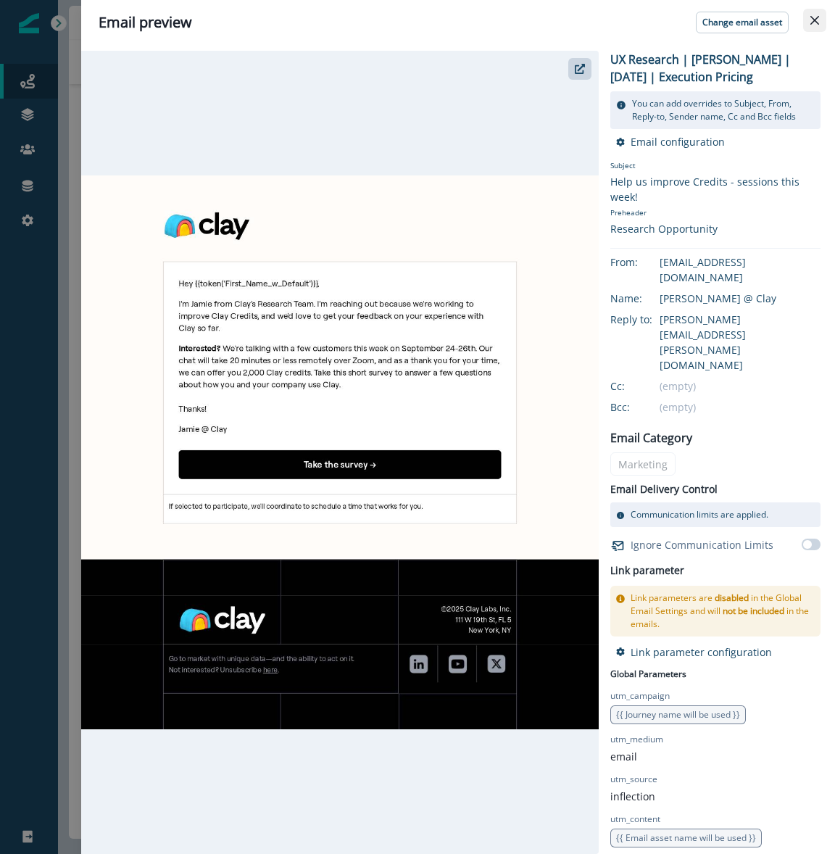
click at [807, 28] on button "Close" at bounding box center [814, 20] width 23 height 23
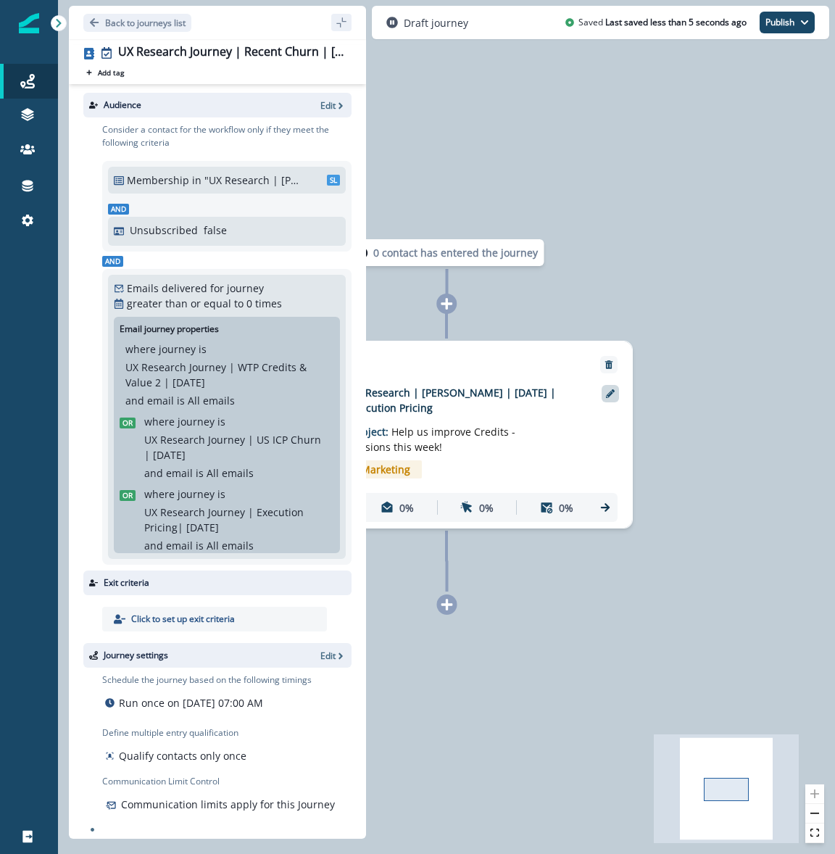
click at [615, 391] on div at bounding box center [610, 393] width 17 height 17
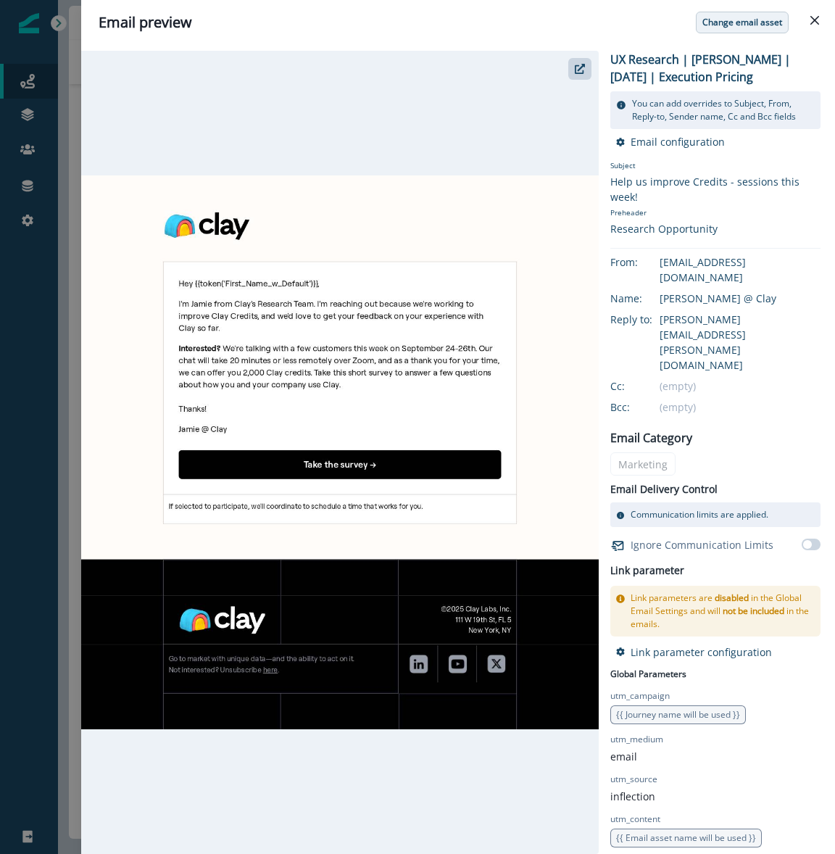
click at [728, 31] on button "Change email asset" at bounding box center [742, 23] width 93 height 22
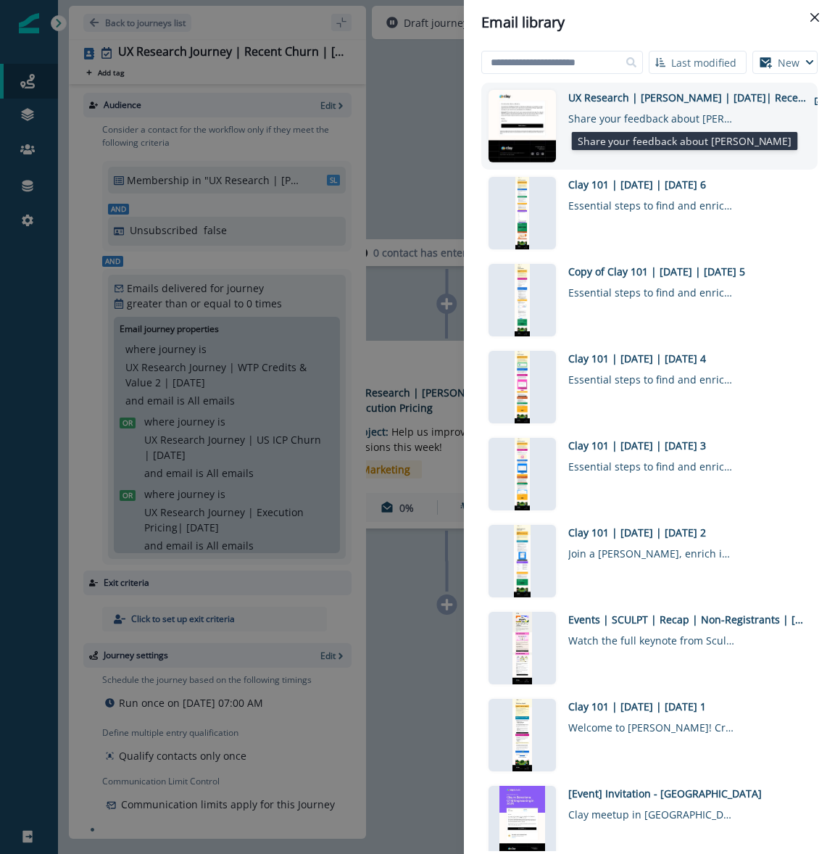
click at [685, 119] on div "Share your feedback about [PERSON_NAME]" at bounding box center [651, 115] width 167 height 21
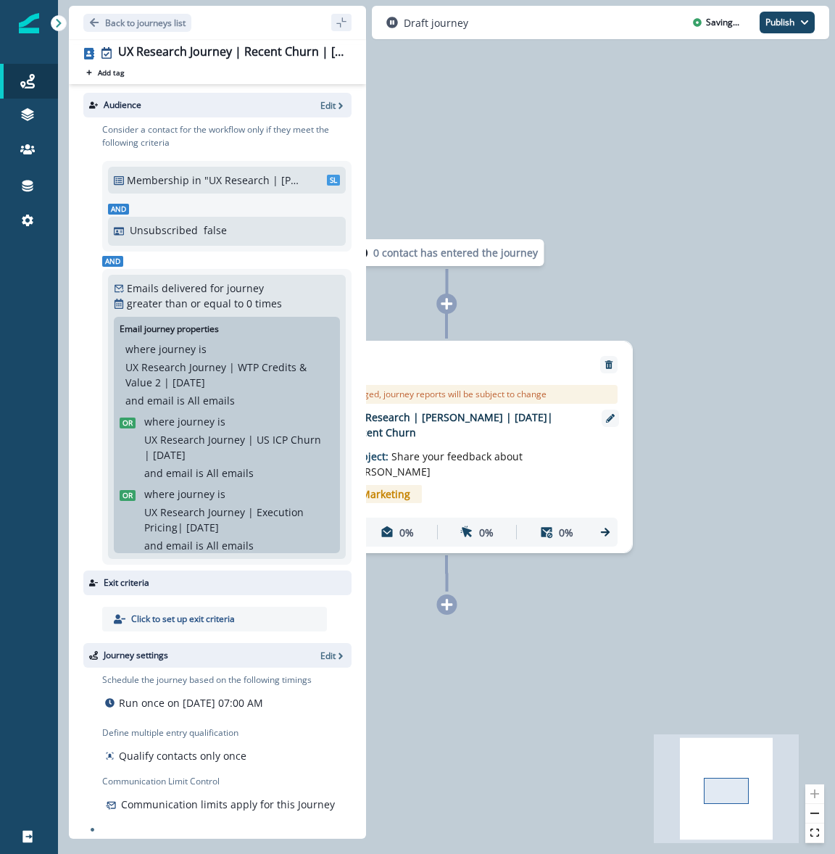
click at [662, 229] on div "0 contact has entered the journey Send email Email asset changed, journey repor…" at bounding box center [446, 427] width 777 height 854
click at [340, 27] on icon "sidebar collapse toggle" at bounding box center [340, 21] width 9 height 9
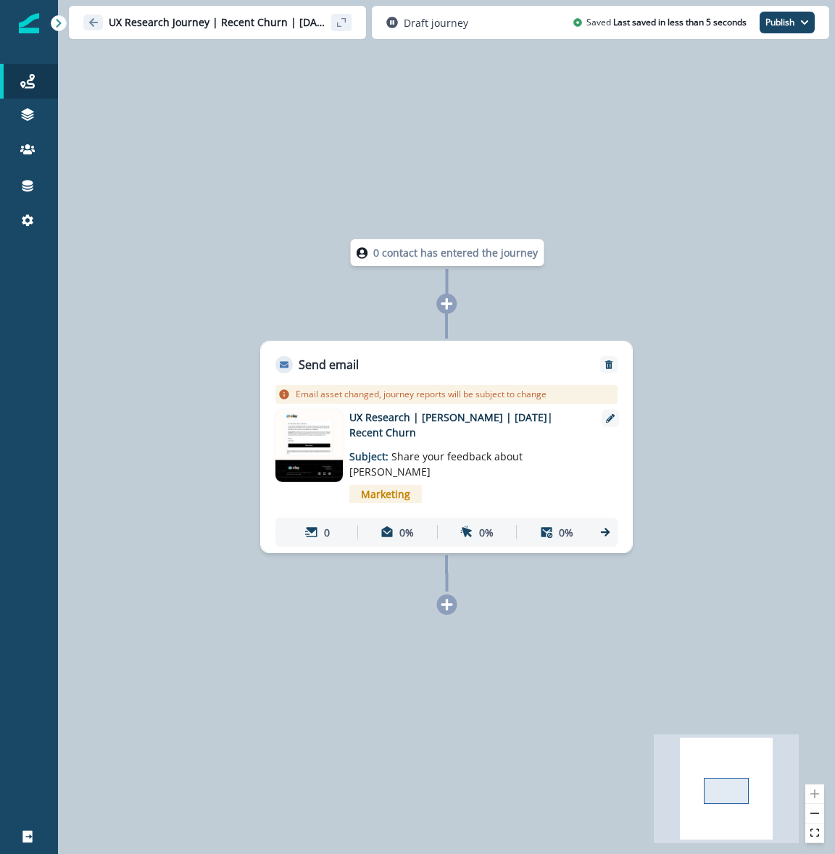
click at [643, 247] on div "0 contact has entered the journey Send email Email asset changed, journey repor…" at bounding box center [446, 427] width 777 height 854
click at [91, 25] on icon "Go back" at bounding box center [93, 22] width 10 height 10
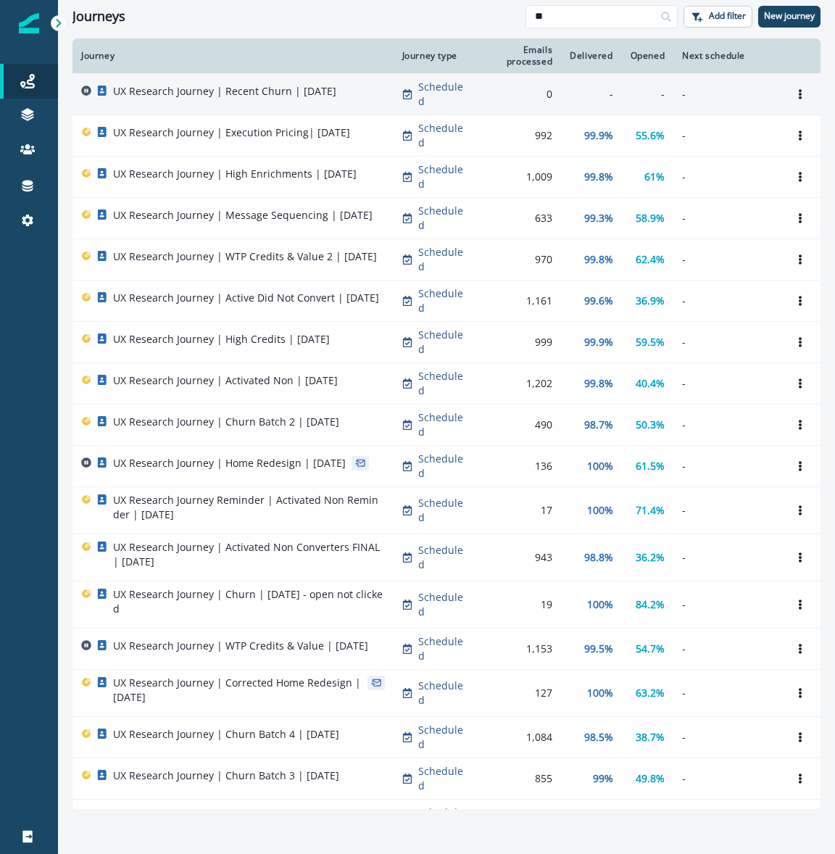
click at [175, 88] on p "UX Research Journey | Recent Churn | [DATE]" at bounding box center [224, 91] width 223 height 14
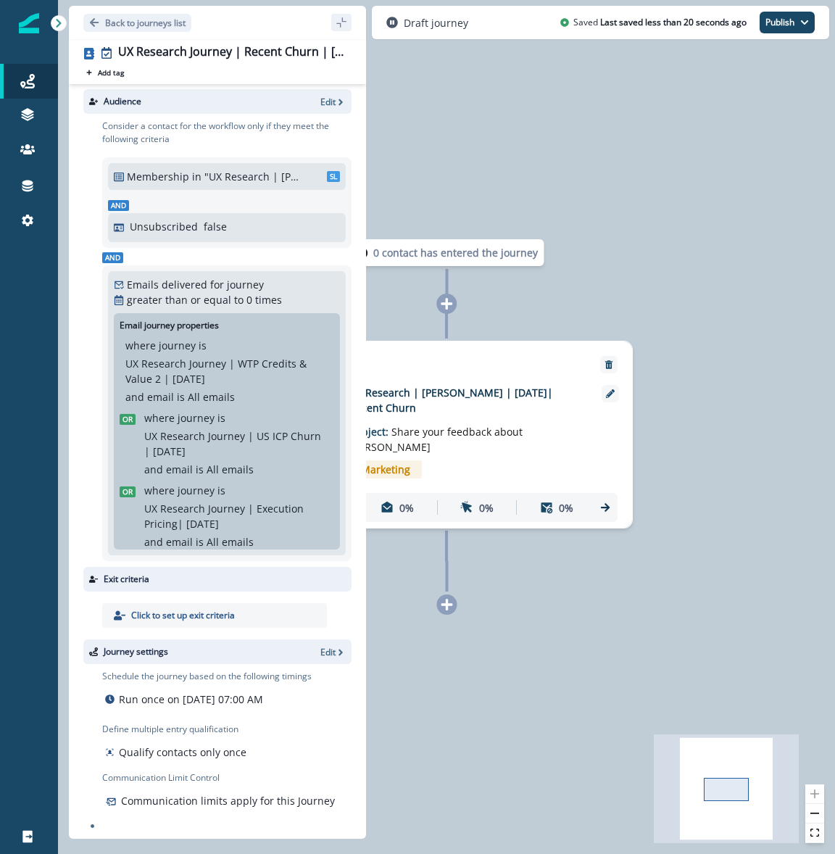
scroll to position [5, 0]
click at [583, 612] on div "0 contact has entered the journey Send email Email asset changed, journey repor…" at bounding box center [446, 427] width 777 height 854
click at [520, 411] on p "UX Research | [PERSON_NAME] | [DATE]| Recent Churn" at bounding box center [465, 400] width 232 height 30
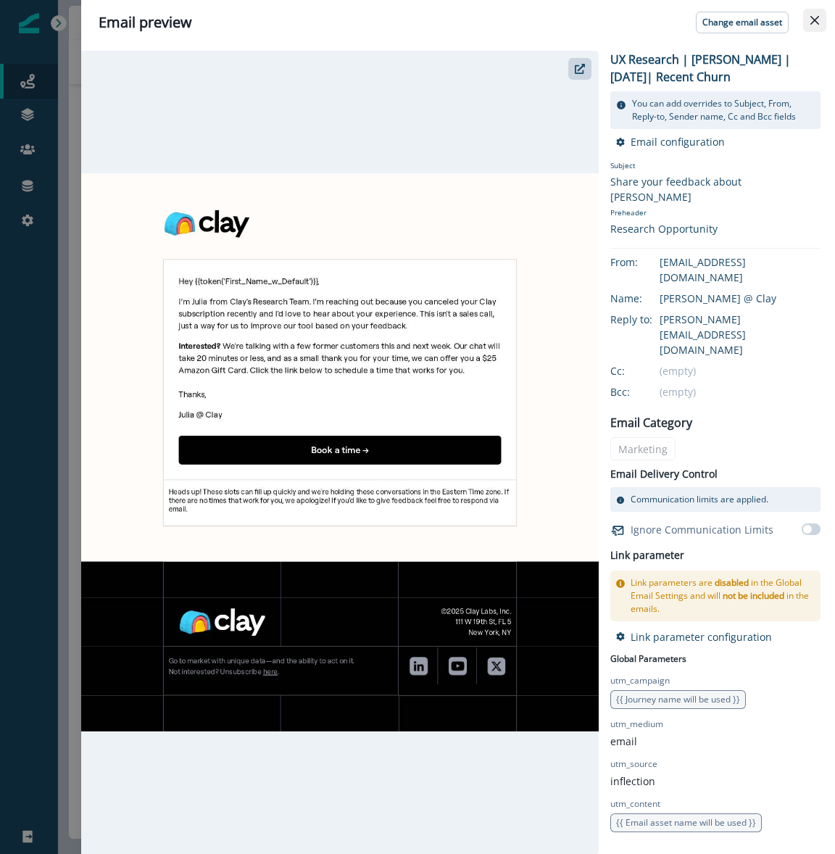
click at [819, 21] on button "Close" at bounding box center [814, 20] width 23 height 23
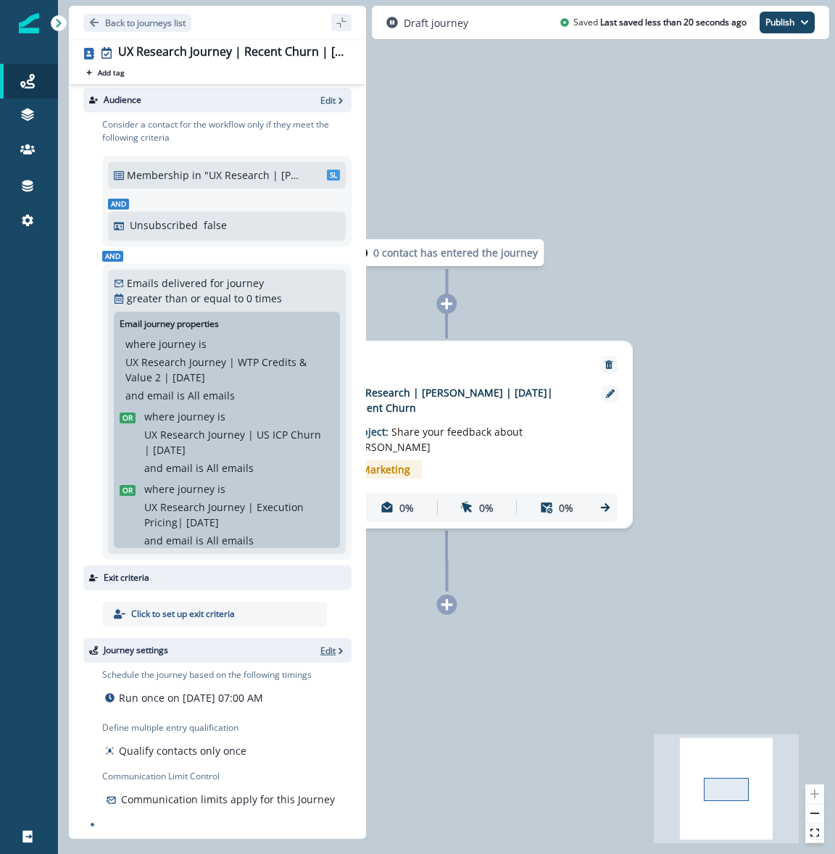
click at [341, 649] on icon "button" at bounding box center [340, 650] width 4 height 7
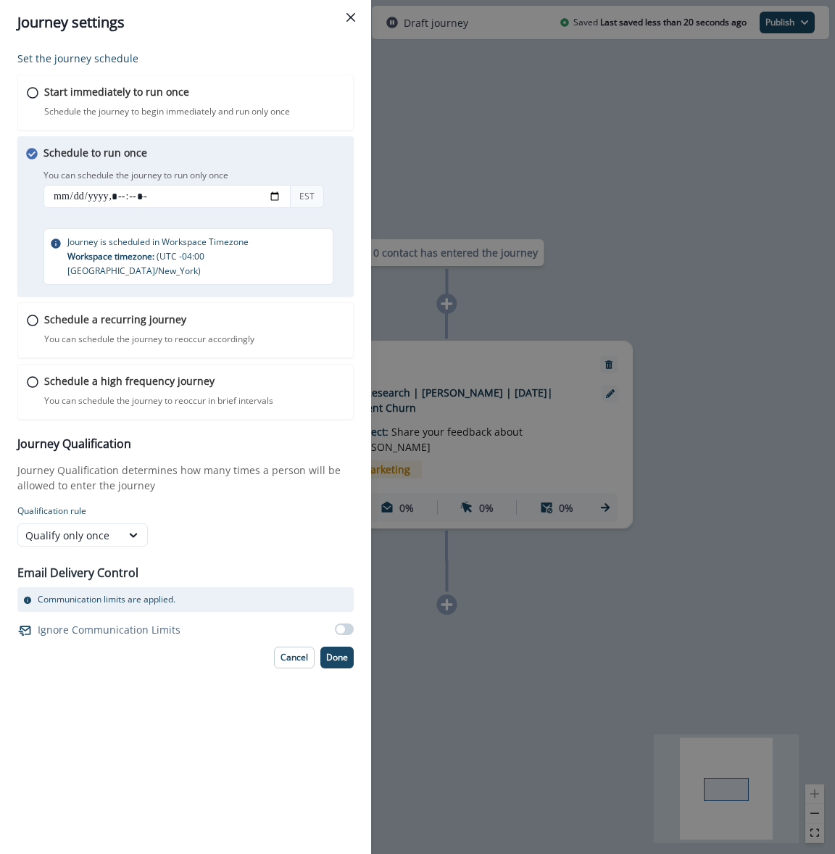
click at [534, 674] on div "Journey settings Set the journey schedule Start immediately to run once Schedul…" at bounding box center [417, 427] width 835 height 854
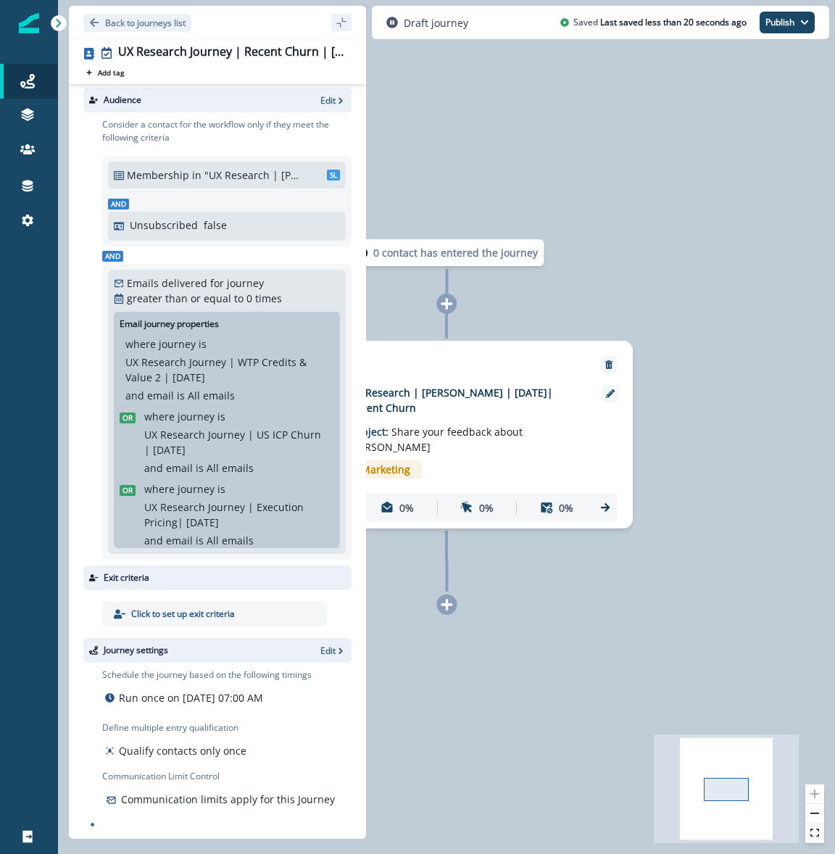
click at [653, 295] on div "0 contact has entered the journey Send email Email asset changed, journey repor…" at bounding box center [446, 427] width 777 height 854
click at [330, 101] on p "Edit" at bounding box center [327, 100] width 15 height 12
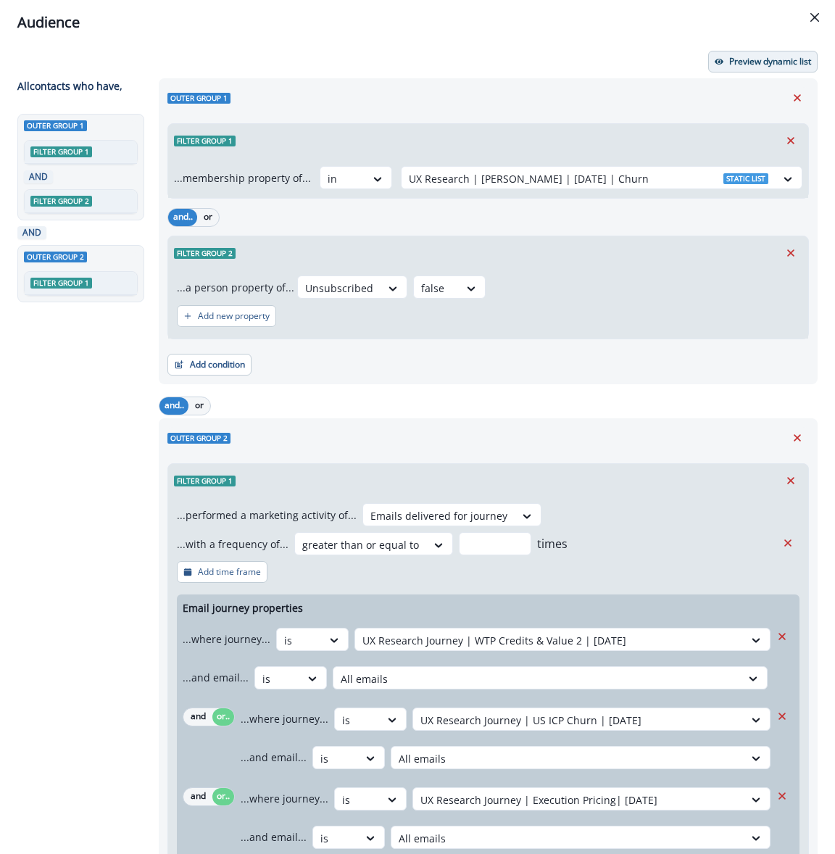
click at [761, 62] on p "Preview dynamic list" at bounding box center [770, 62] width 82 height 10
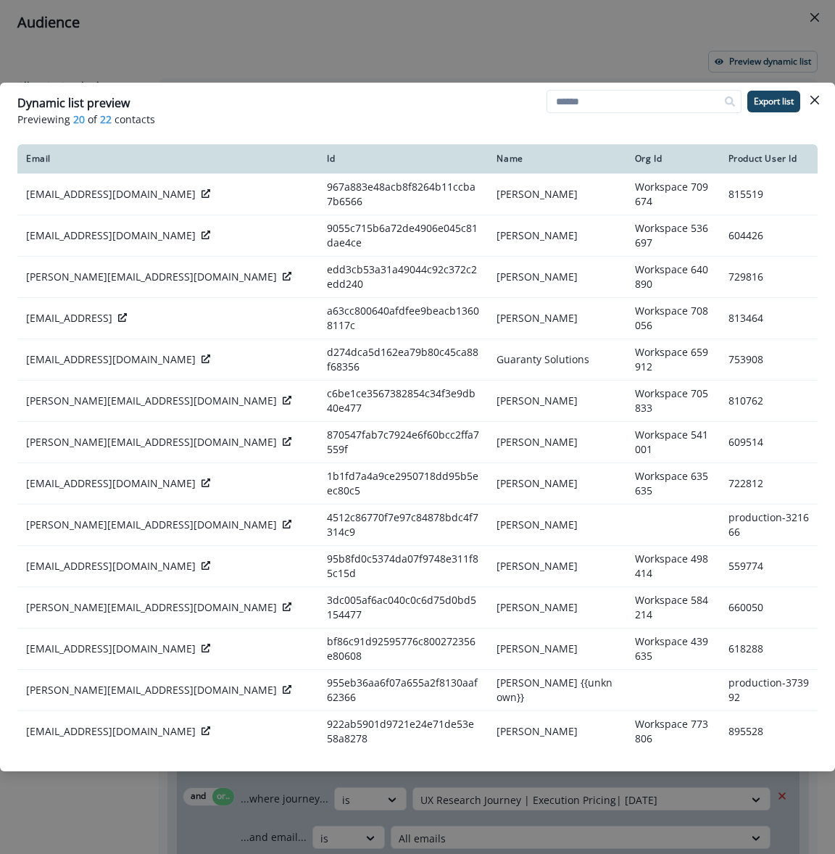
click at [810, 17] on div "Dynamic list preview Previewing 20 of 22 contacts Export list Email Id Name Org…" at bounding box center [417, 427] width 835 height 854
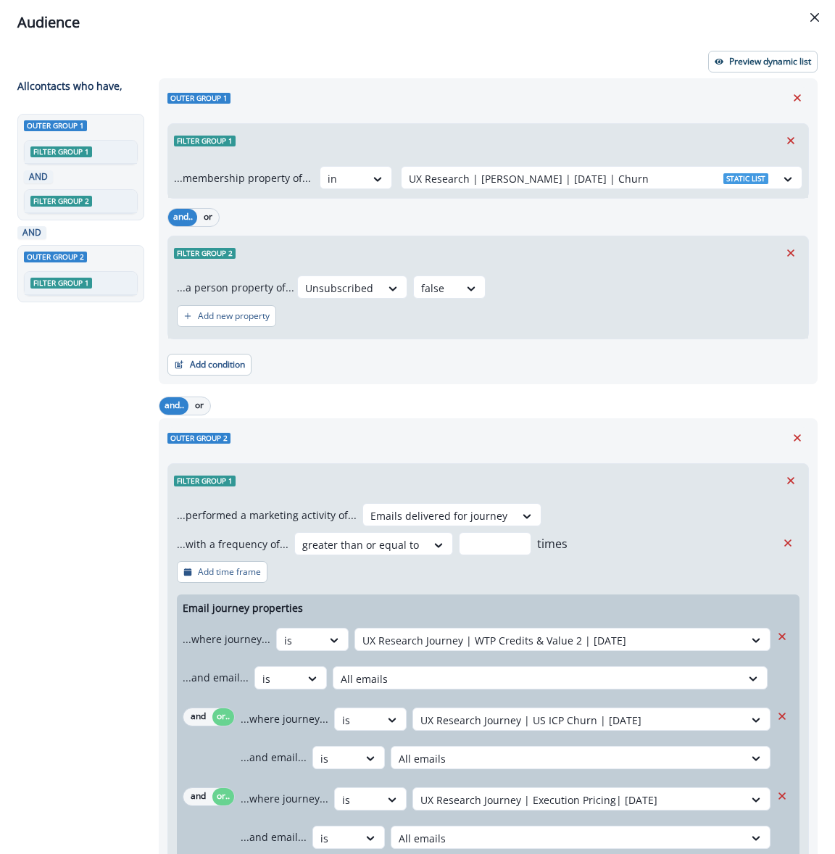
click at [810, 17] on icon "Close" at bounding box center [814, 17] width 9 height 9
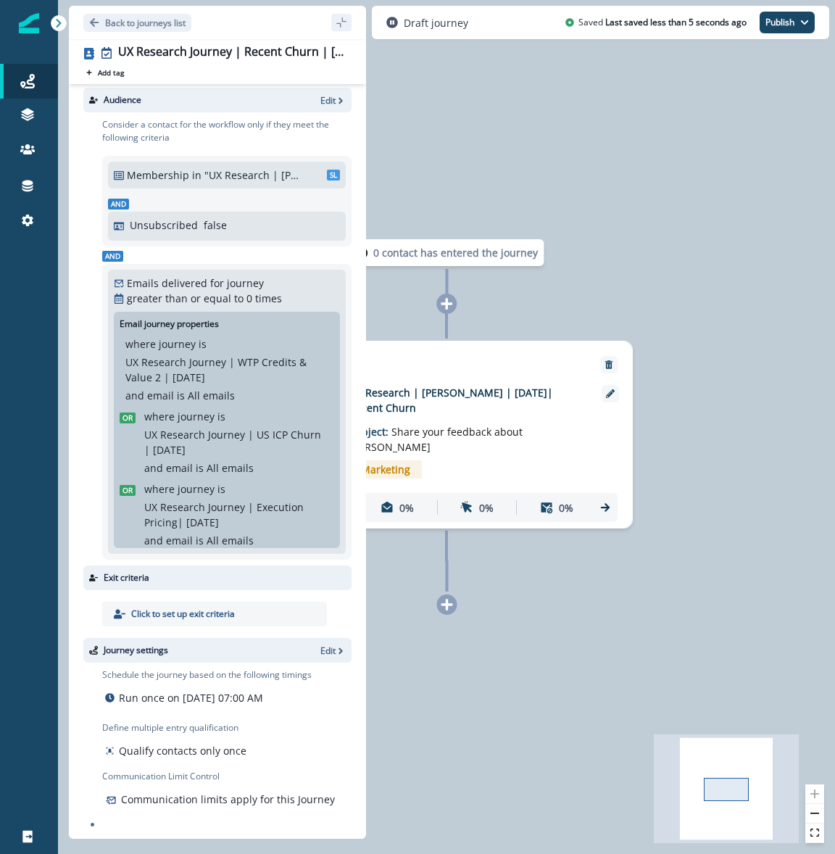
click at [668, 222] on div "0 contact has entered the journey Send email Email asset changed, journey repor…" at bounding box center [446, 427] width 777 height 854
click at [715, 318] on div "0 contact has entered the journey Send email Email asset changed, journey repor…" at bounding box center [446, 427] width 777 height 854
click at [547, 453] on div "UX Research | [PERSON_NAME] | [DATE]| Recent Churn Subject: Share your feedback…" at bounding box center [468, 434] width 238 height 99
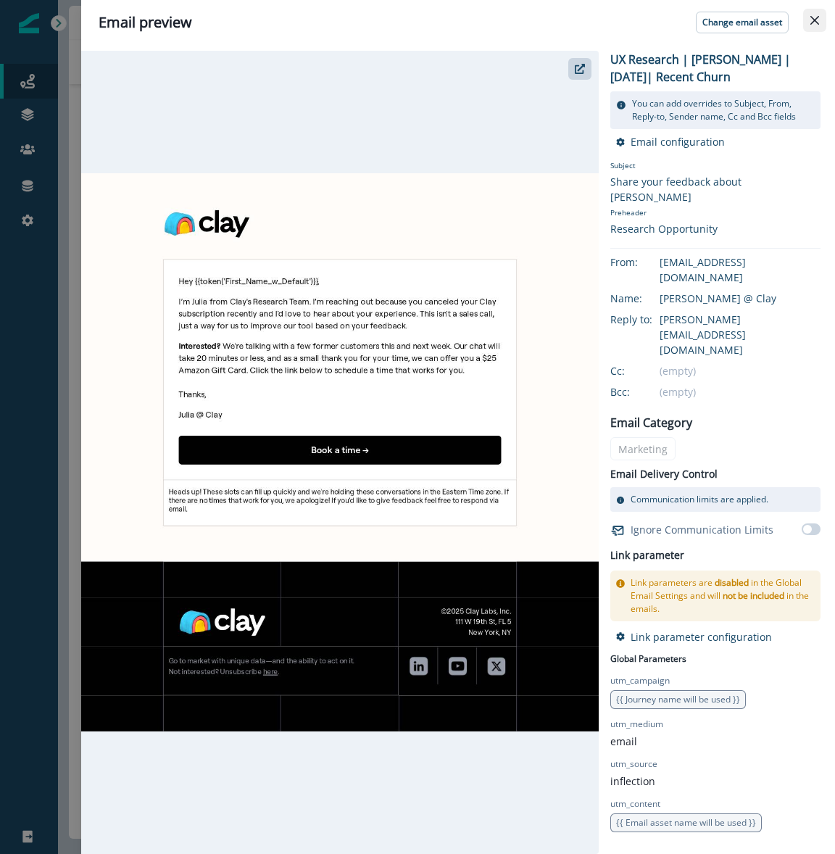
click at [817, 28] on button "Close" at bounding box center [814, 20] width 23 height 23
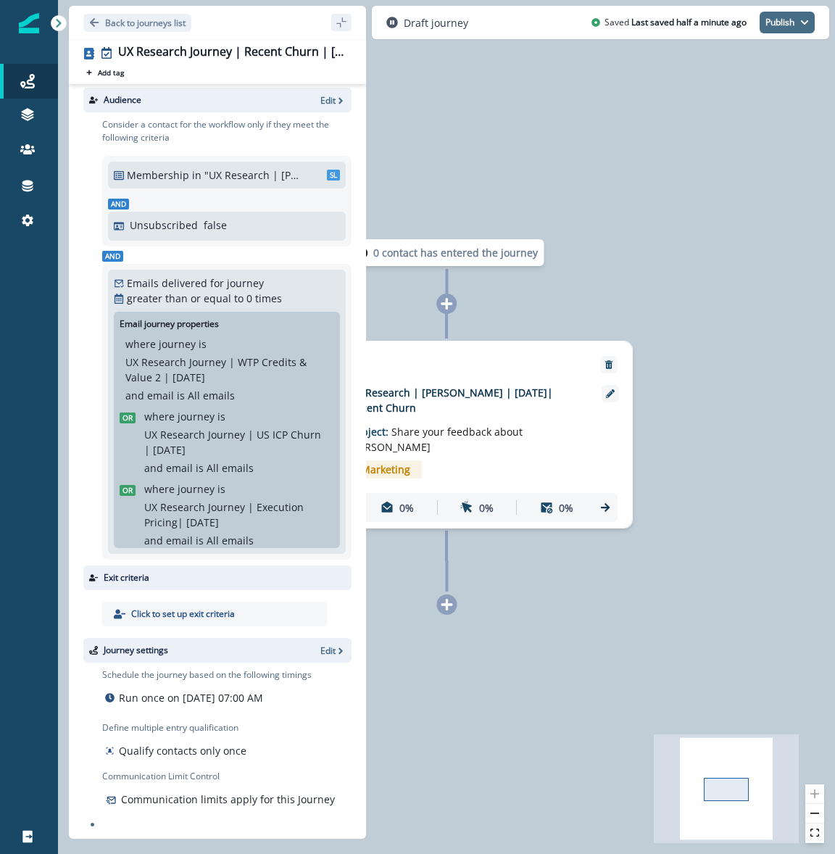
click at [784, 16] on button "Publish" at bounding box center [787, 23] width 55 height 22
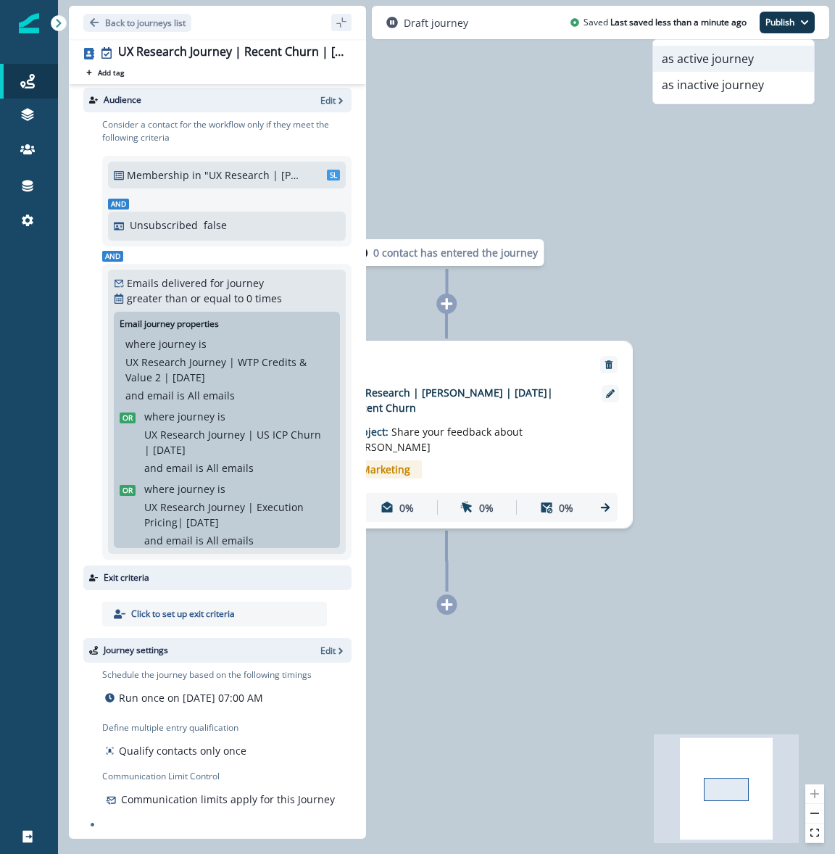
click at [746, 57] on button "as active journey" at bounding box center [733, 59] width 161 height 26
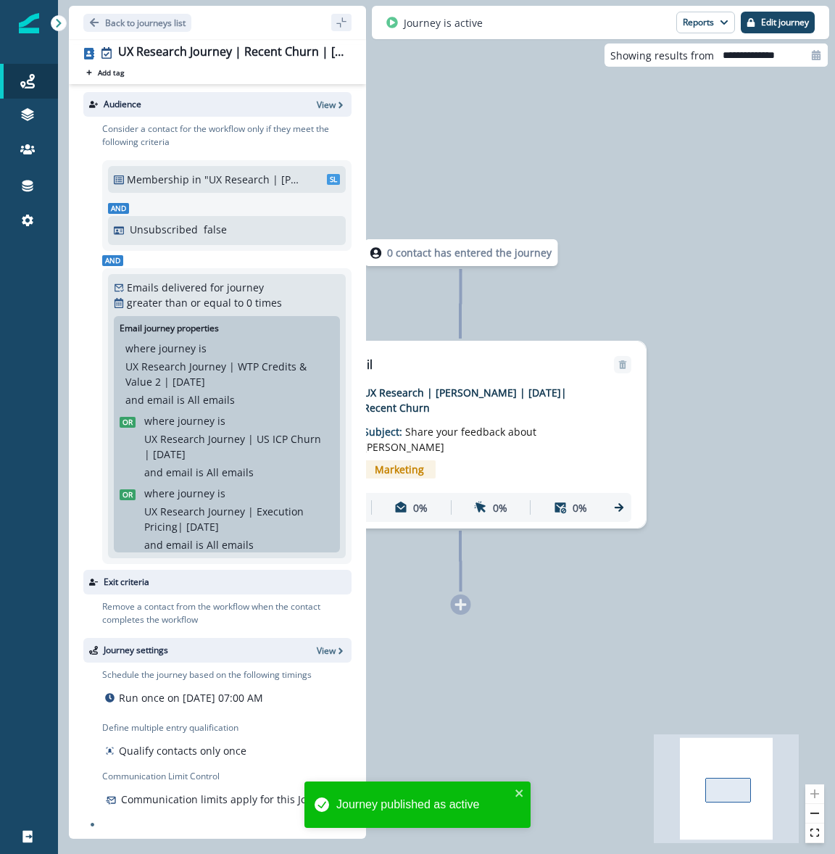
scroll to position [1, 0]
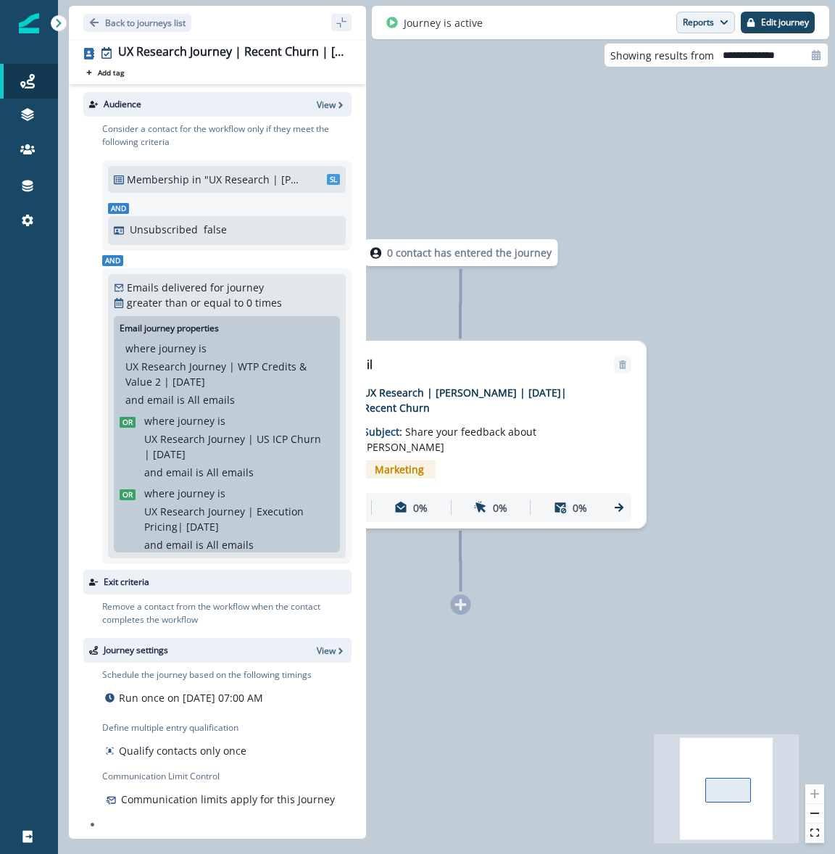
click at [694, 32] on button "Reports" at bounding box center [705, 23] width 59 height 22
click at [671, 59] on button "Email Report" at bounding box center [652, 59] width 164 height 26
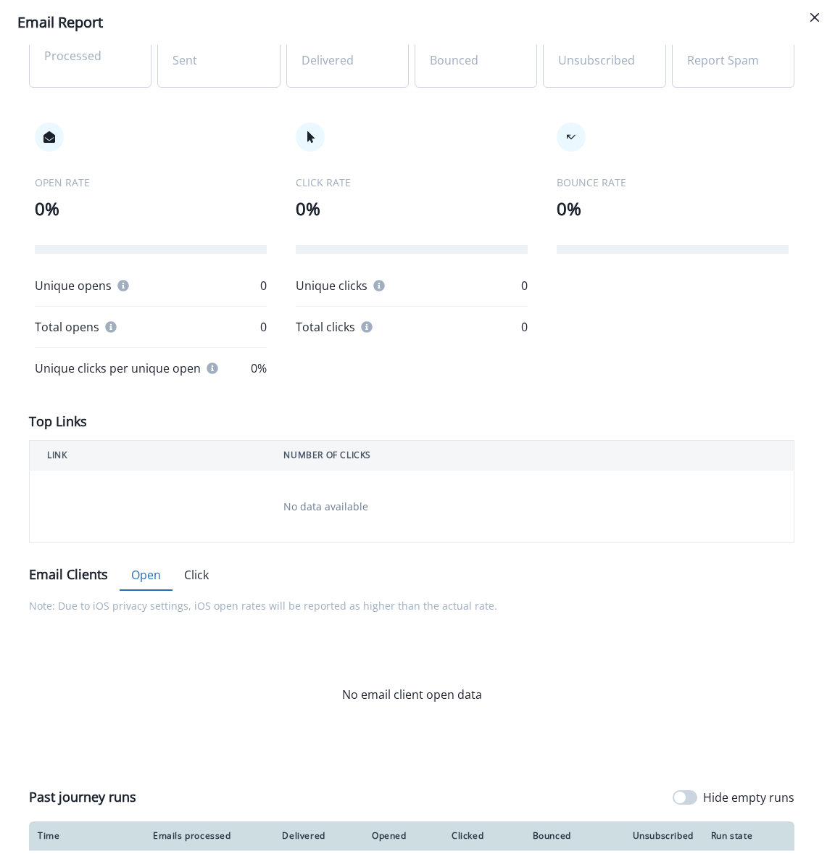
scroll to position [0, 0]
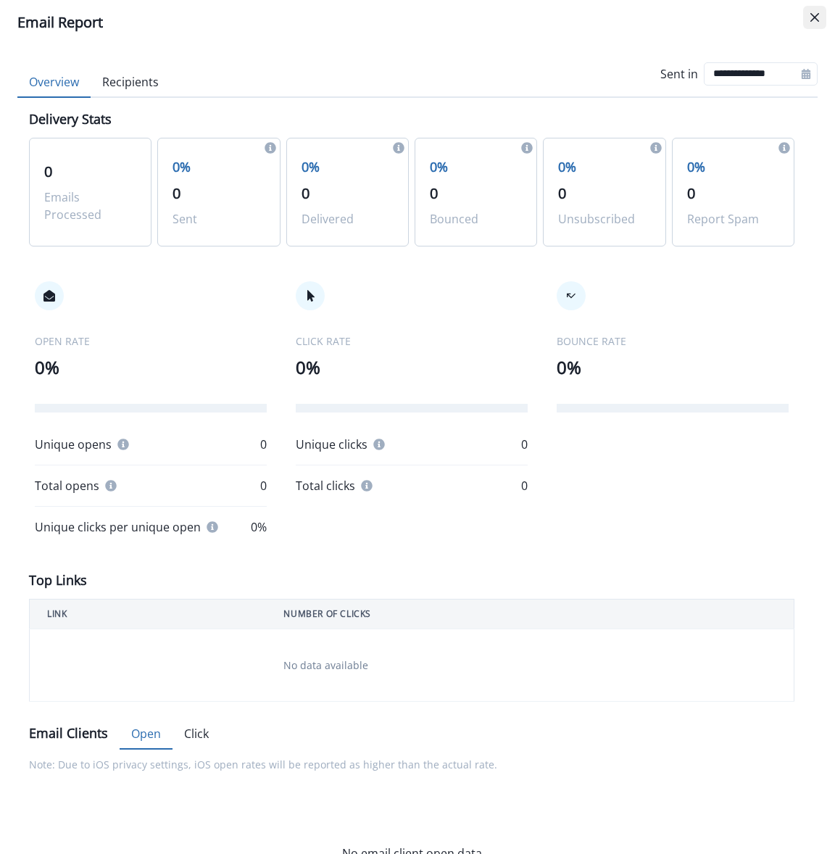
click at [810, 20] on icon "Close" at bounding box center [814, 17] width 9 height 9
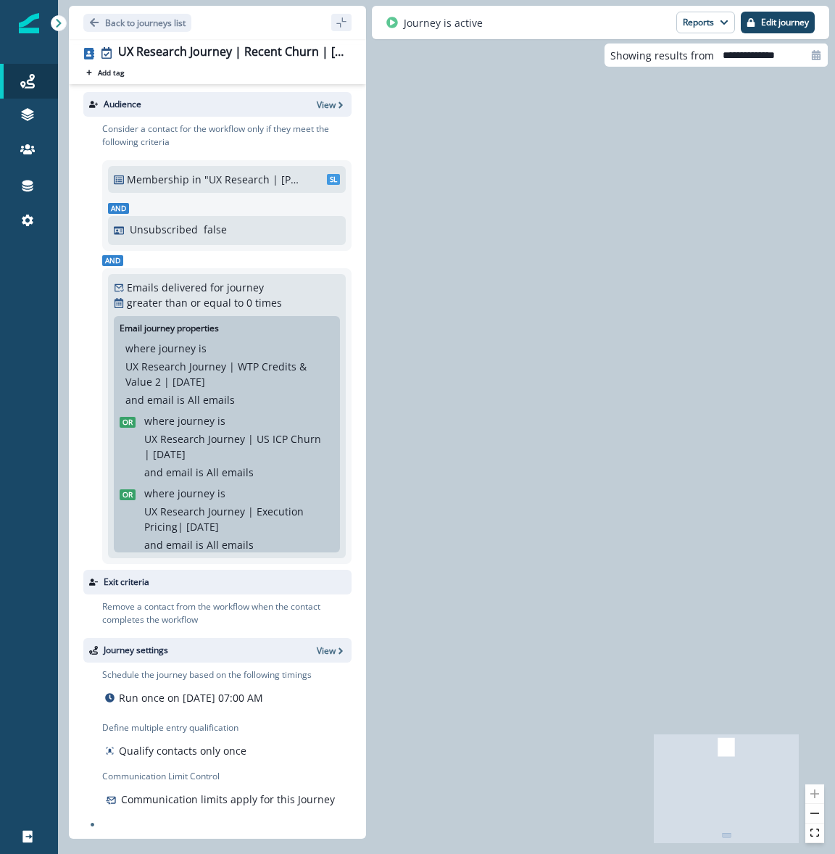
drag, startPoint x: 557, startPoint y: 415, endPoint x: 573, endPoint y: 480, distance: 68.0
click at [557, 414] on div "0 contact has entered the journey Send email Email asset changed, journey repor…" at bounding box center [446, 427] width 777 height 854
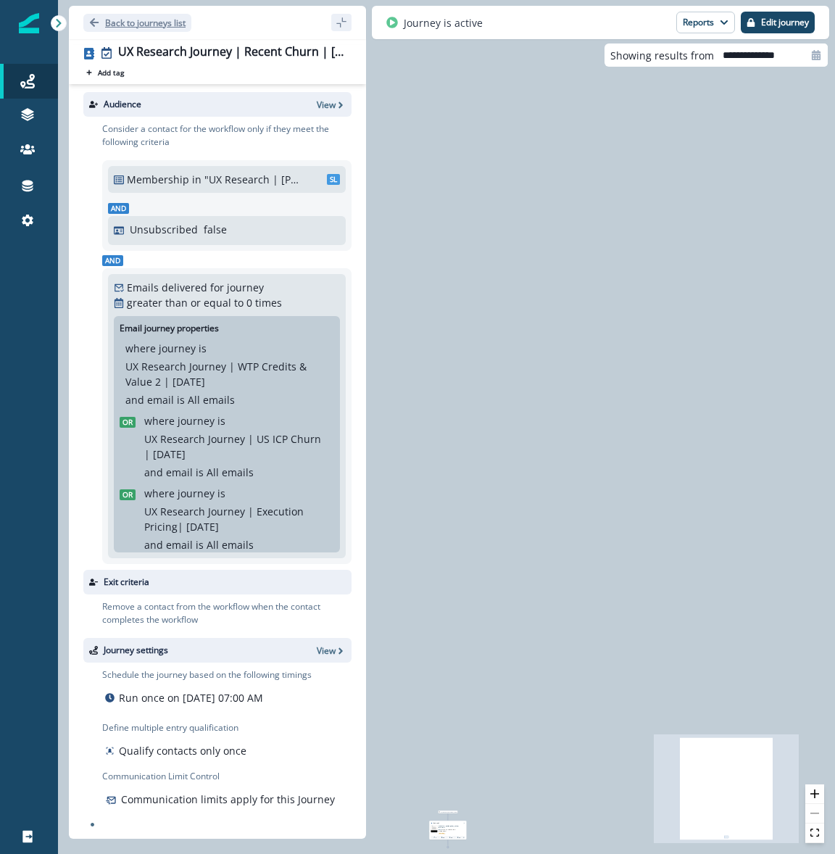
click at [161, 17] on p "Back to journeys list" at bounding box center [145, 23] width 80 height 12
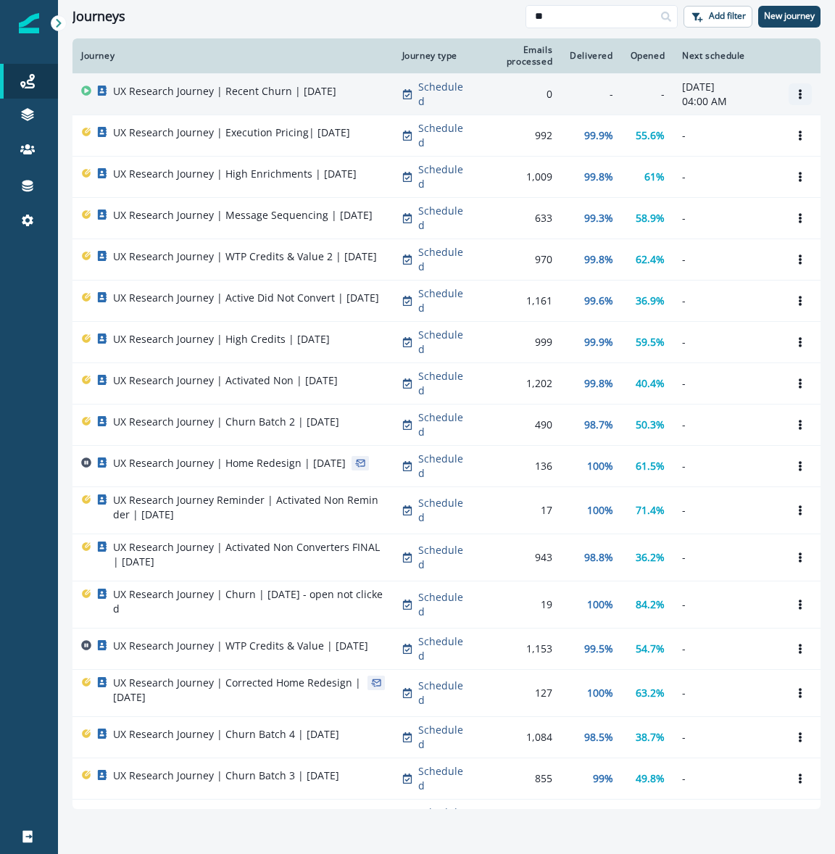
click at [795, 99] on icon "Options" at bounding box center [800, 94] width 10 height 10
click at [615, 107] on td "-" at bounding box center [591, 94] width 60 height 41
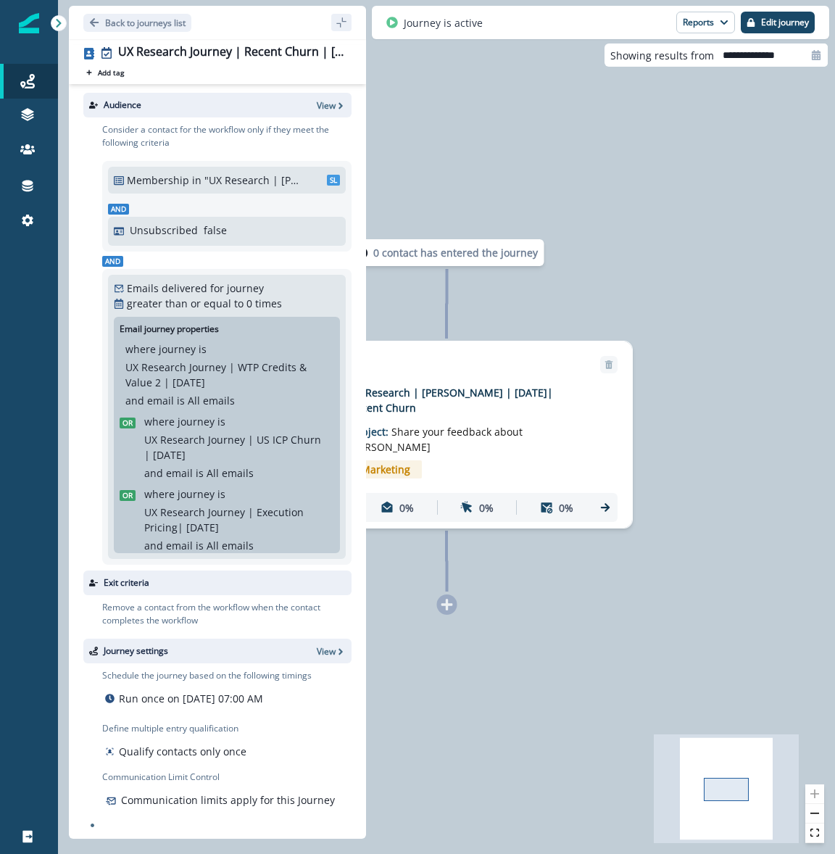
scroll to position [1, 0]
click at [323, 657] on div "Journey settings View" at bounding box center [217, 650] width 268 height 25
click at [325, 649] on p "View" at bounding box center [326, 650] width 19 height 12
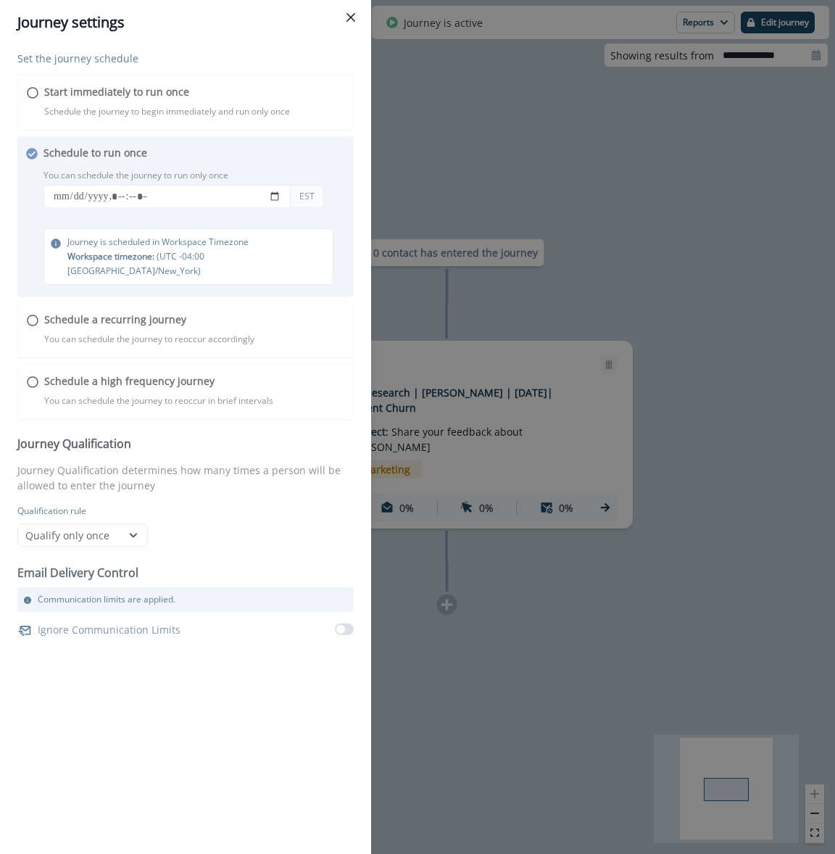
click at [231, 198] on div "Set the journey schedule Start immediately to run once Schedule the journey to …" at bounding box center [185, 346] width 336 height 590
click at [346, 18] on icon "Close" at bounding box center [350, 17] width 9 height 9
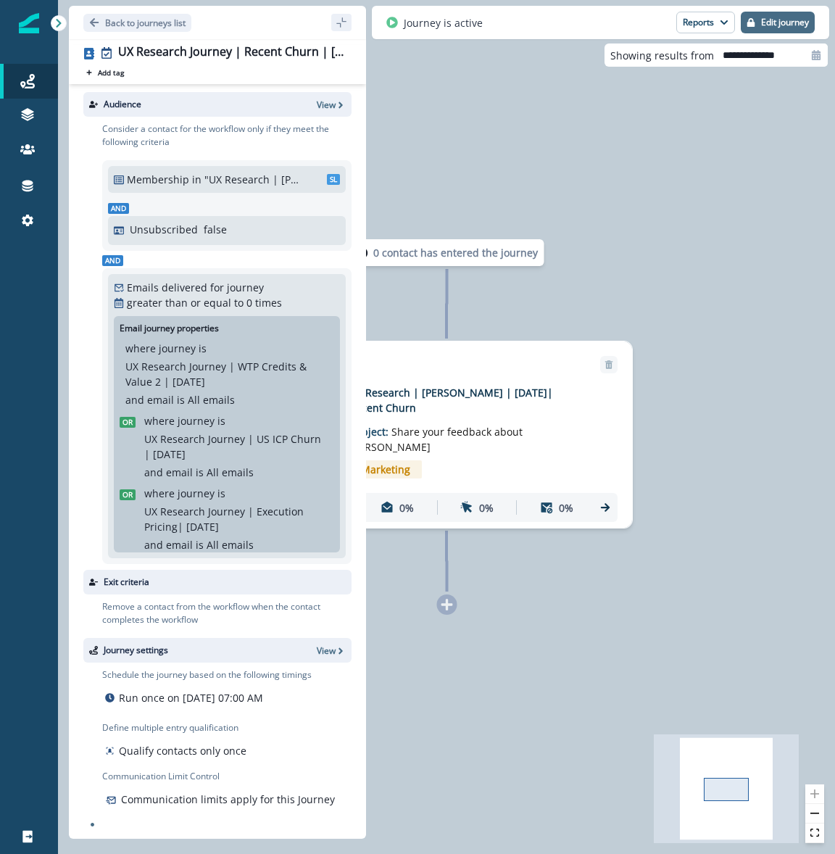
click at [787, 17] on p "Edit journey" at bounding box center [785, 22] width 48 height 10
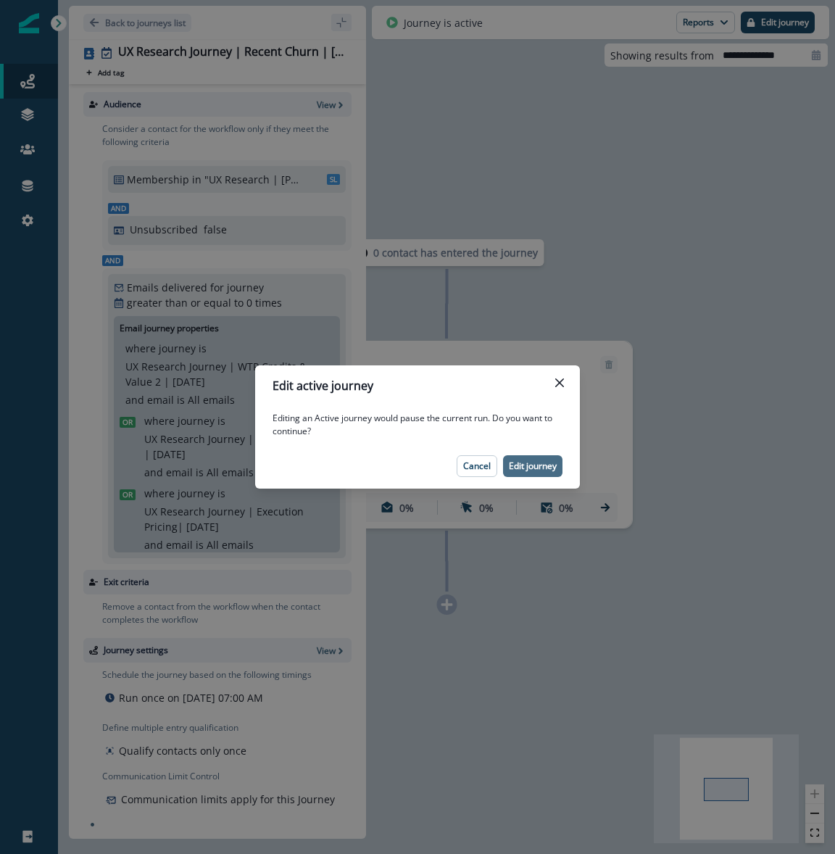
click at [532, 467] on p "Edit journey" at bounding box center [533, 466] width 48 height 10
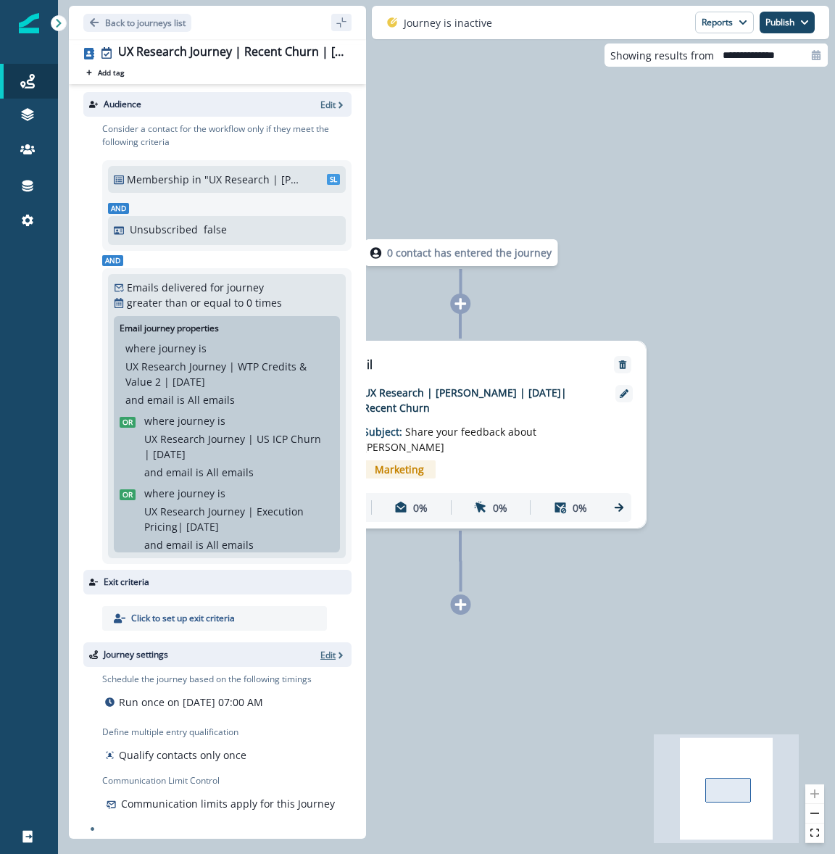
click at [328, 658] on p "Edit" at bounding box center [327, 655] width 15 height 12
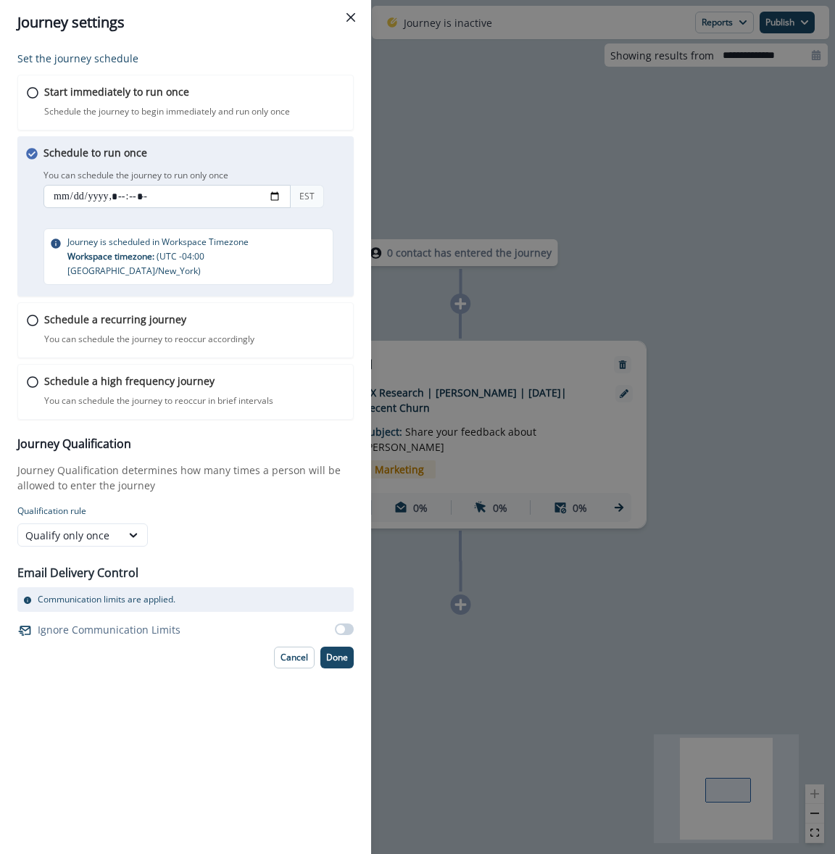
click at [124, 196] on input "datetime-local" at bounding box center [166, 196] width 247 height 23
type input "**********"
click at [282, 163] on div "Schedule to run once You can schedule the journey to run only once You can sche…" at bounding box center [199, 215] width 312 height 140
click at [349, 650] on button "Done" at bounding box center [336, 657] width 33 height 22
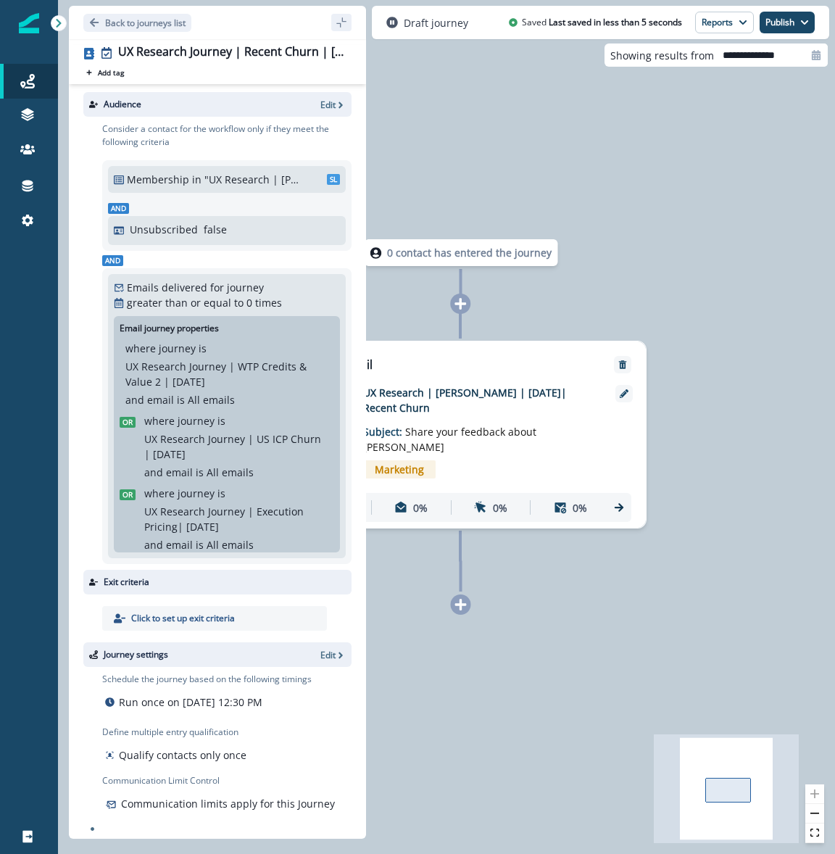
click at [783, 389] on div "0 contact has entered the journey Send email Email asset changed, journey repor…" at bounding box center [446, 427] width 777 height 854
click at [790, 24] on button "Publish" at bounding box center [787, 23] width 55 height 22
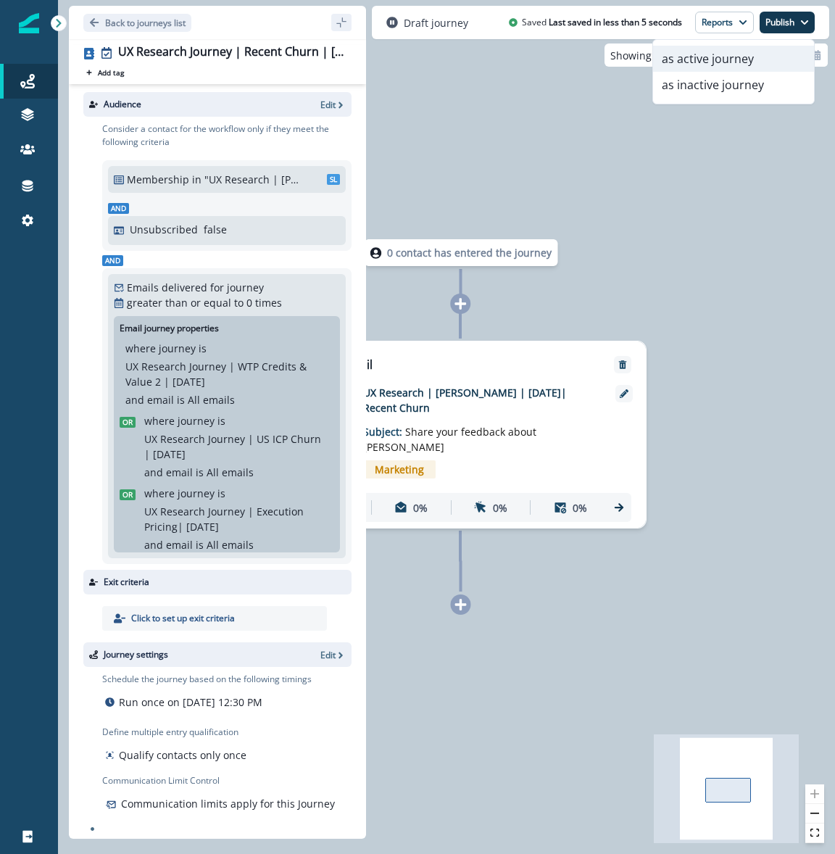
click at [760, 62] on button "as active journey" at bounding box center [733, 59] width 161 height 26
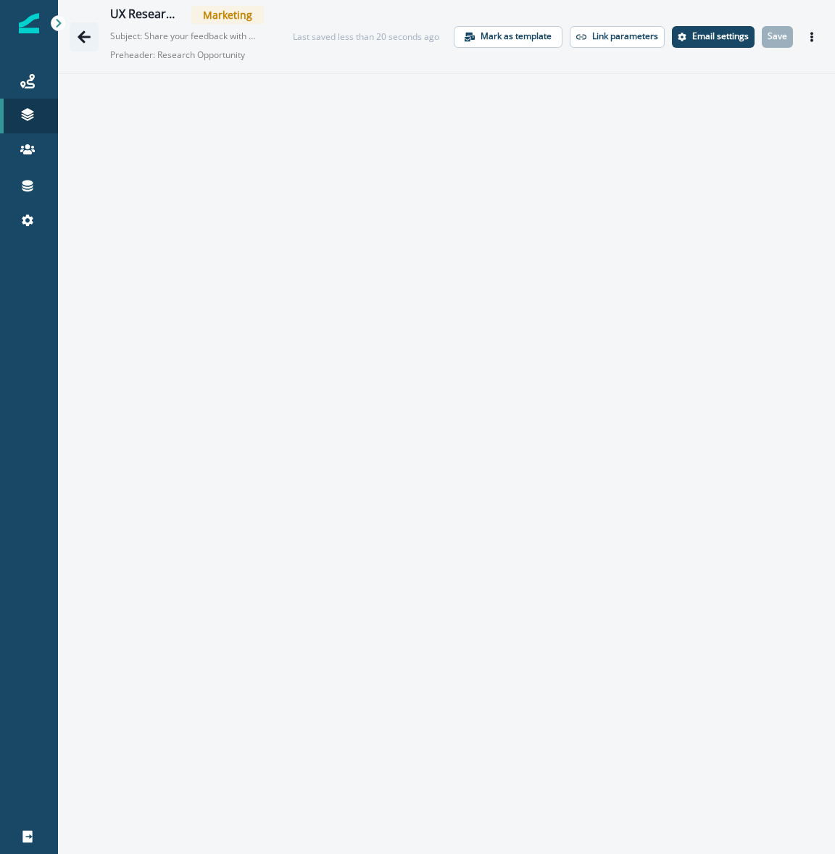
click at [86, 39] on icon "Go back" at bounding box center [84, 37] width 14 height 14
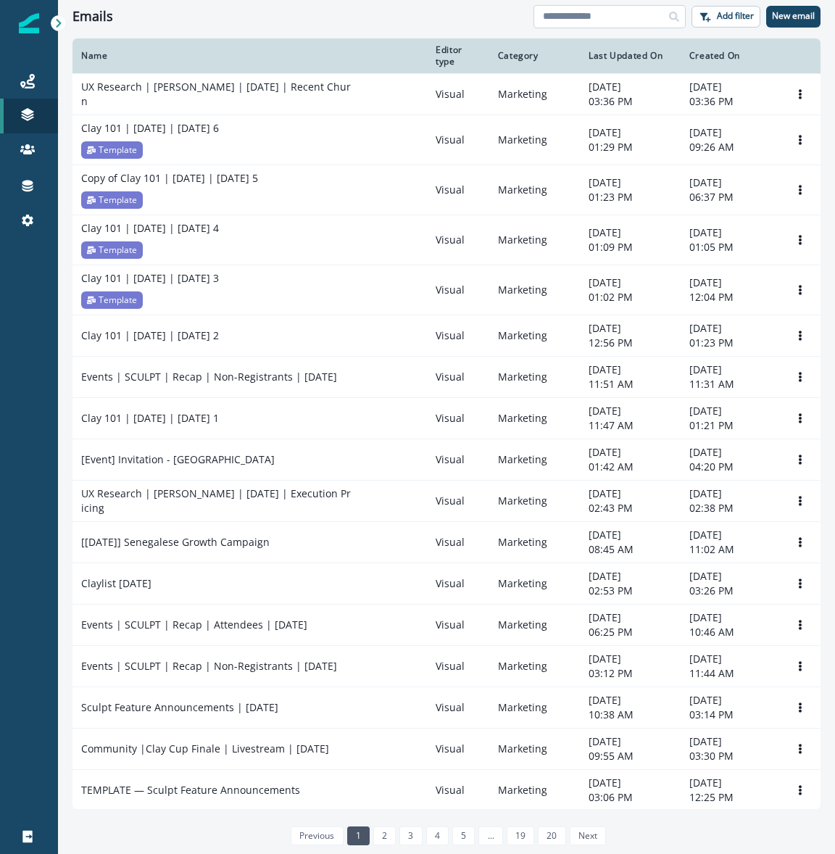
click at [635, 19] on input at bounding box center [609, 16] width 152 height 23
type input "*****"
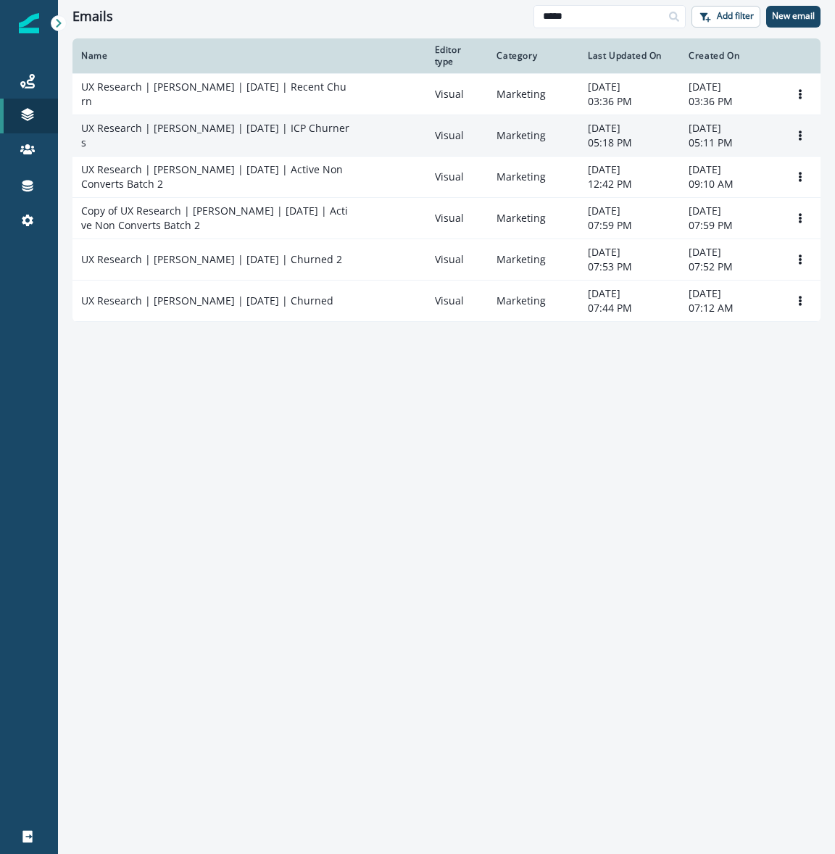
click at [330, 147] on div "UX Research | Julia | August 27 | ICP Churners" at bounding box center [249, 135] width 336 height 29
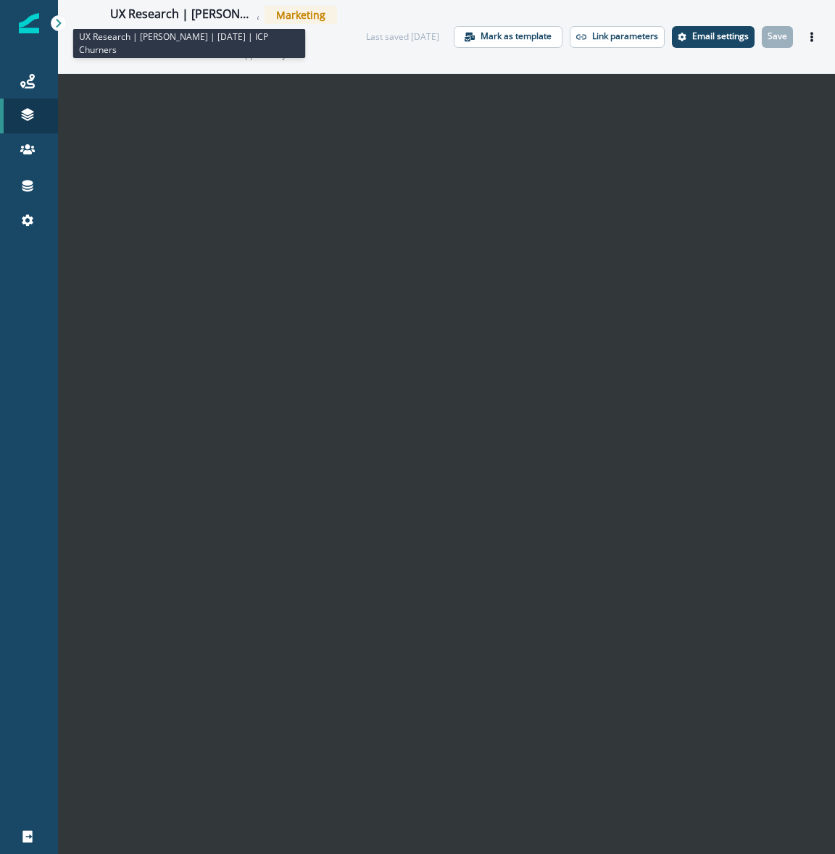
click at [230, 12] on div "UX Research | Julia | August 27 | ICP Churners" at bounding box center [181, 15] width 143 height 16
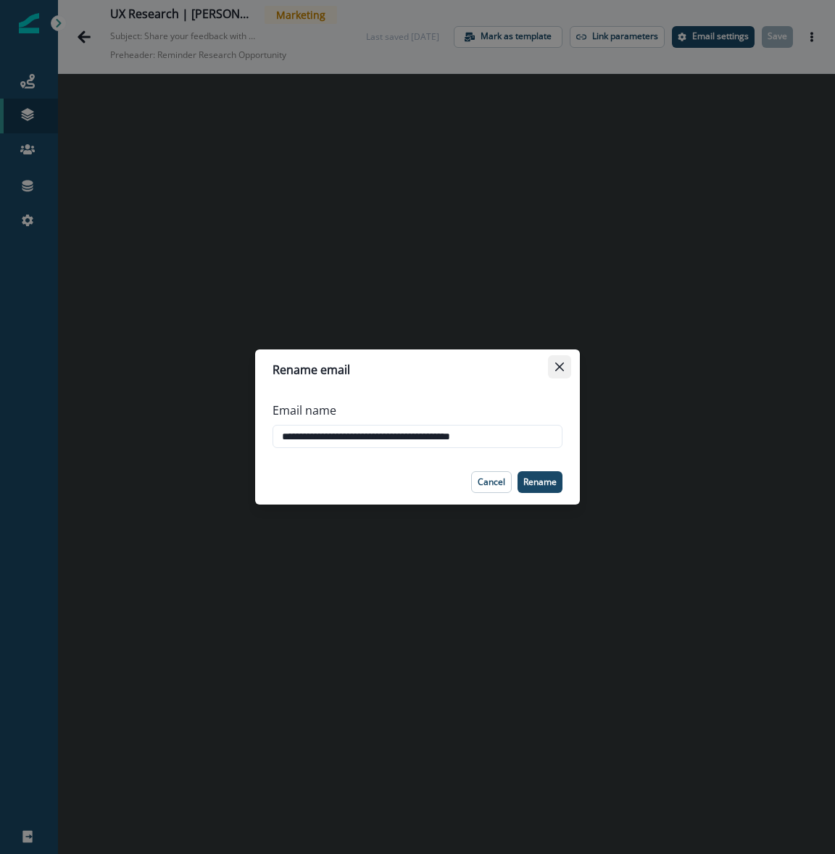
click at [562, 373] on button "Close" at bounding box center [559, 366] width 23 height 23
